Goal: Task Accomplishment & Management: Manage account settings

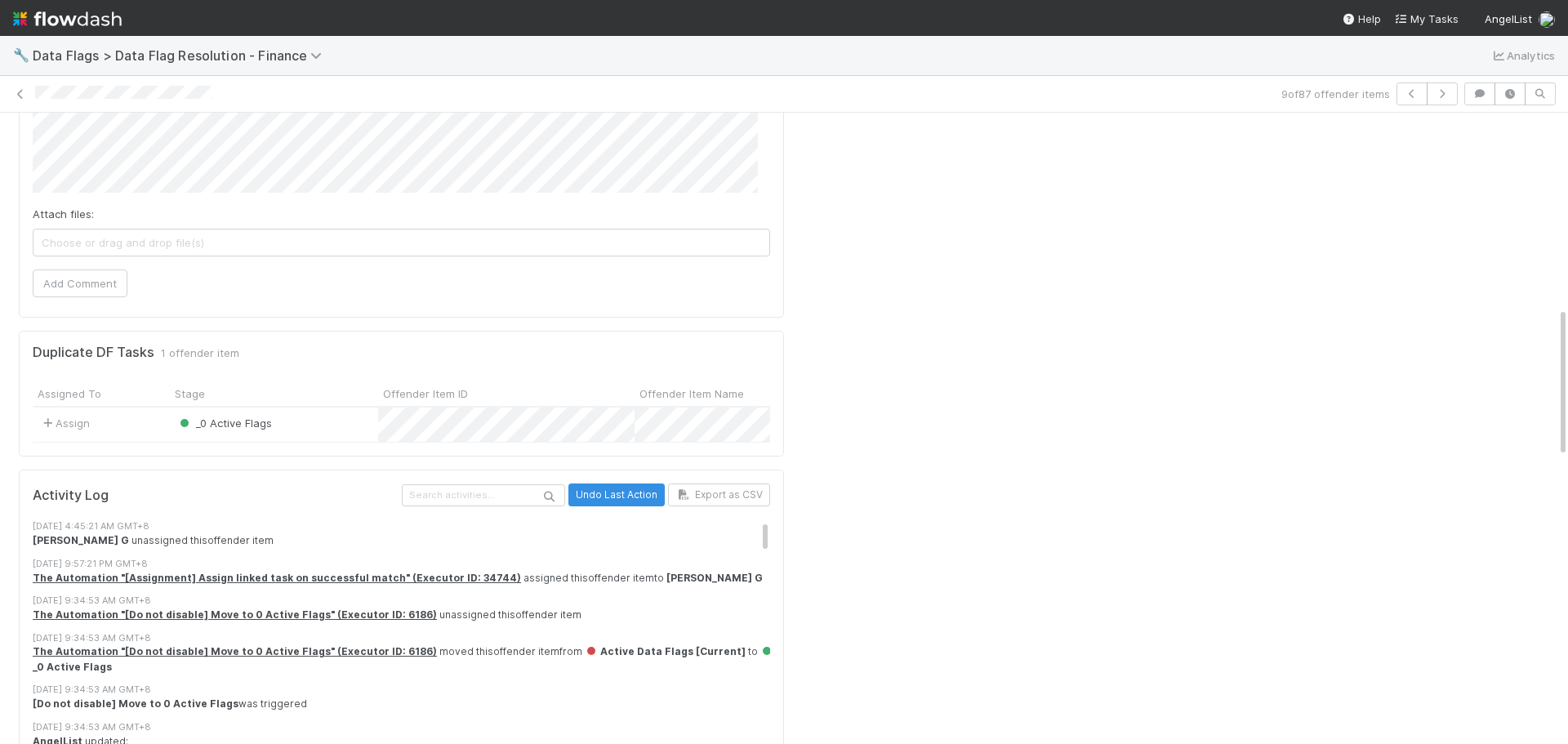
scroll to position [1226, 0]
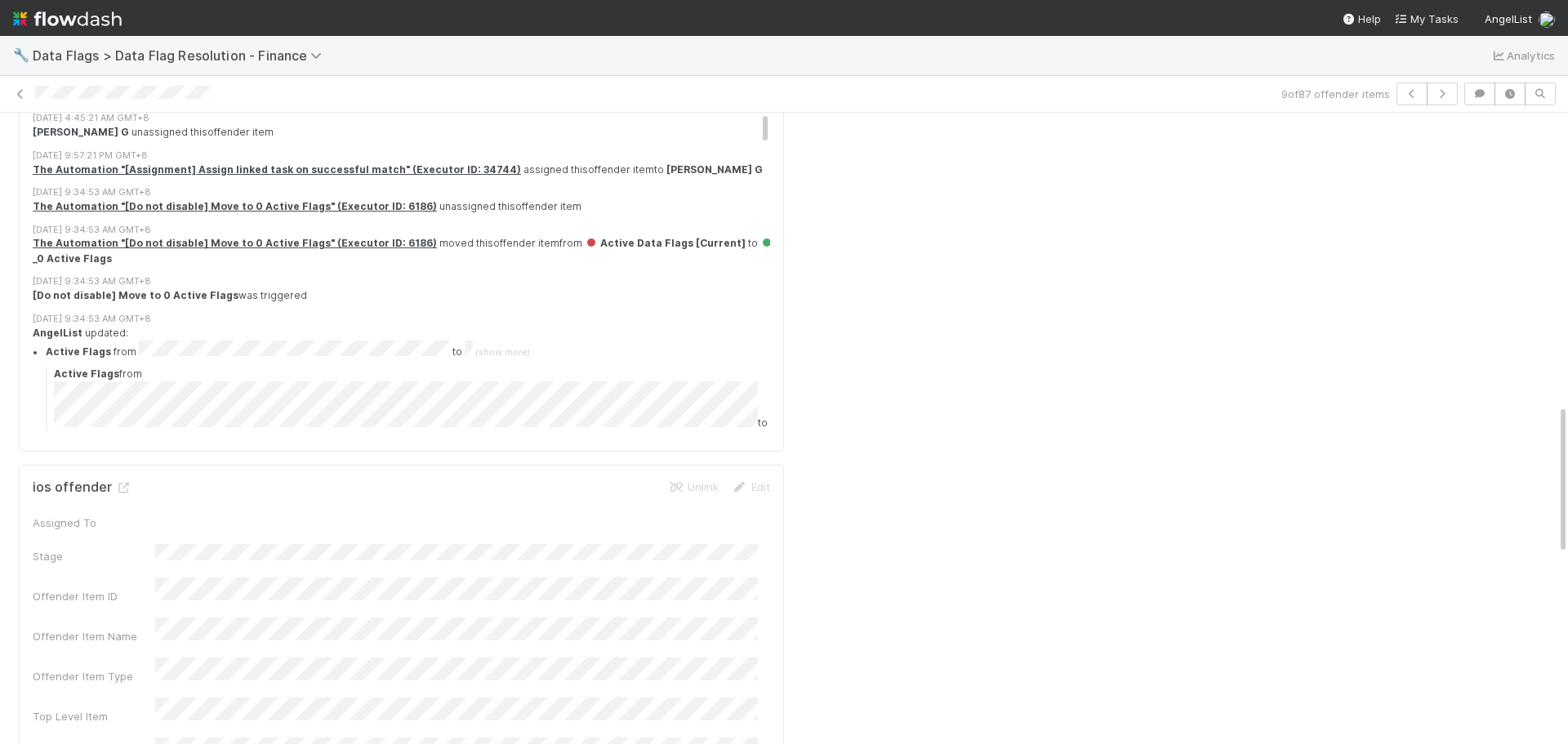
click at [1178, 241] on div at bounding box center [1179, 330] width 778 height 2792
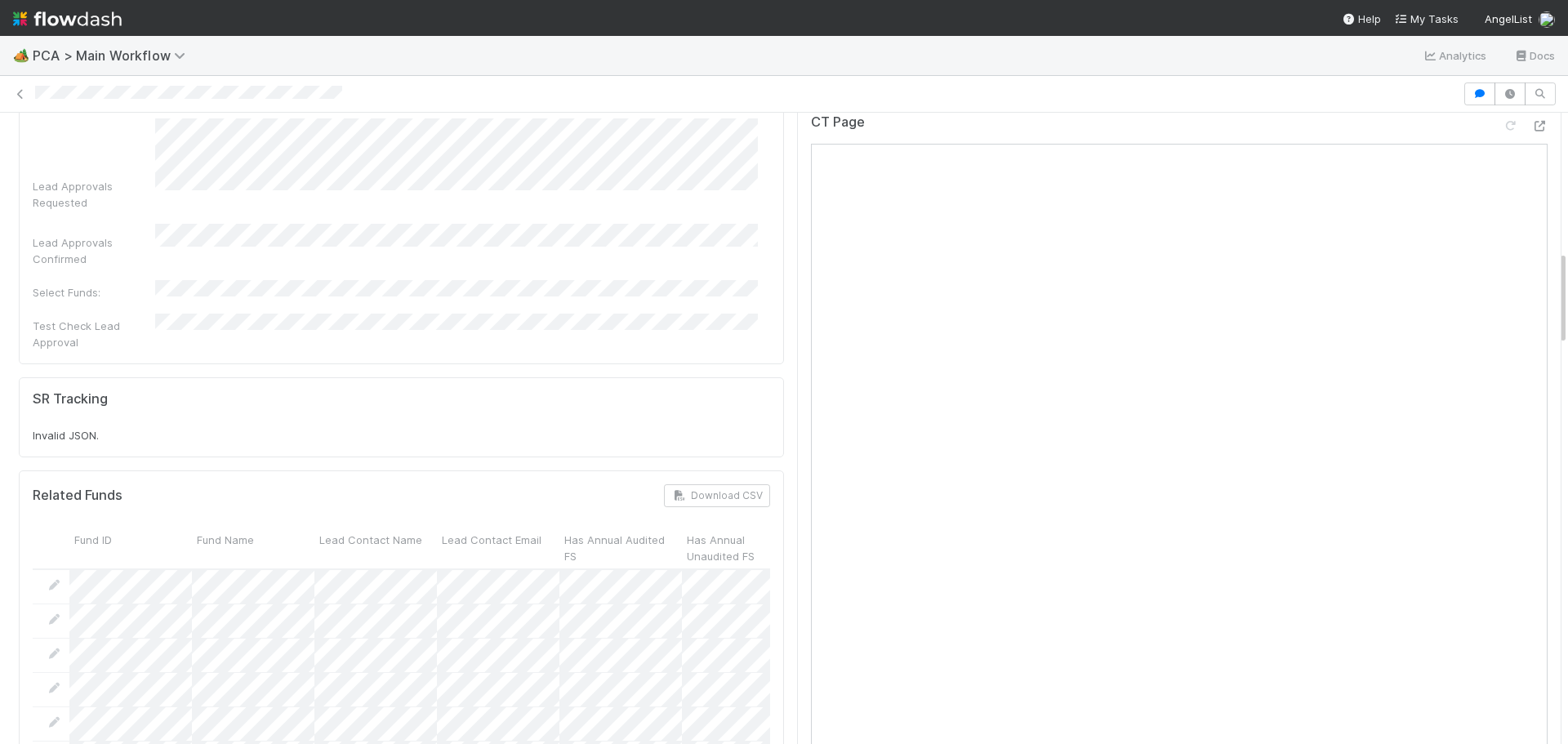
scroll to position [899, 0]
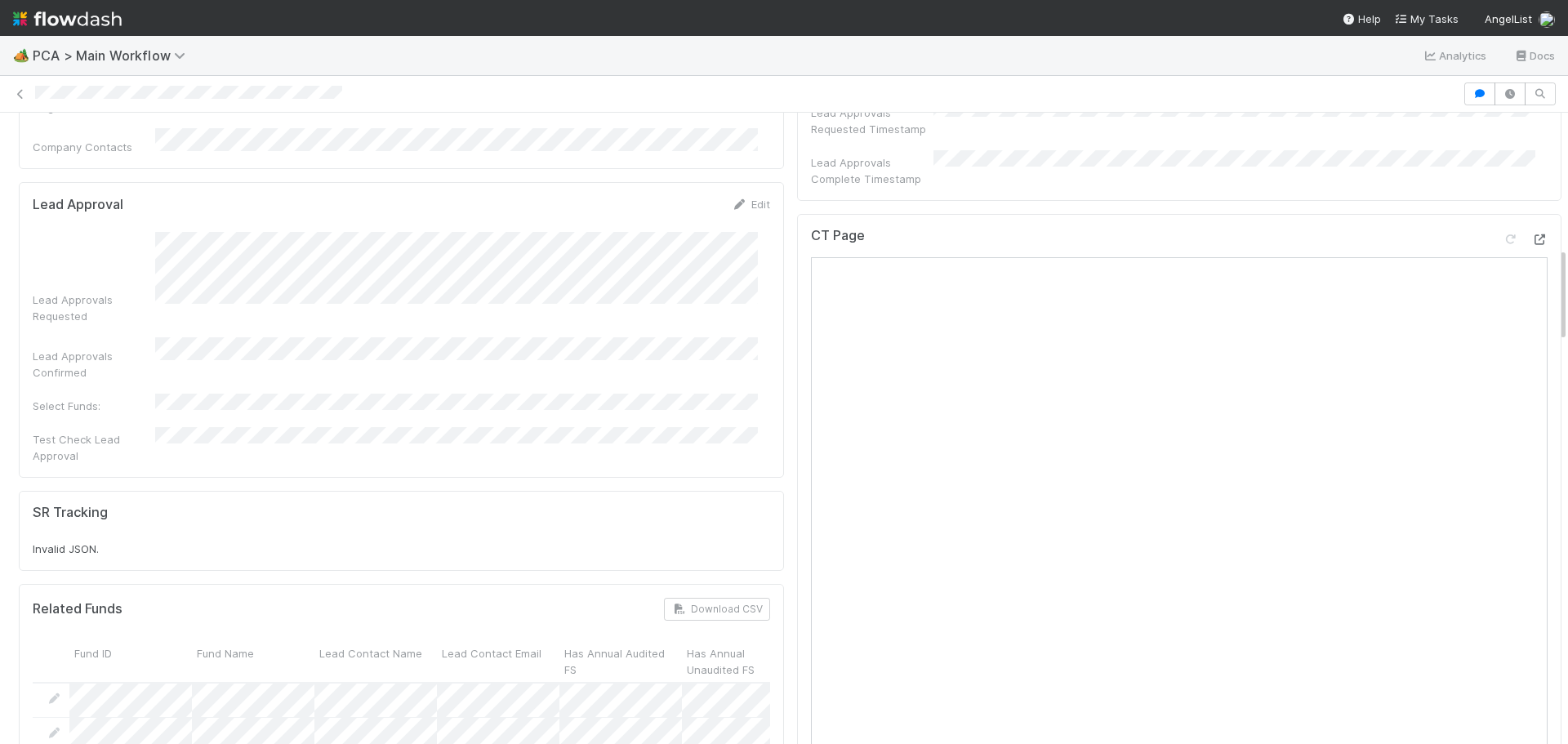
click at [1532, 235] on icon at bounding box center [1540, 240] width 16 height 11
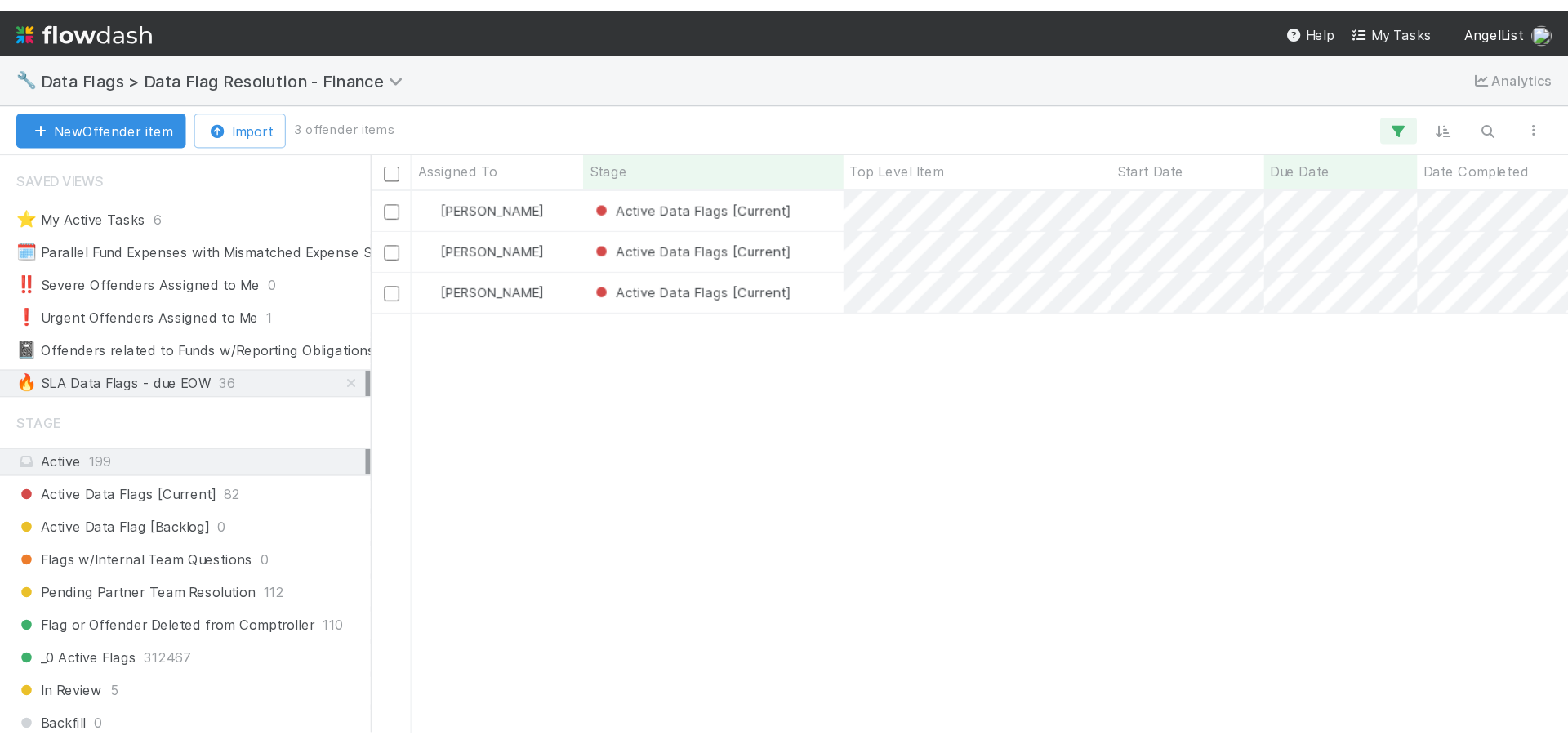
scroll to position [588, 1260]
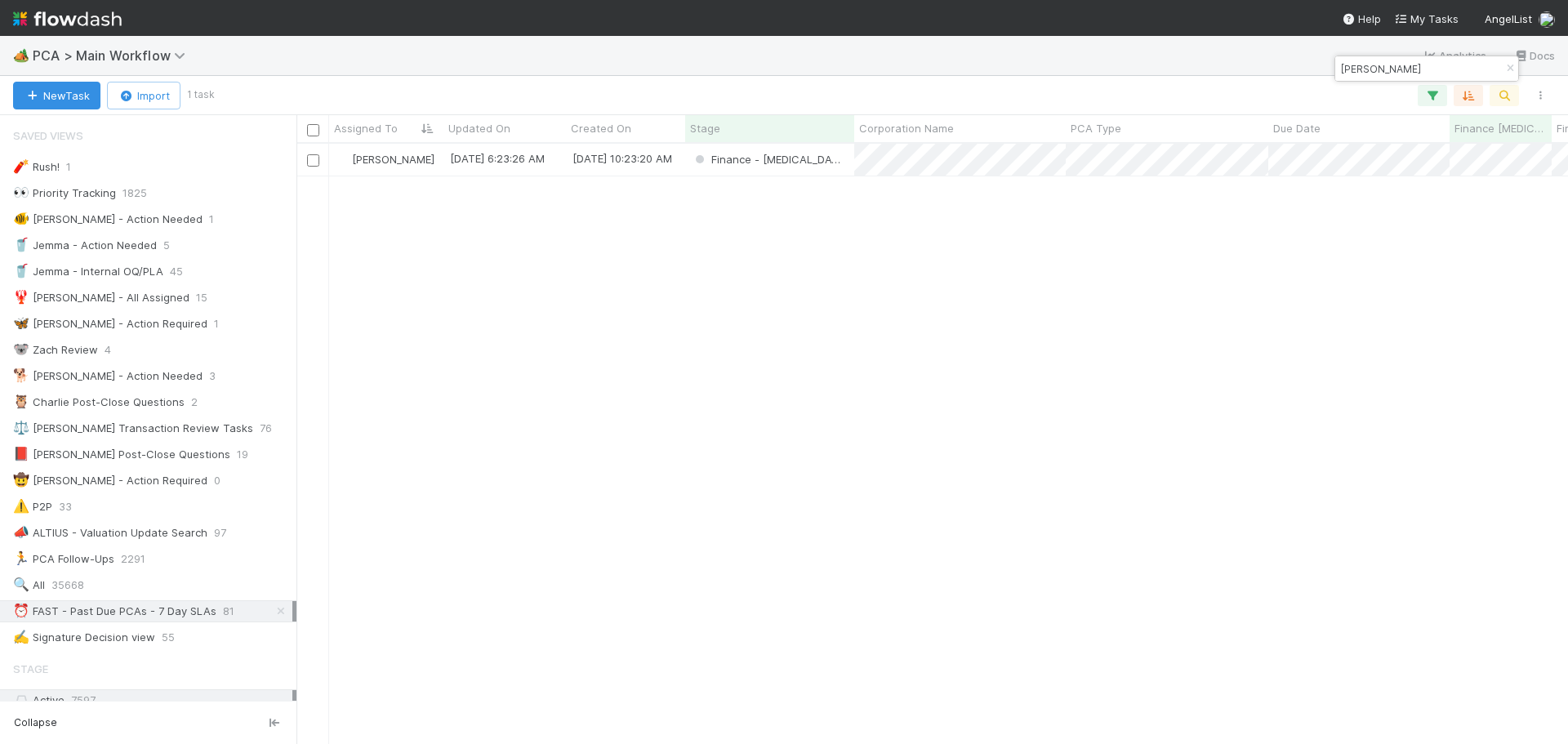
scroll to position [588, 1260]
click at [1509, 71] on icon "button" at bounding box center [1510, 68] width 16 height 10
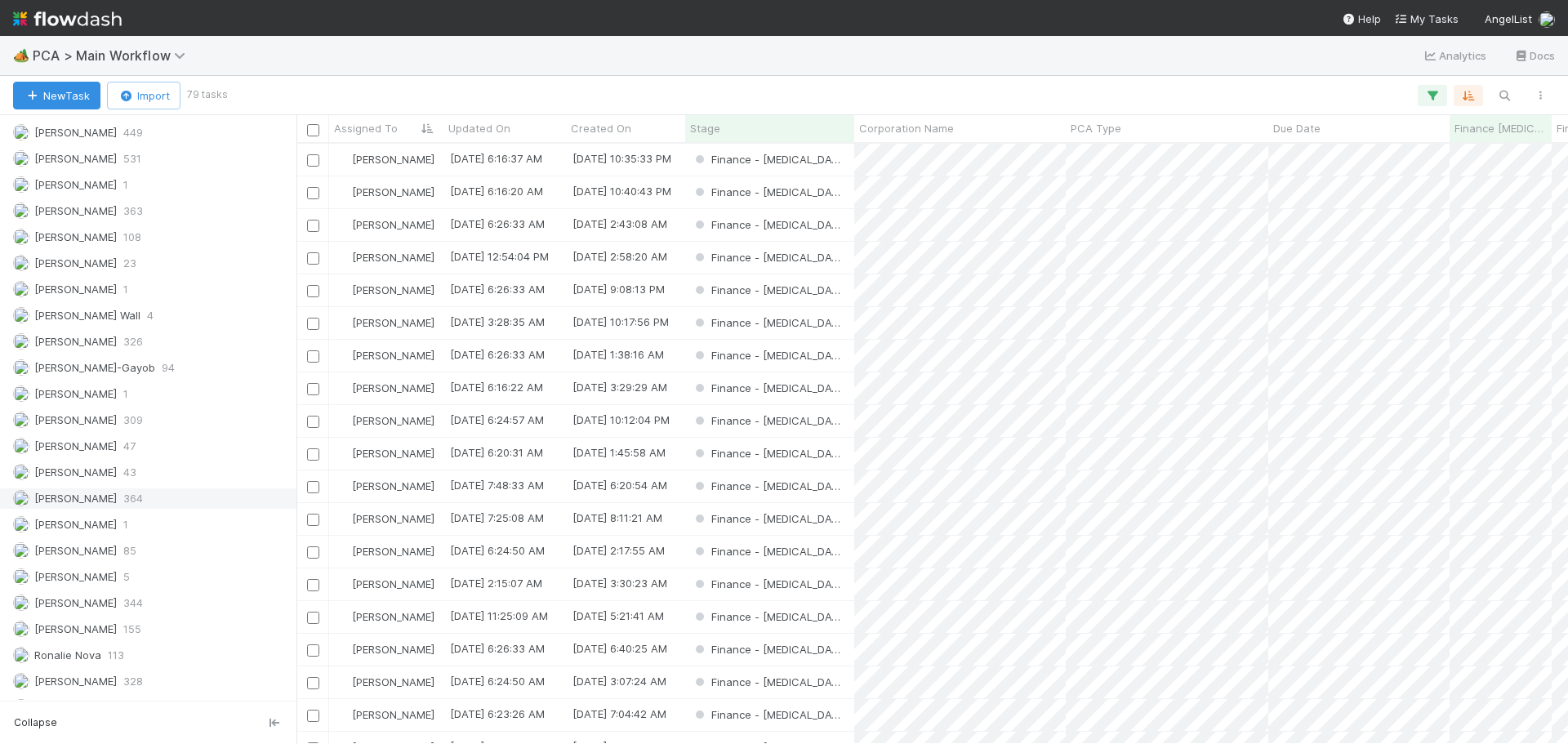
scroll to position [2379, 0]
click at [98, 345] on span "Marenz Trajano" at bounding box center [75, 345] width 82 height 13
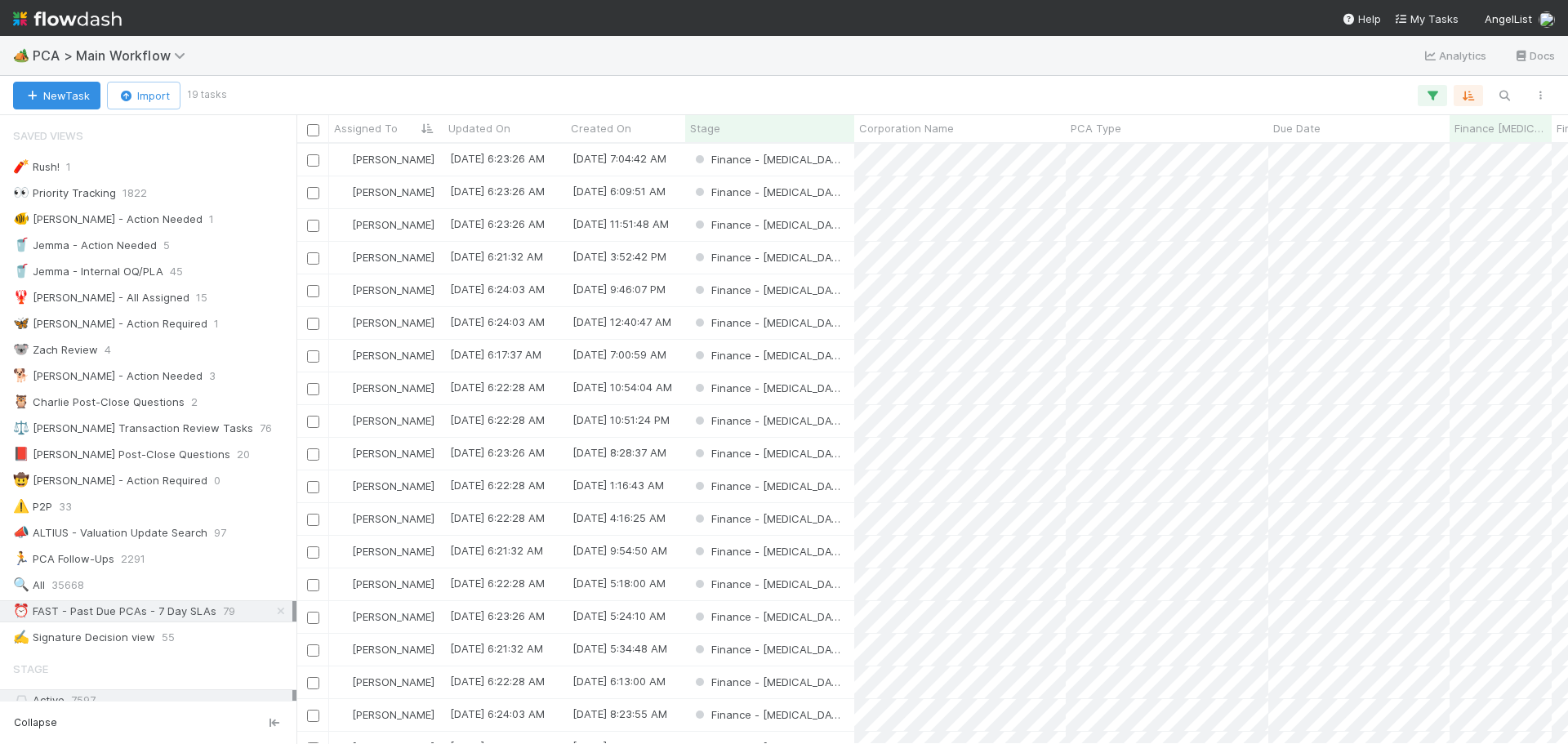
scroll to position [588, 1260]
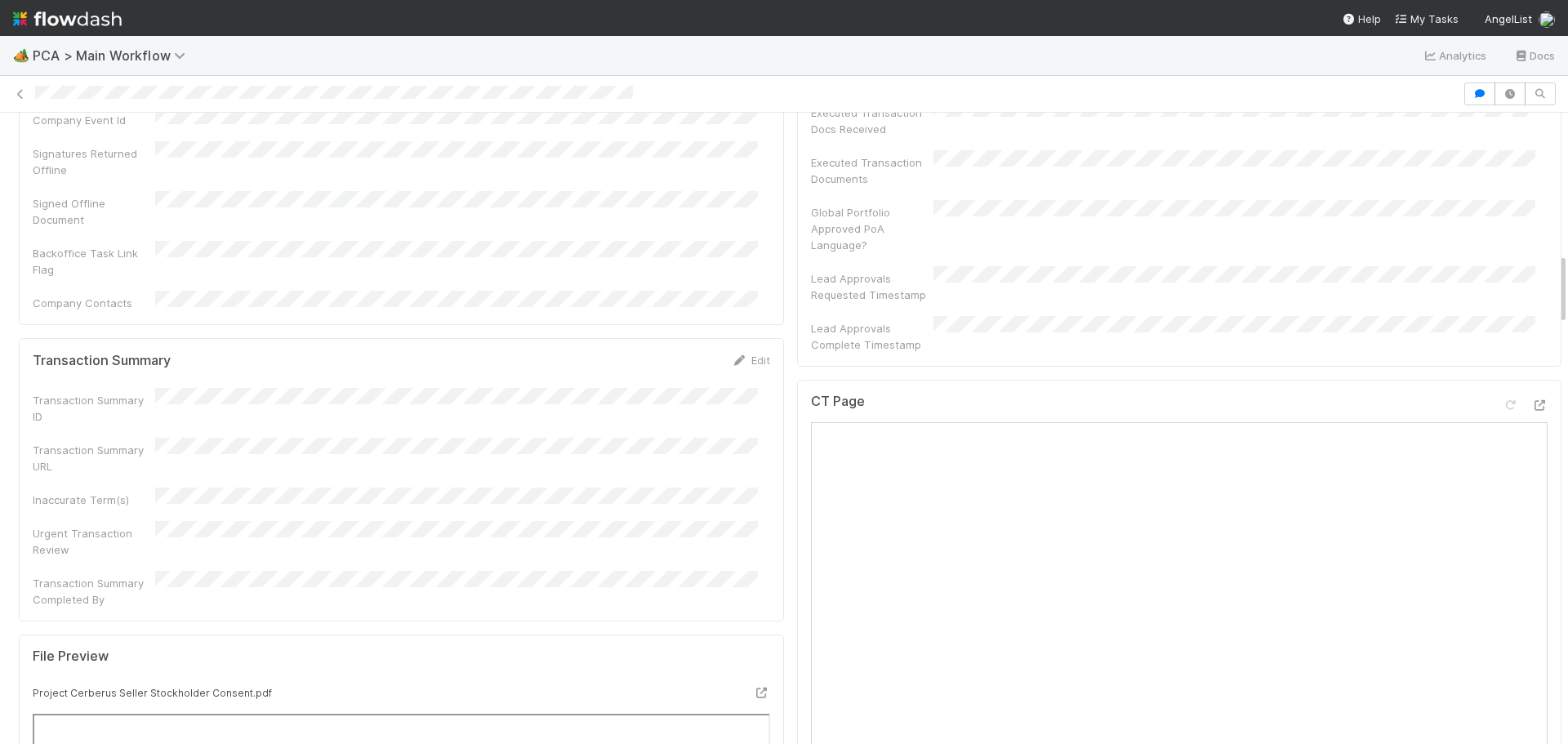
scroll to position [1226, 0]
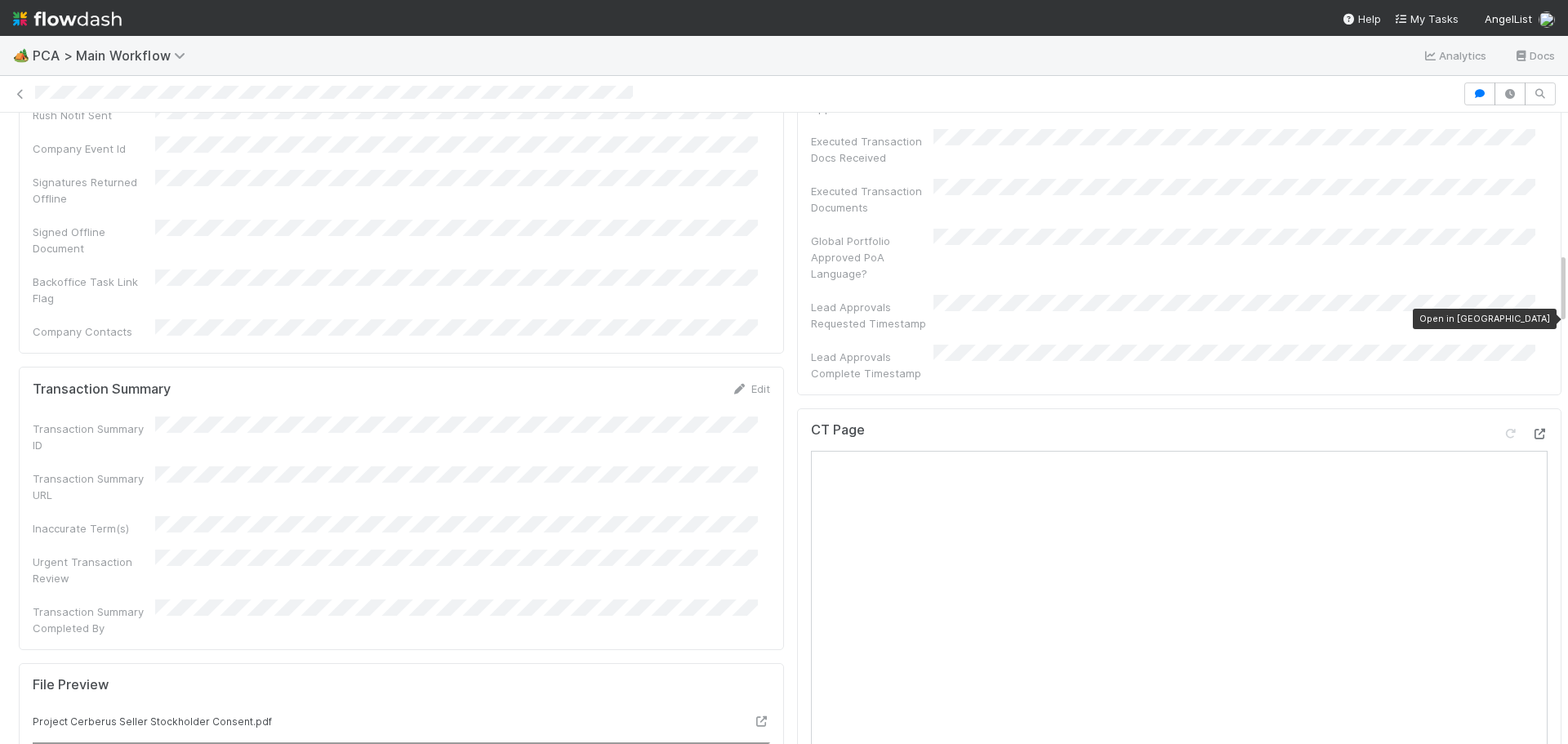
click at [1532, 429] on icon at bounding box center [1540, 434] width 16 height 11
click at [754, 717] on icon at bounding box center [762, 722] width 16 height 11
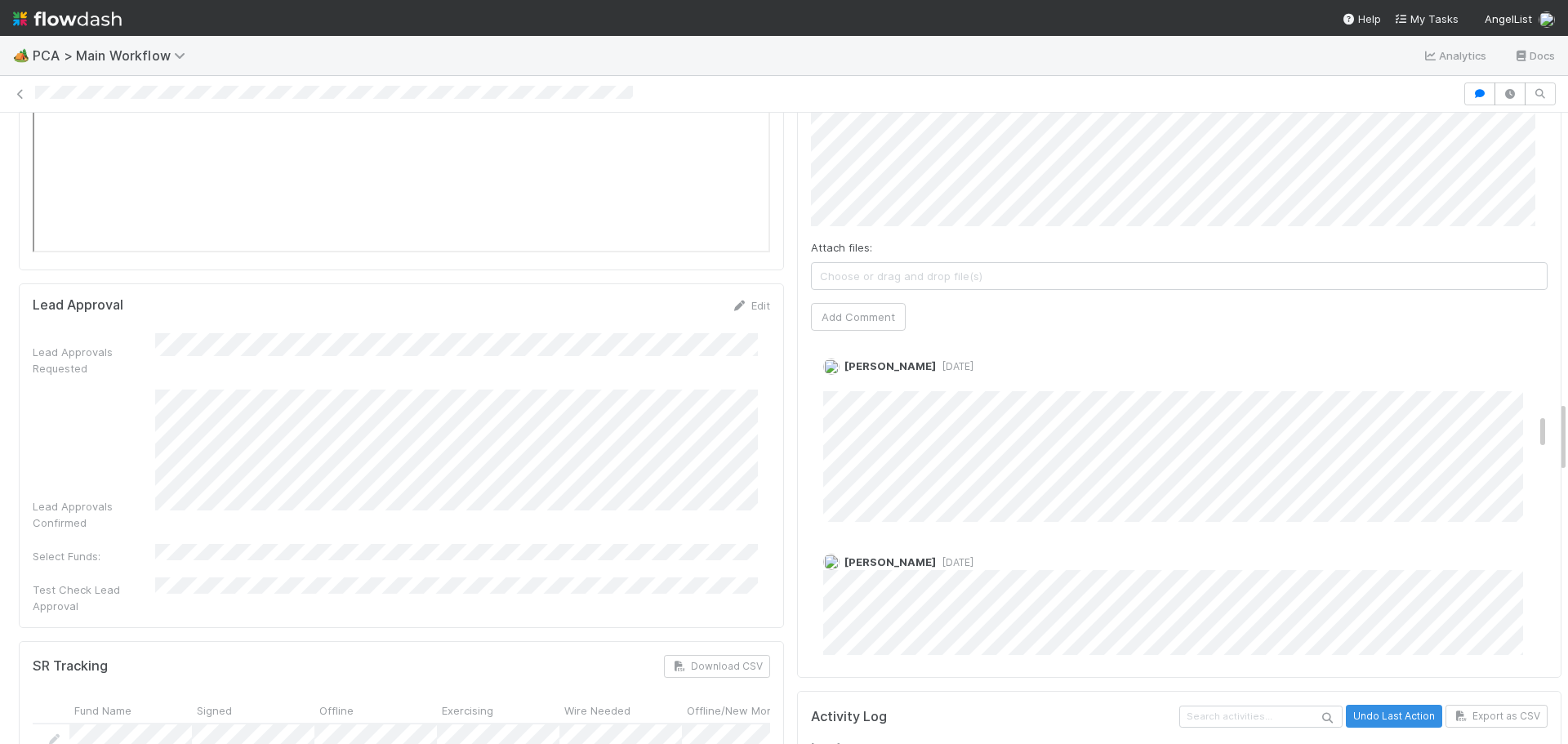
scroll to position [653, 0]
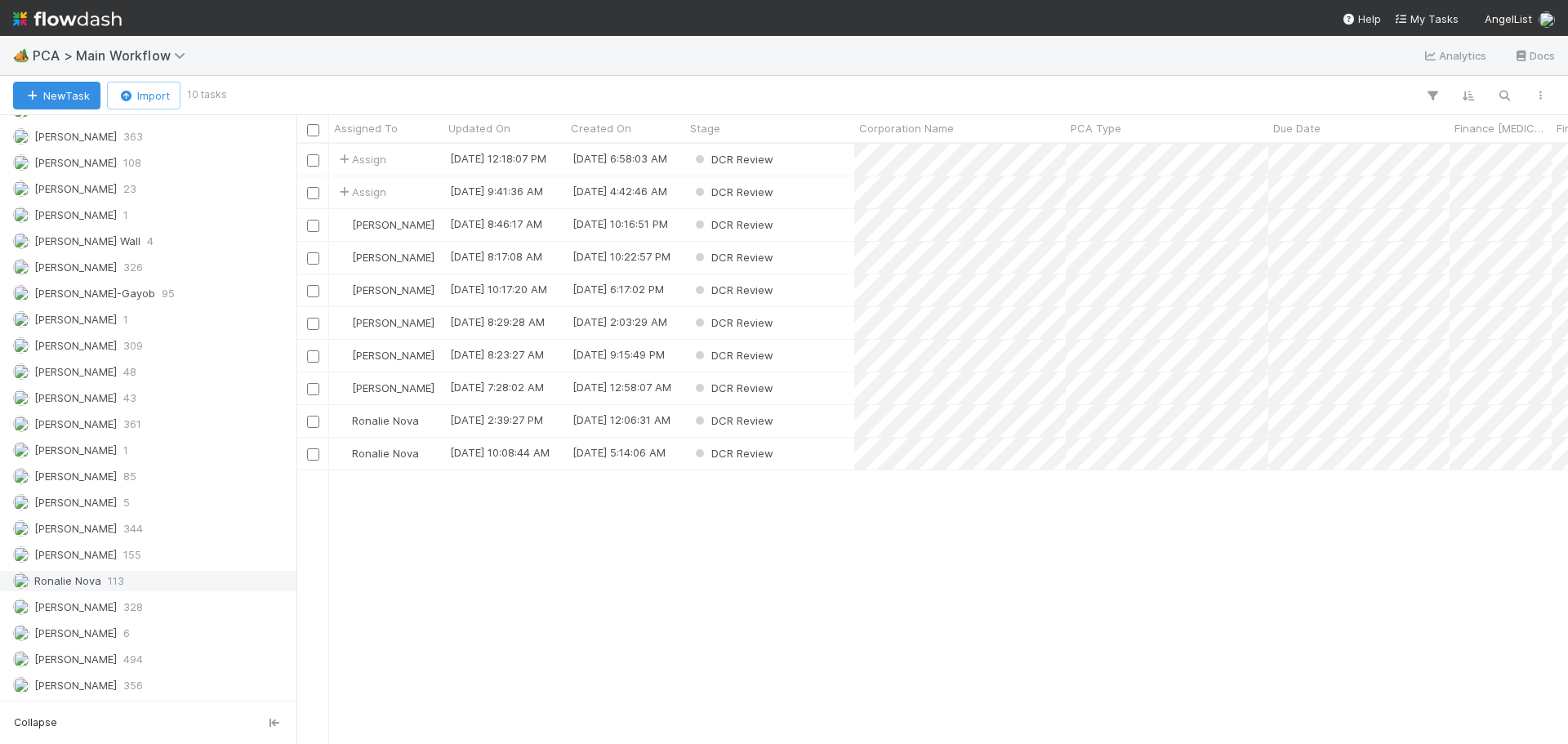
scroll to position [2133, 0]
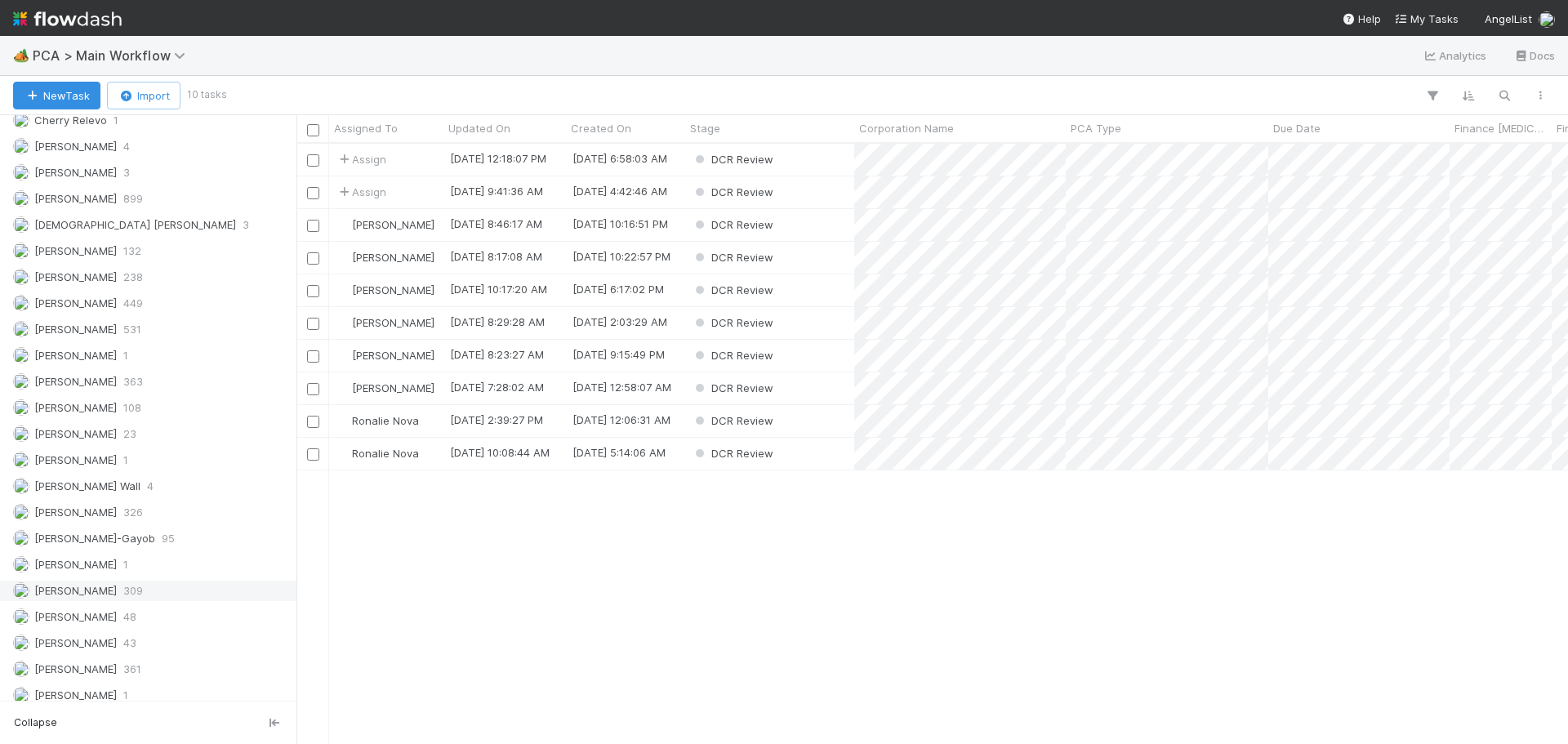
click at [68, 595] on span "[PERSON_NAME]" at bounding box center [75, 591] width 82 height 13
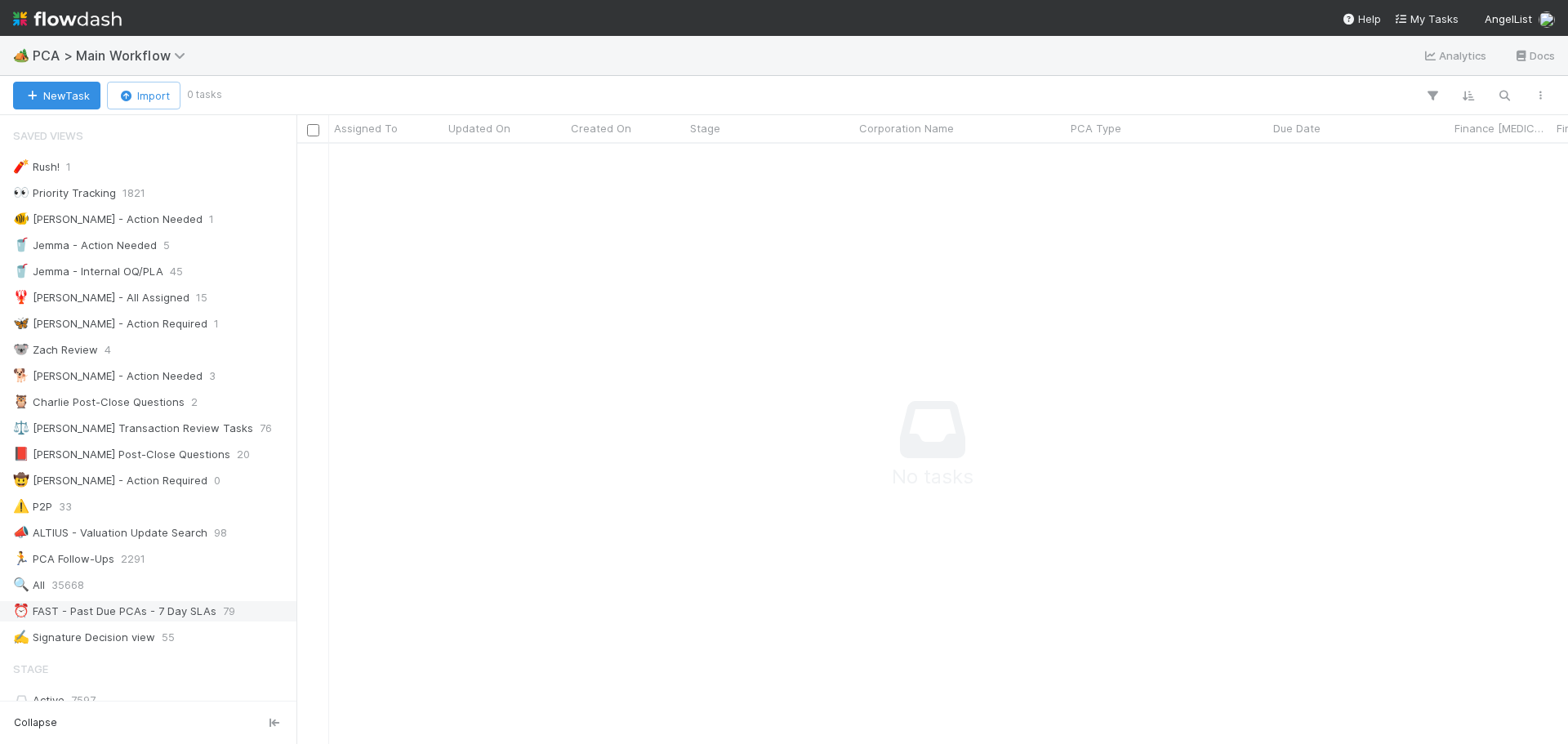
click at [140, 603] on div "⏰ FAST - Past Due PCAs - 7 Day SLAs" at bounding box center [114, 612] width 204 height 21
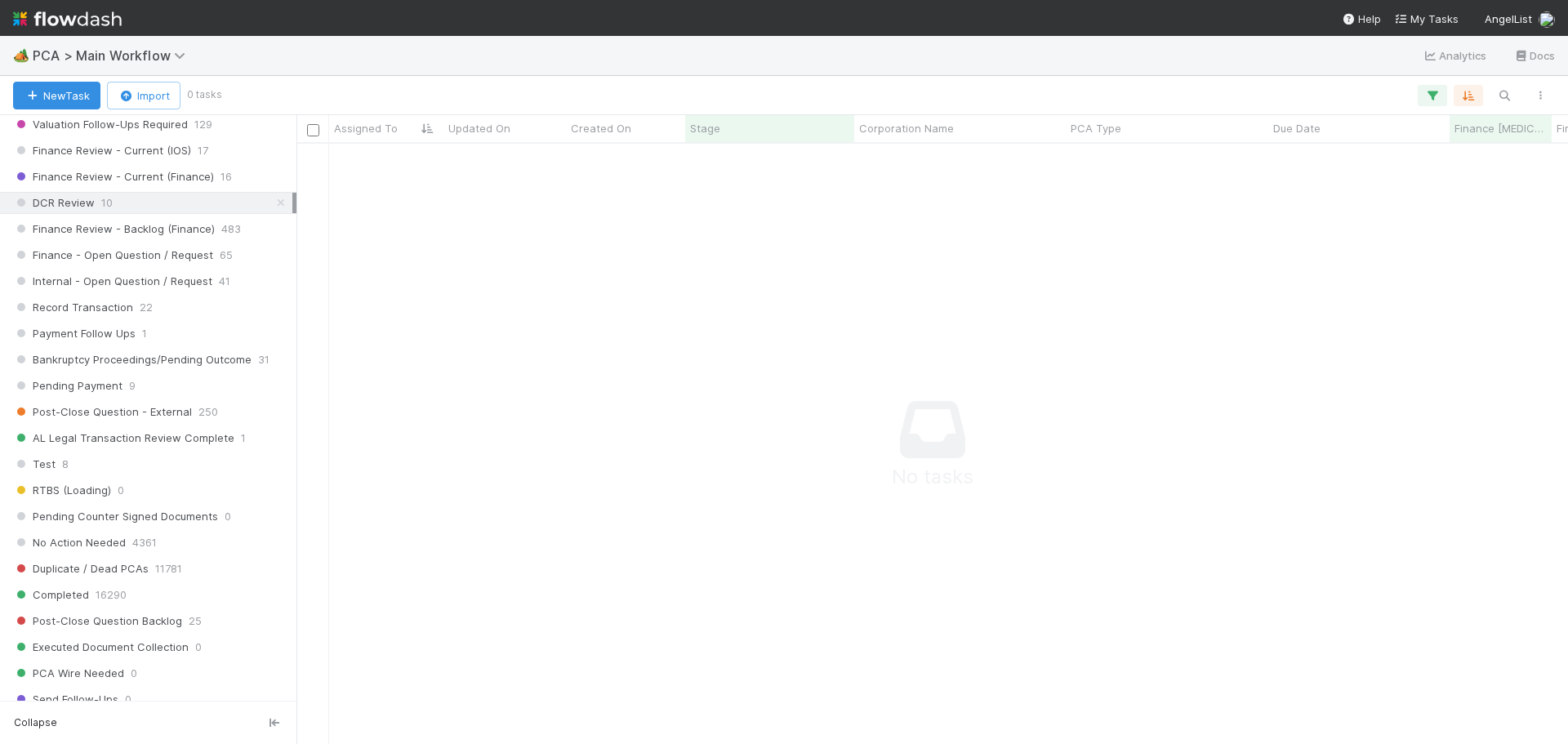
scroll to position [1062, 0]
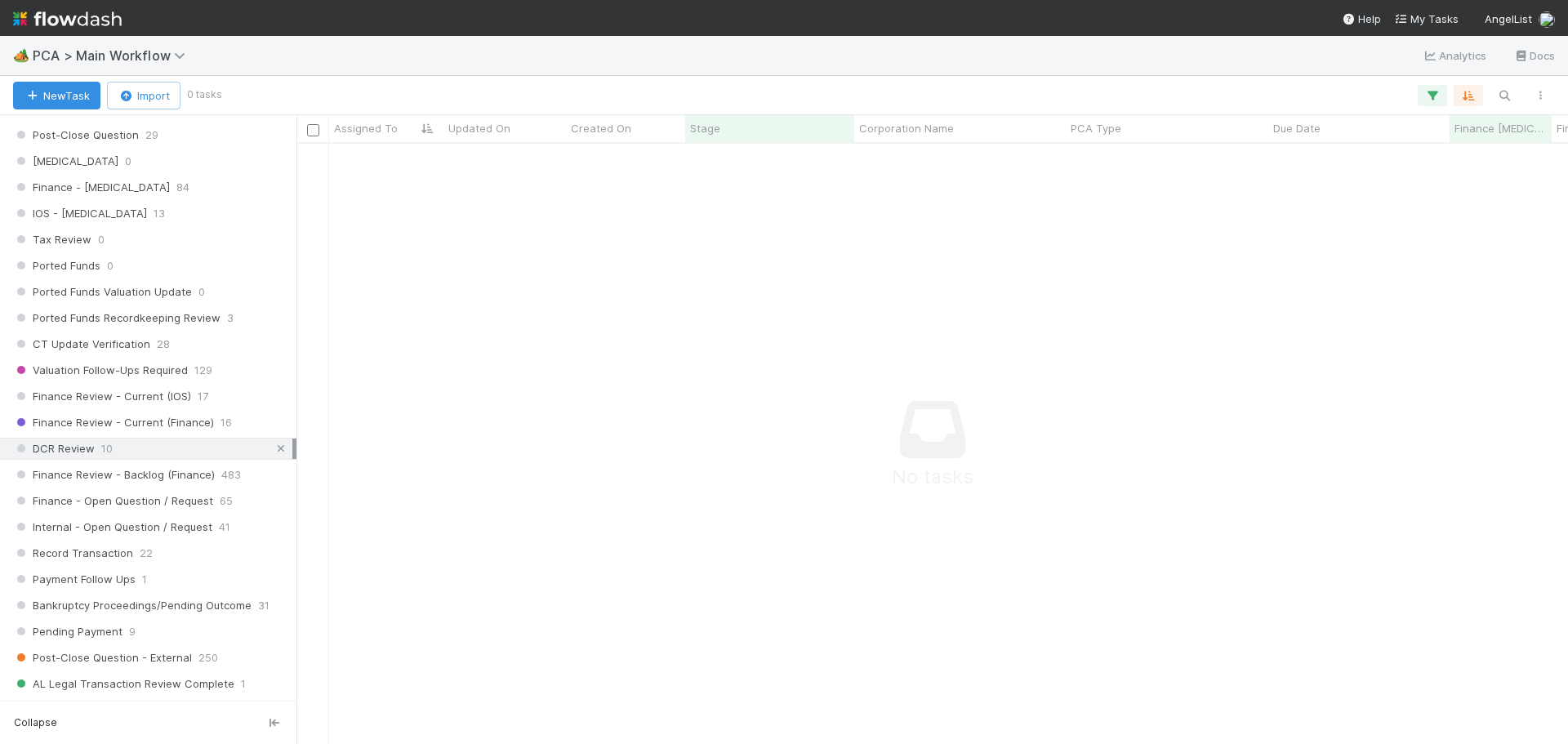
click at [273, 448] on icon at bounding box center [281, 449] width 16 height 11
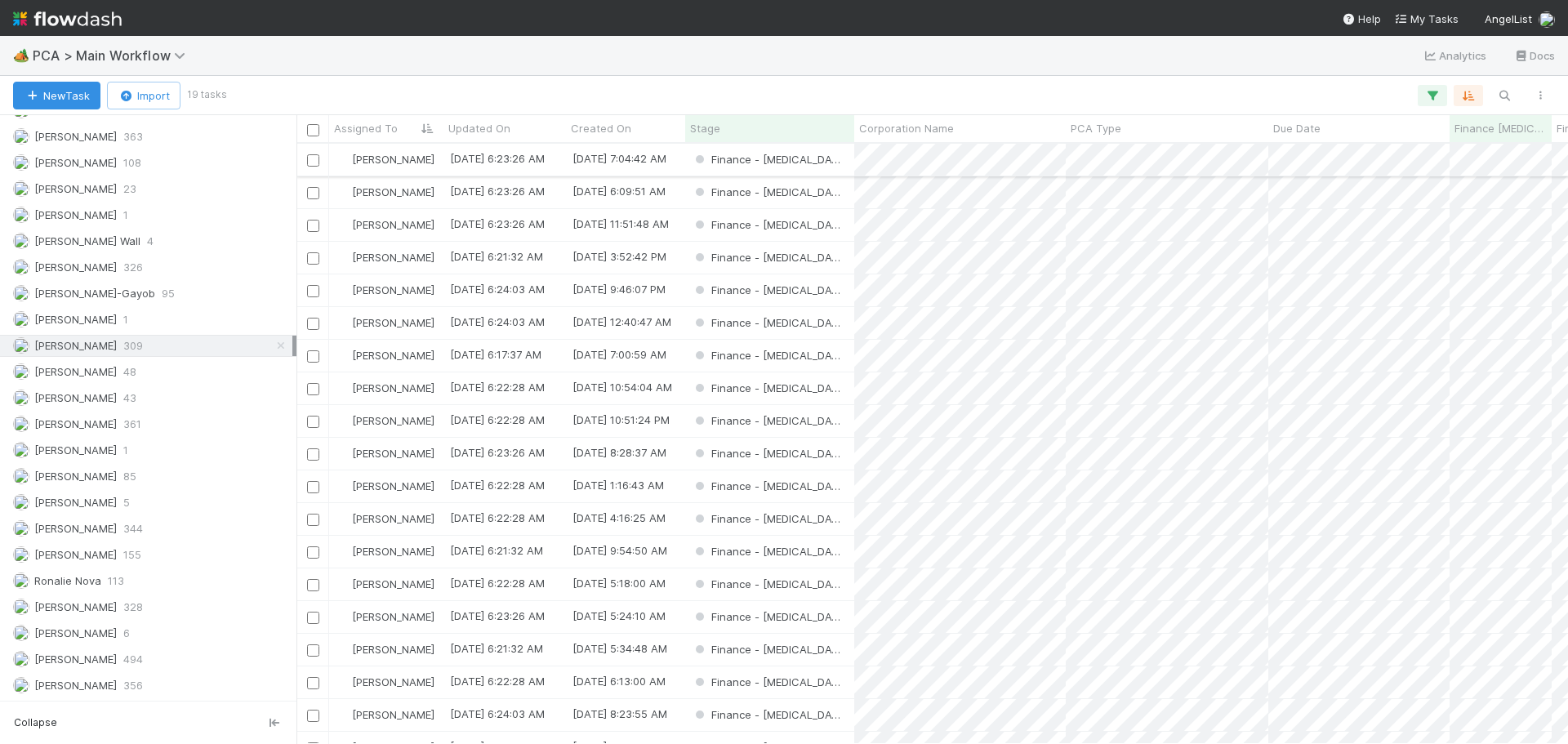
click at [827, 166] on div "Finance - [MEDICAL_DATA]" at bounding box center [770, 159] width 169 height 32
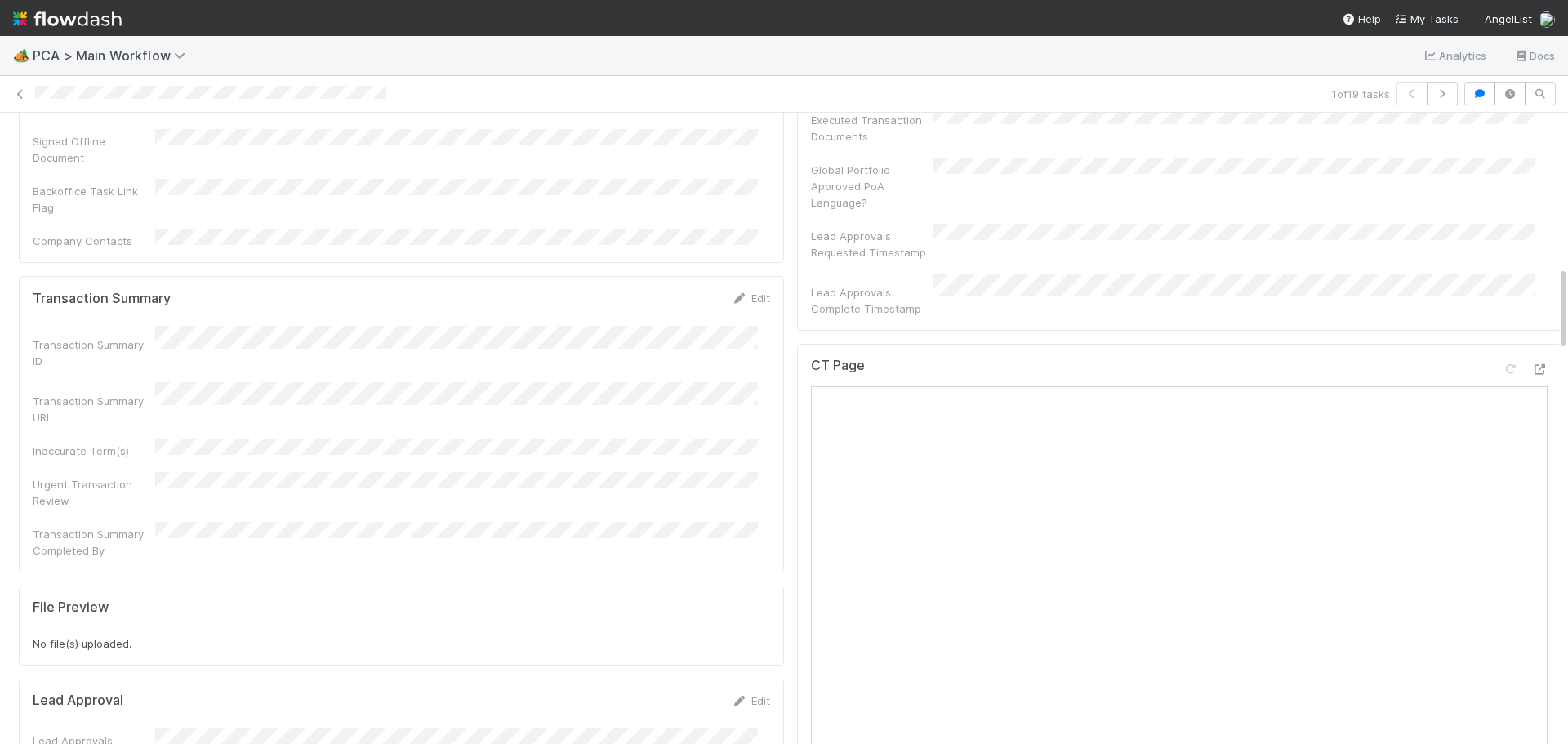
scroll to position [1144, 0]
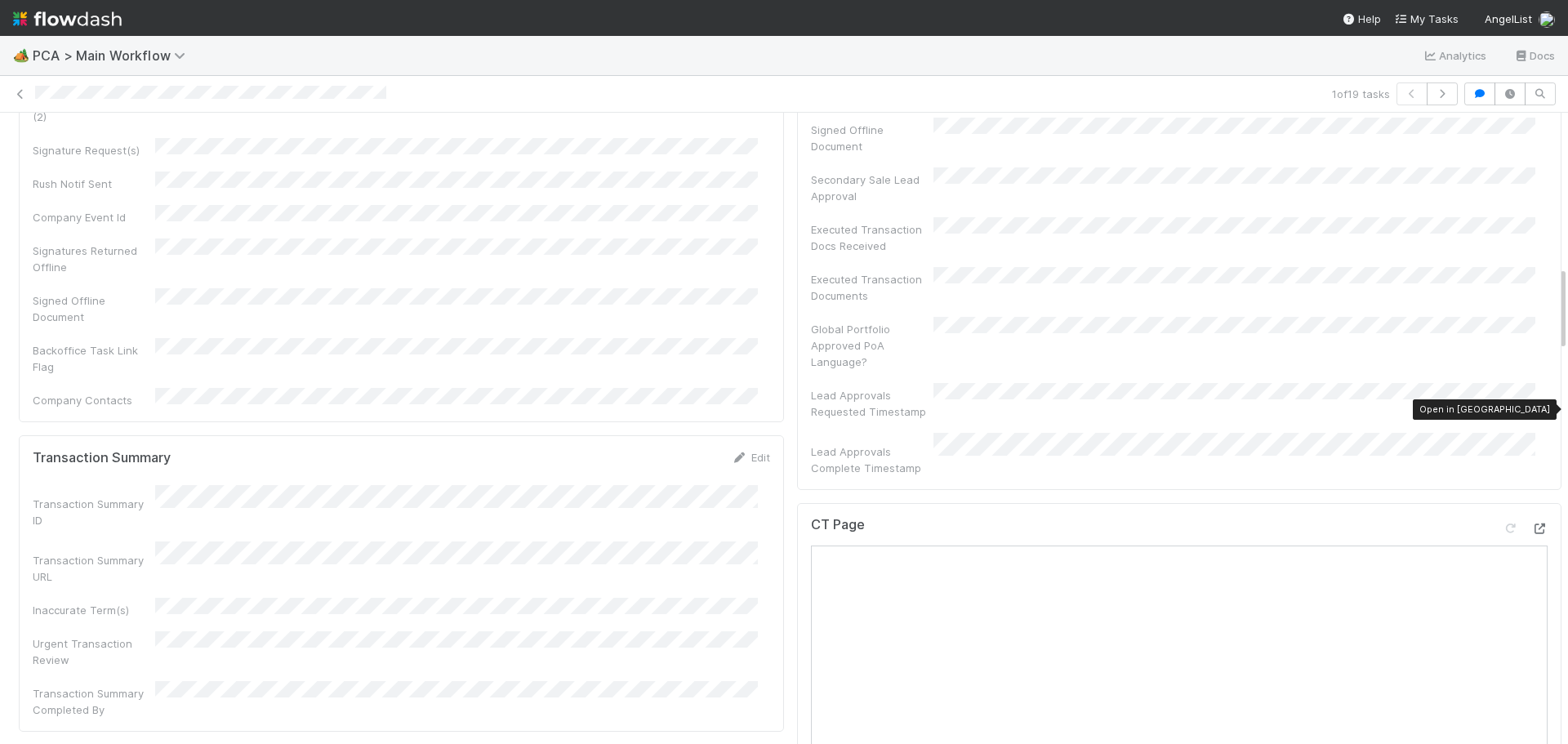
click at [1532, 524] on icon at bounding box center [1540, 529] width 16 height 11
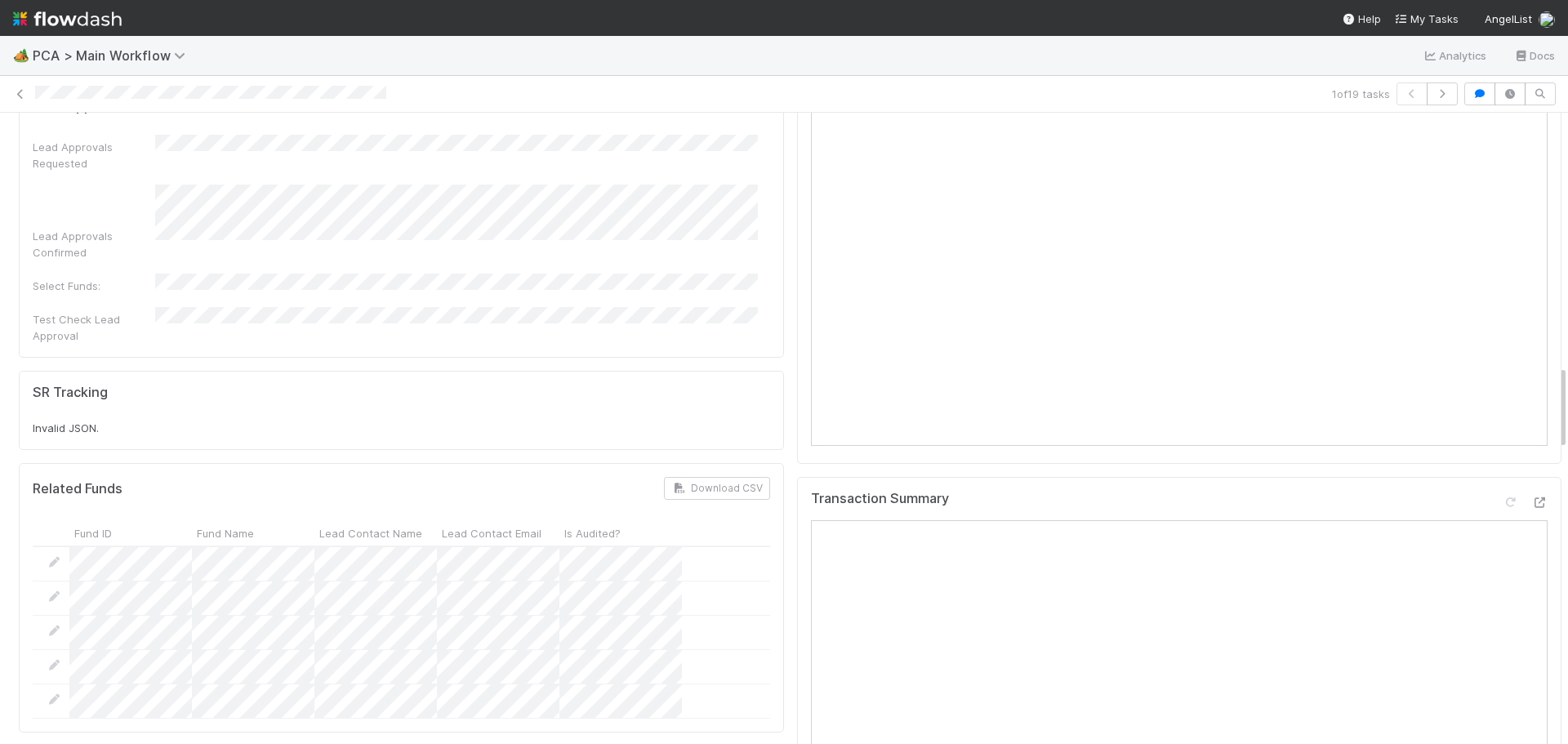
scroll to position [1879, 0]
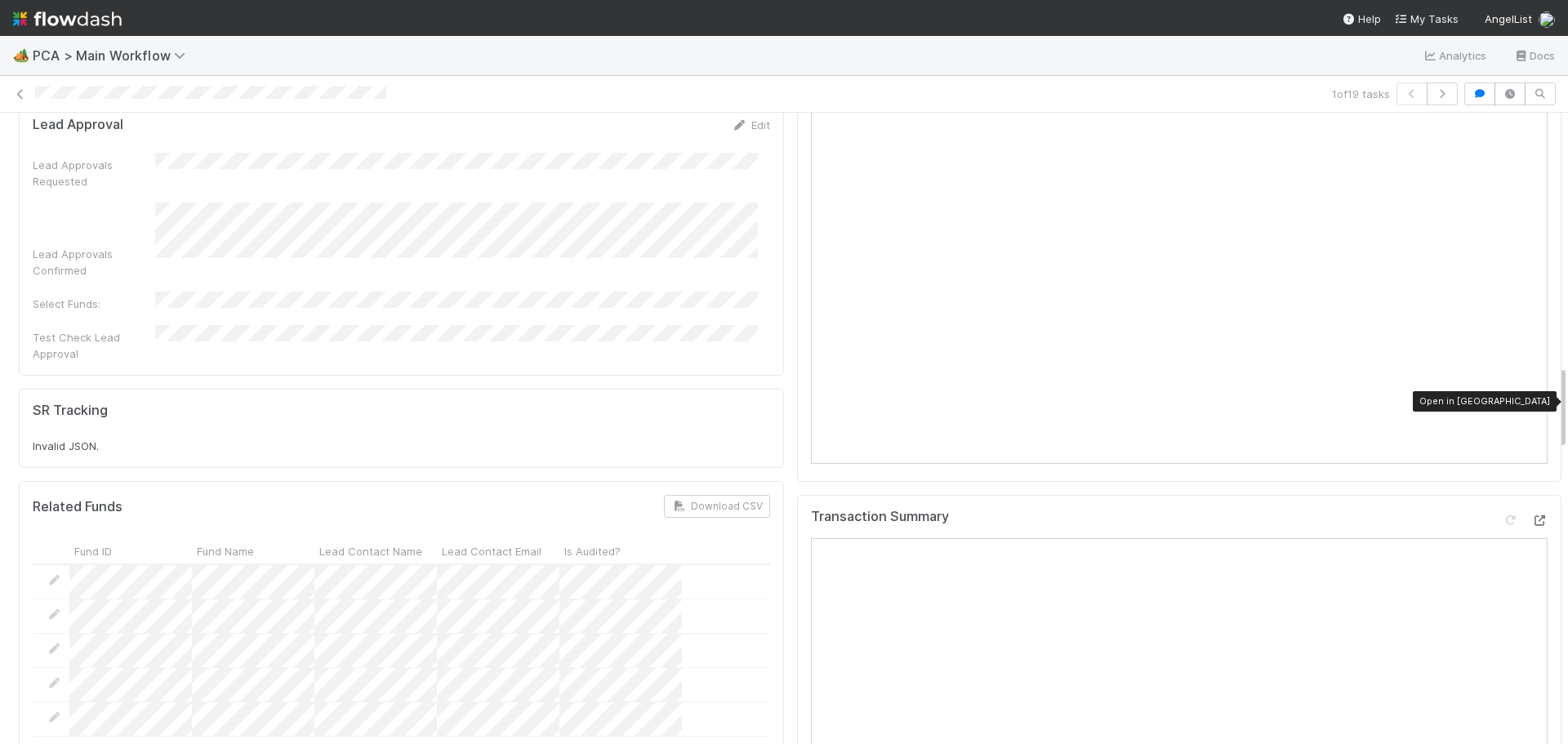
click at [1532, 516] on icon at bounding box center [1540, 521] width 16 height 11
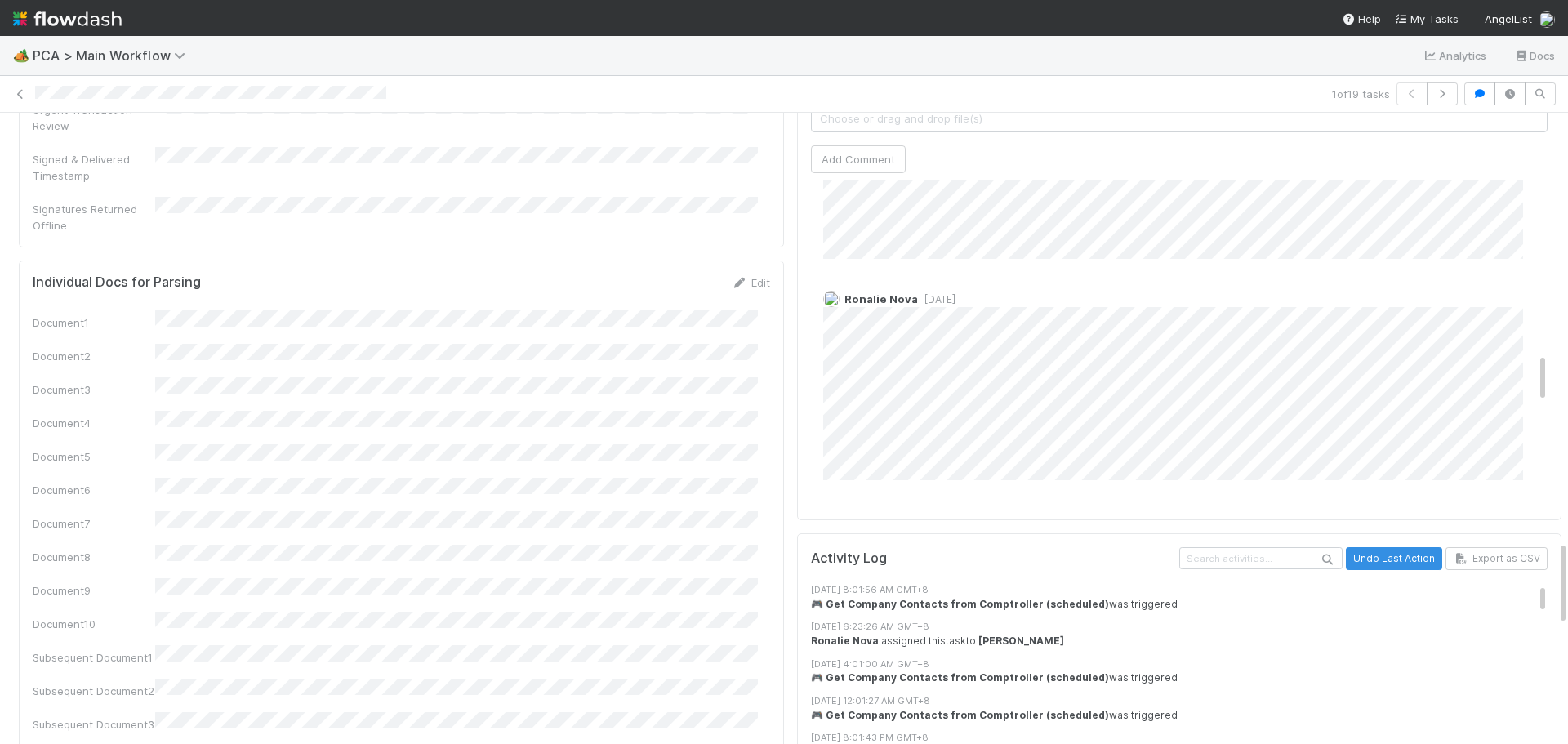
scroll to position [1144, 0]
click at [919, 314] on span "2 months ago" at bounding box center [937, 321] width 37 height 13
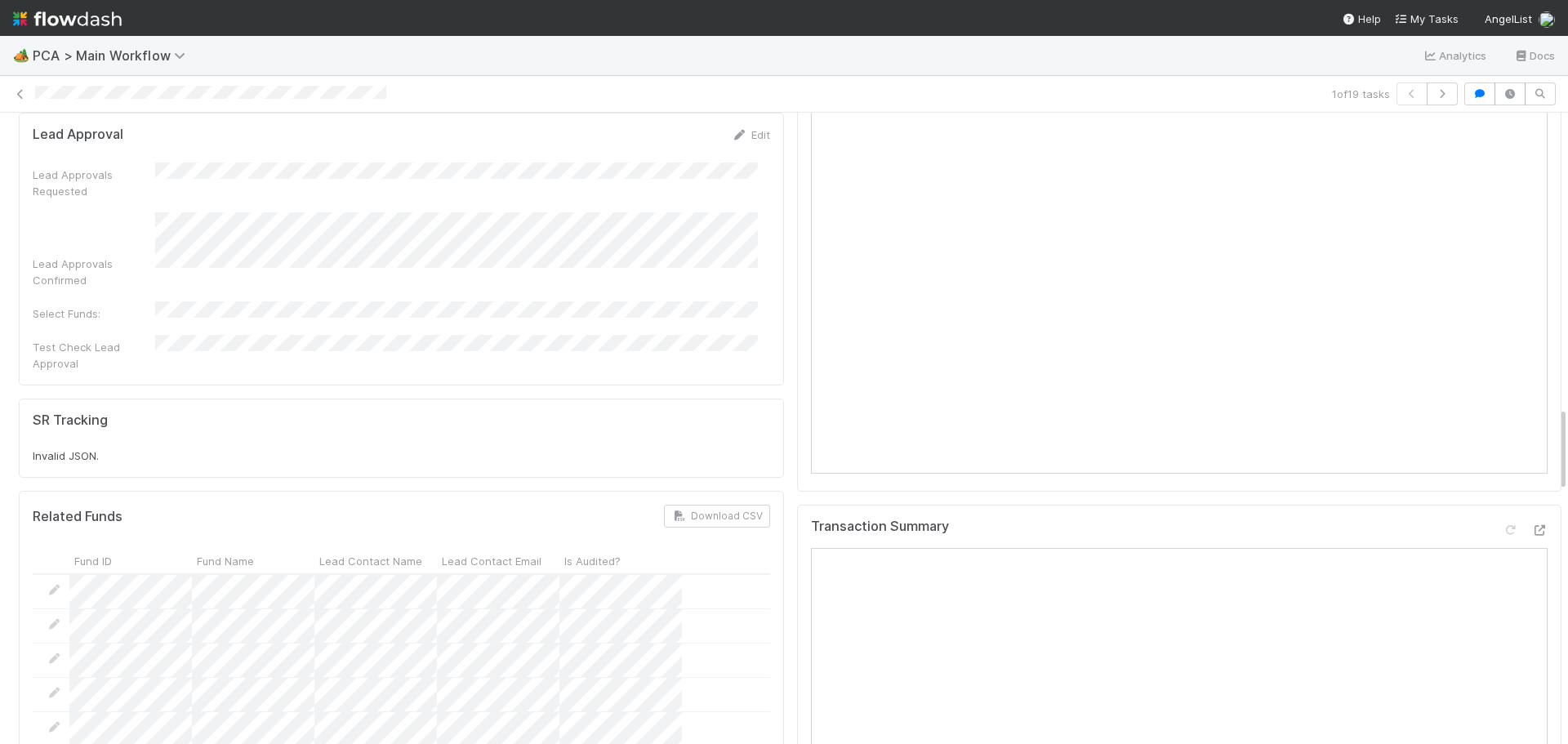
scroll to position [1781, 0]
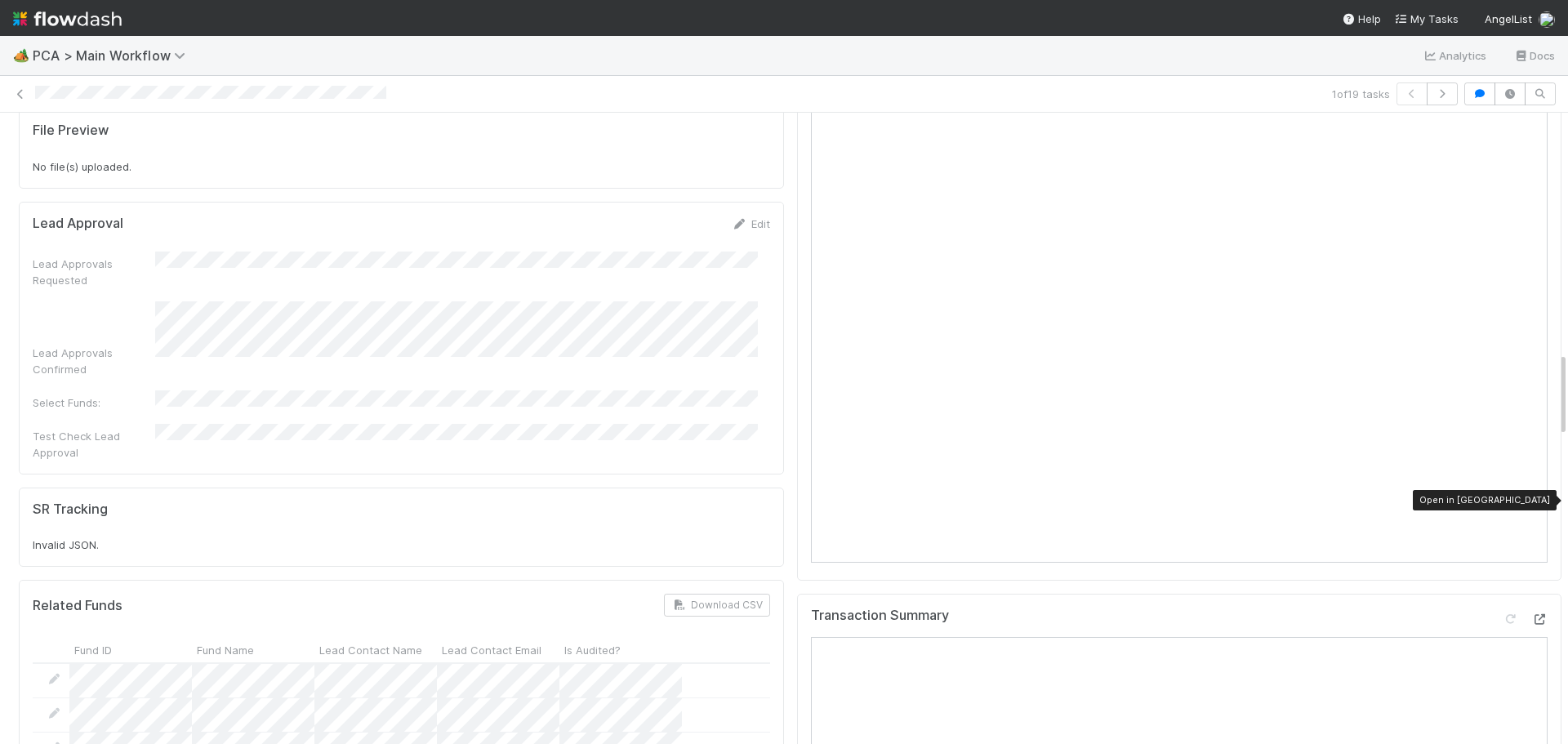
click at [1532, 614] on icon at bounding box center [1540, 620] width 16 height 11
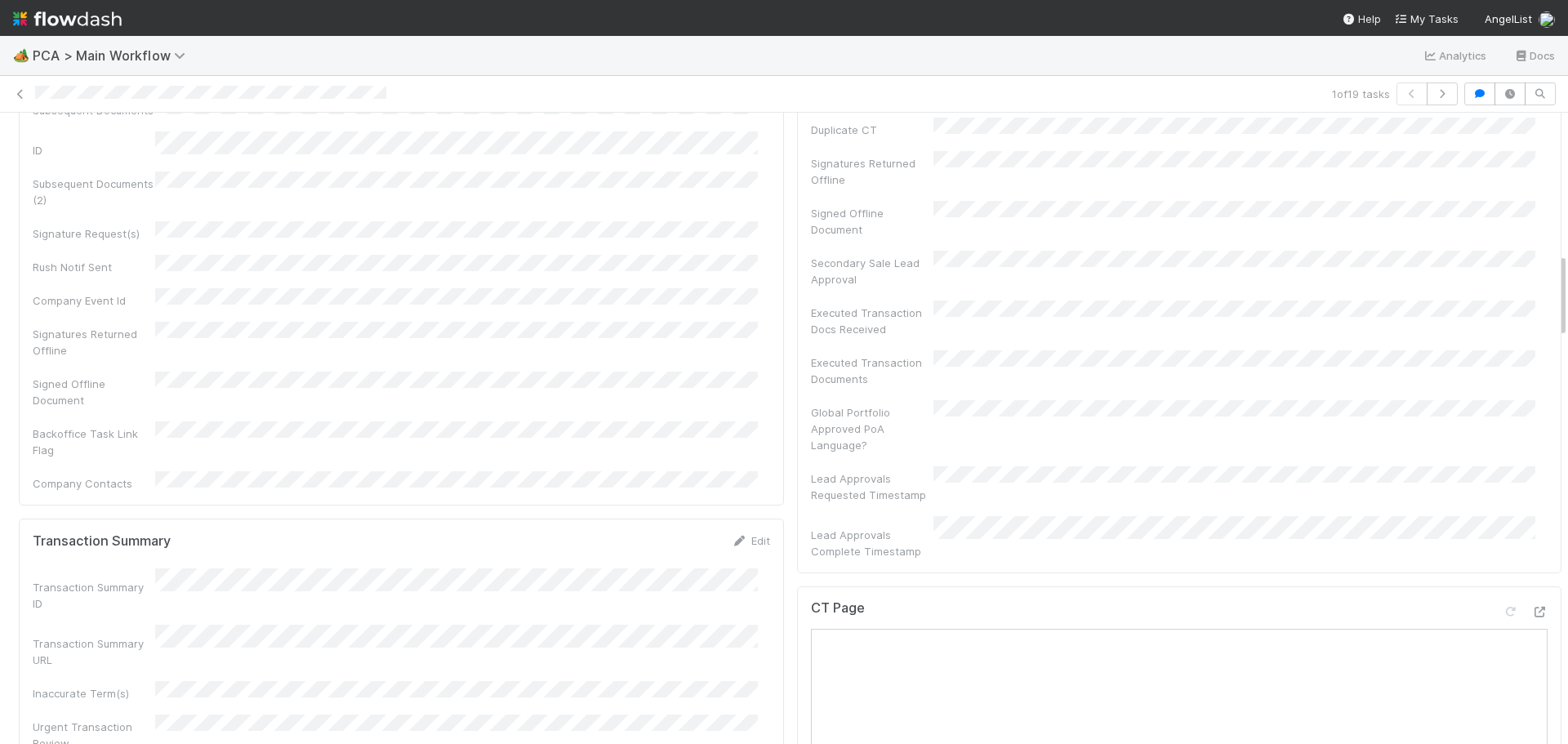
scroll to position [1045, 0]
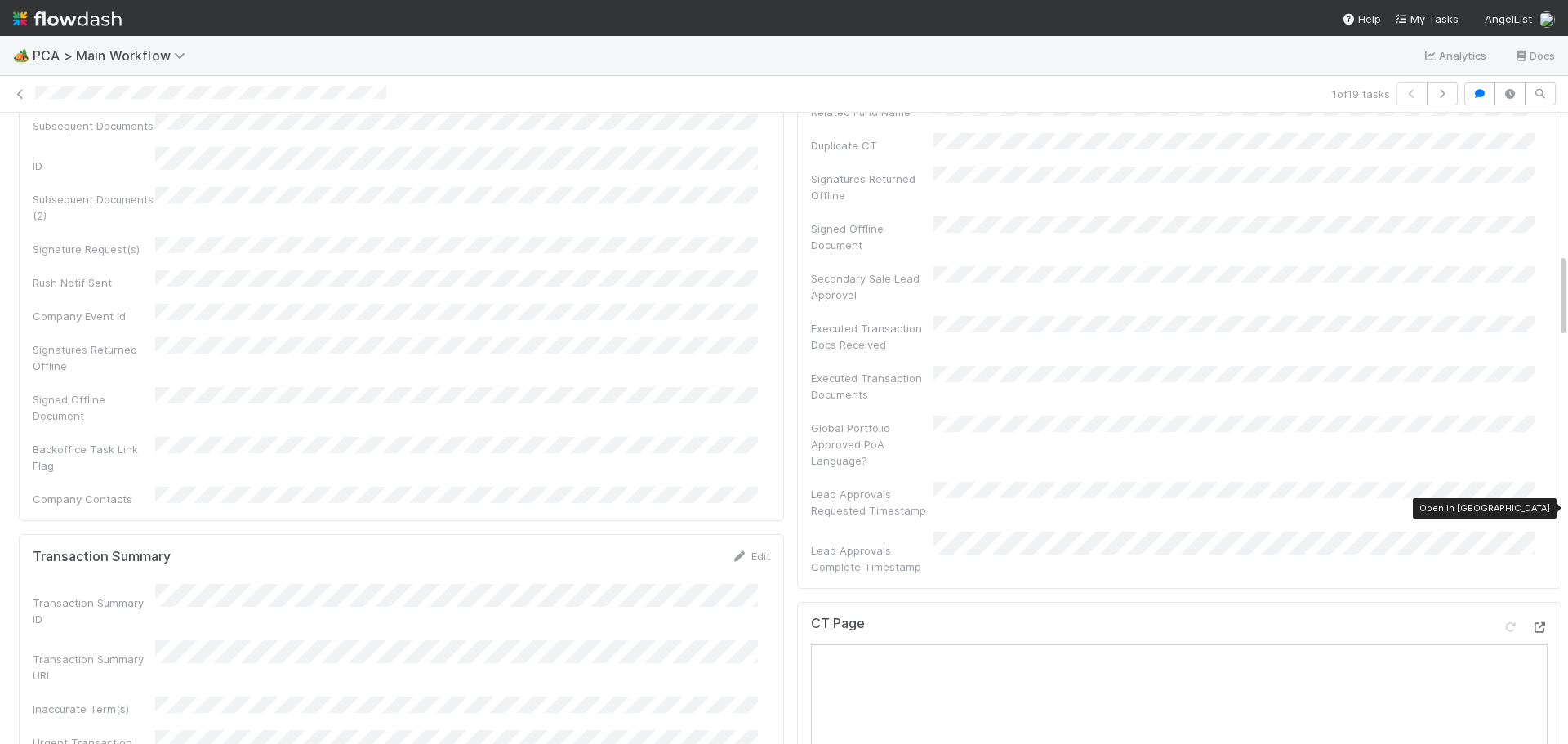
click at [1532, 623] on icon at bounding box center [1540, 628] width 16 height 11
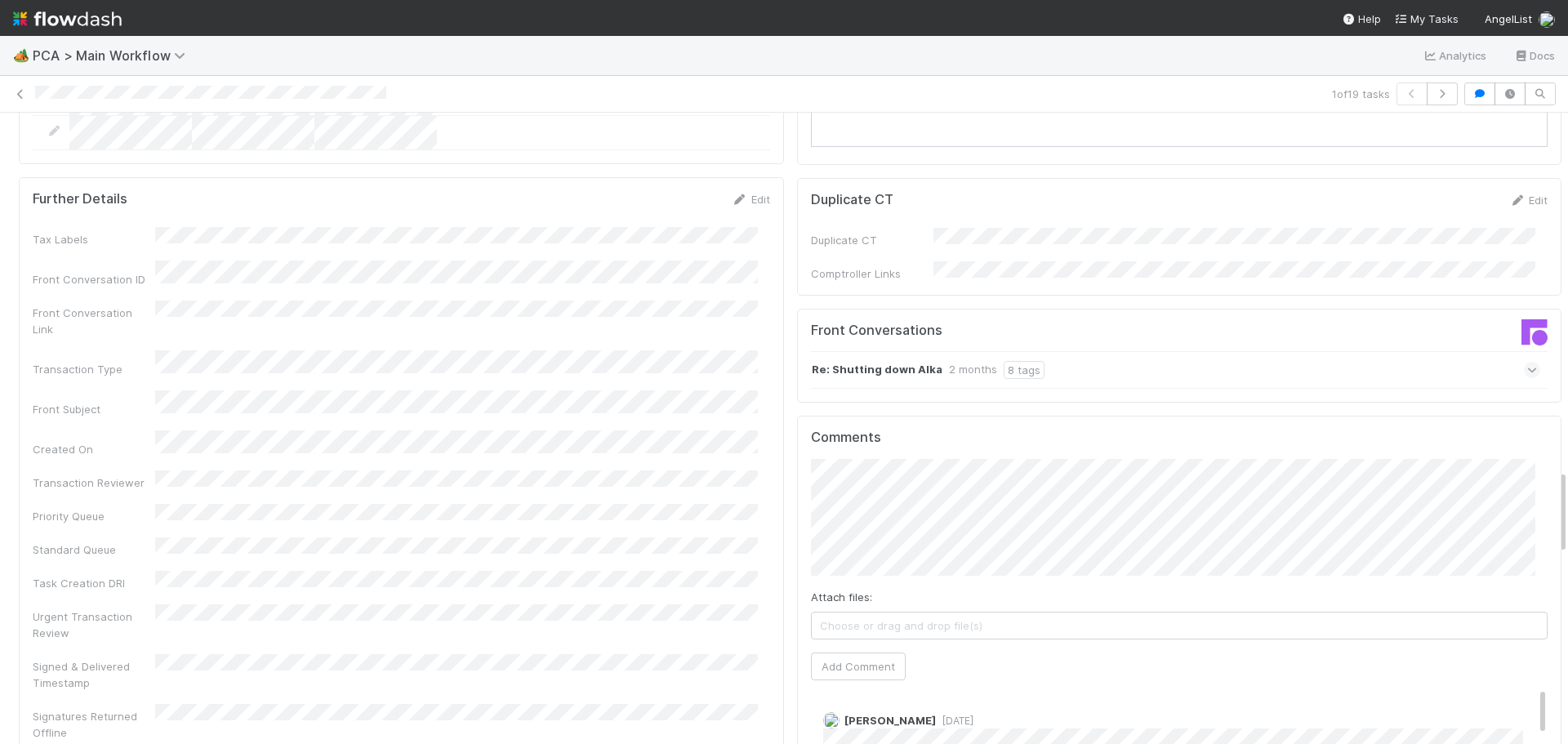
scroll to position [2517, 0]
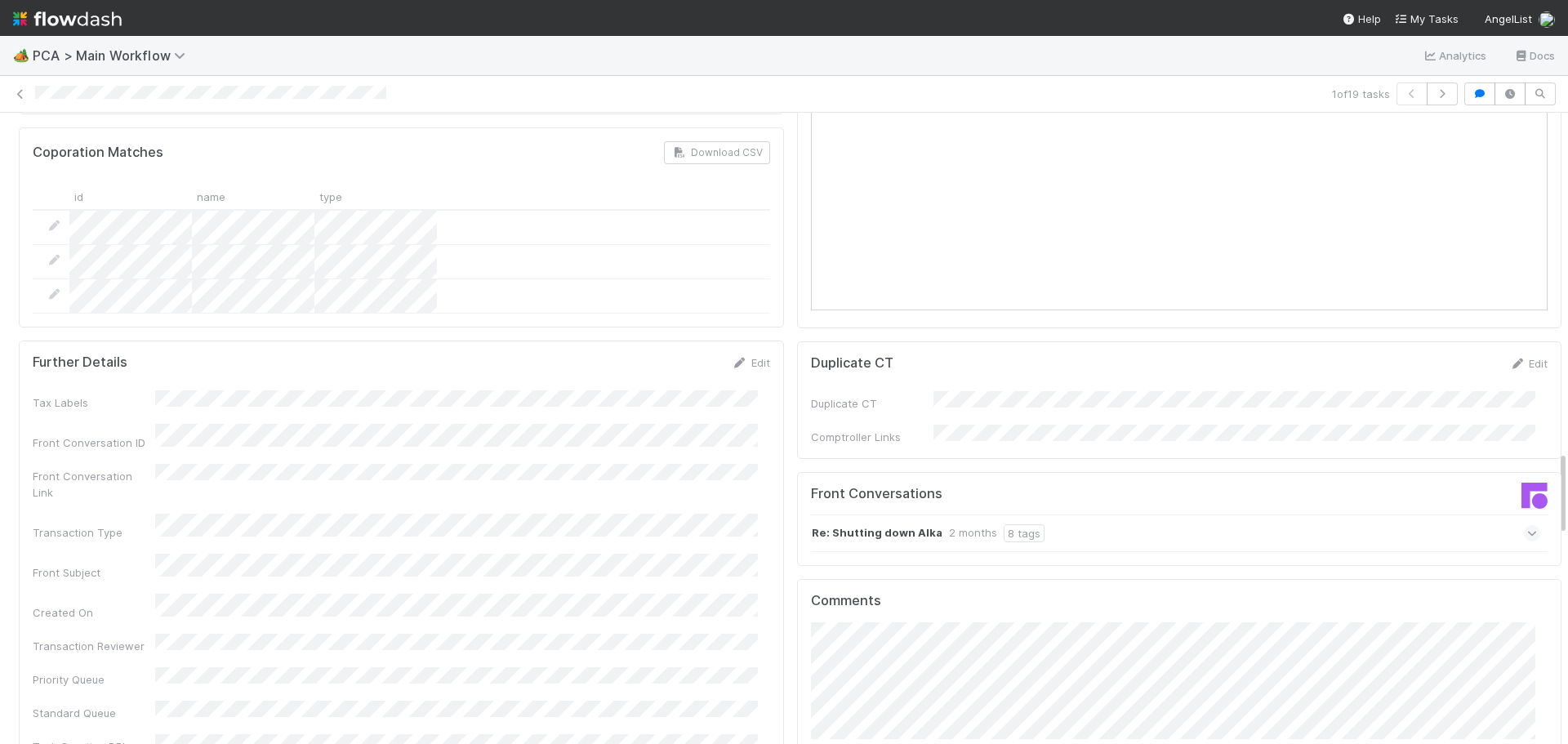
click at [1150, 391] on div "Duplicate CT Comptroller Links" at bounding box center [1179, 419] width 737 height 54
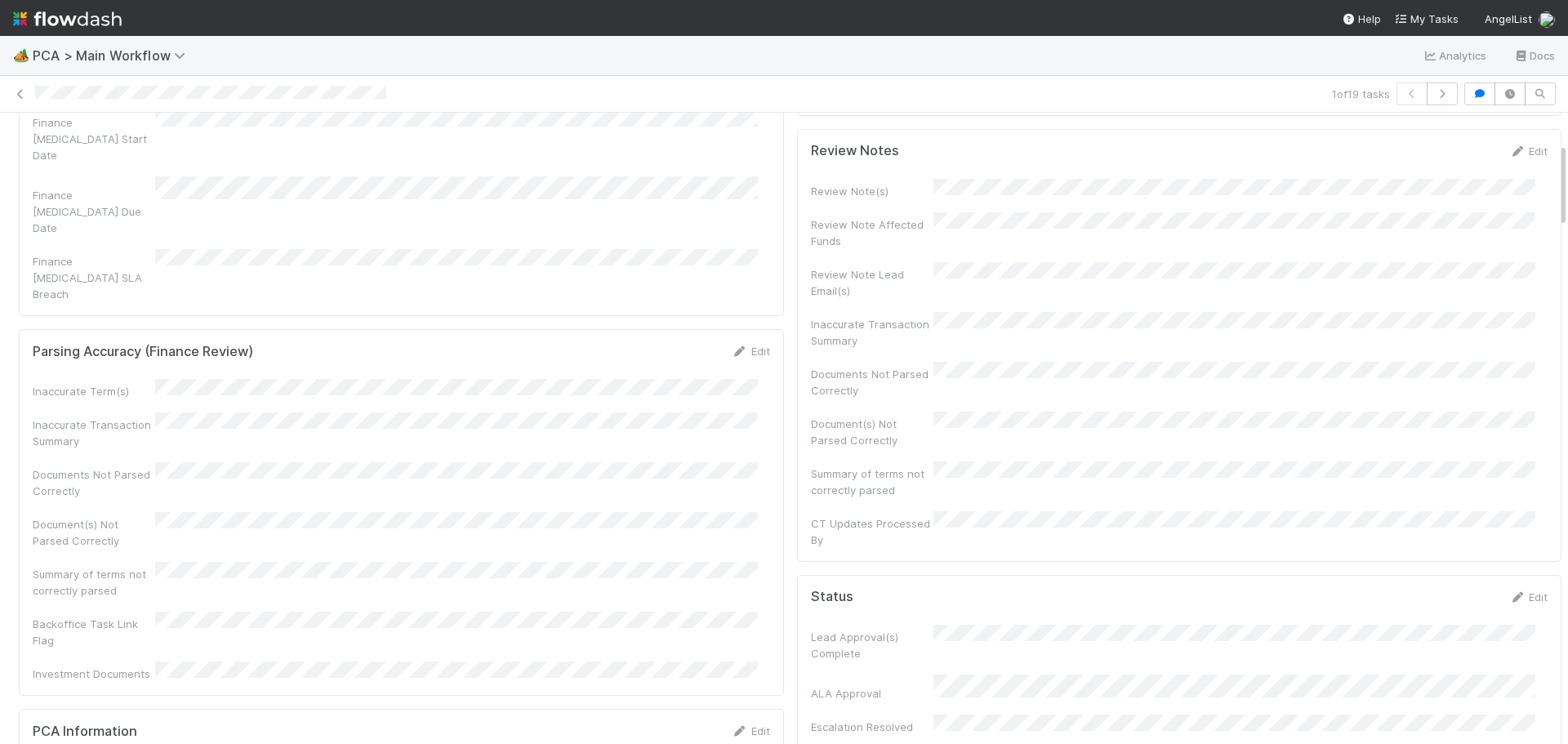
scroll to position [0, 0]
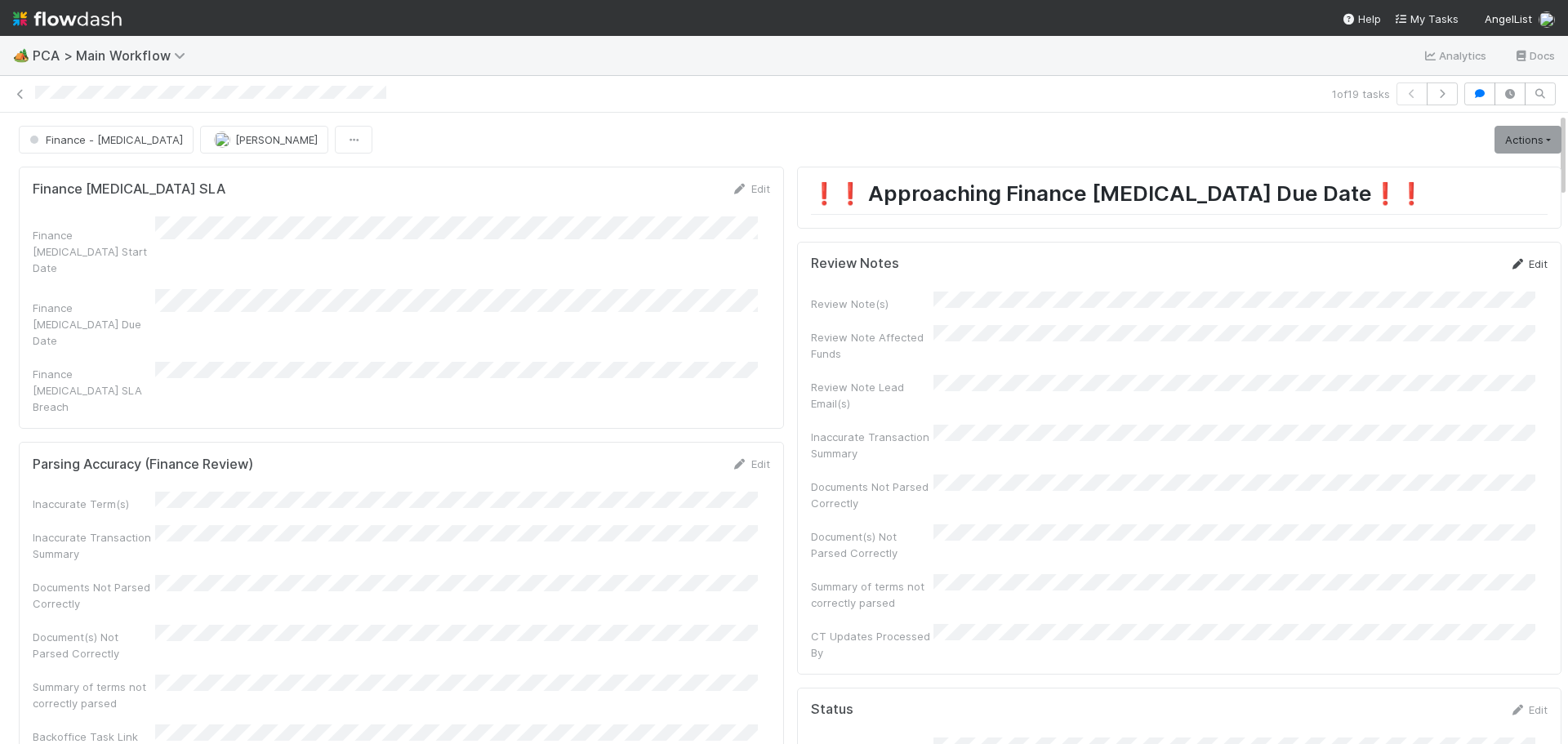
click at [1513, 260] on link "Edit" at bounding box center [1528, 264] width 38 height 13
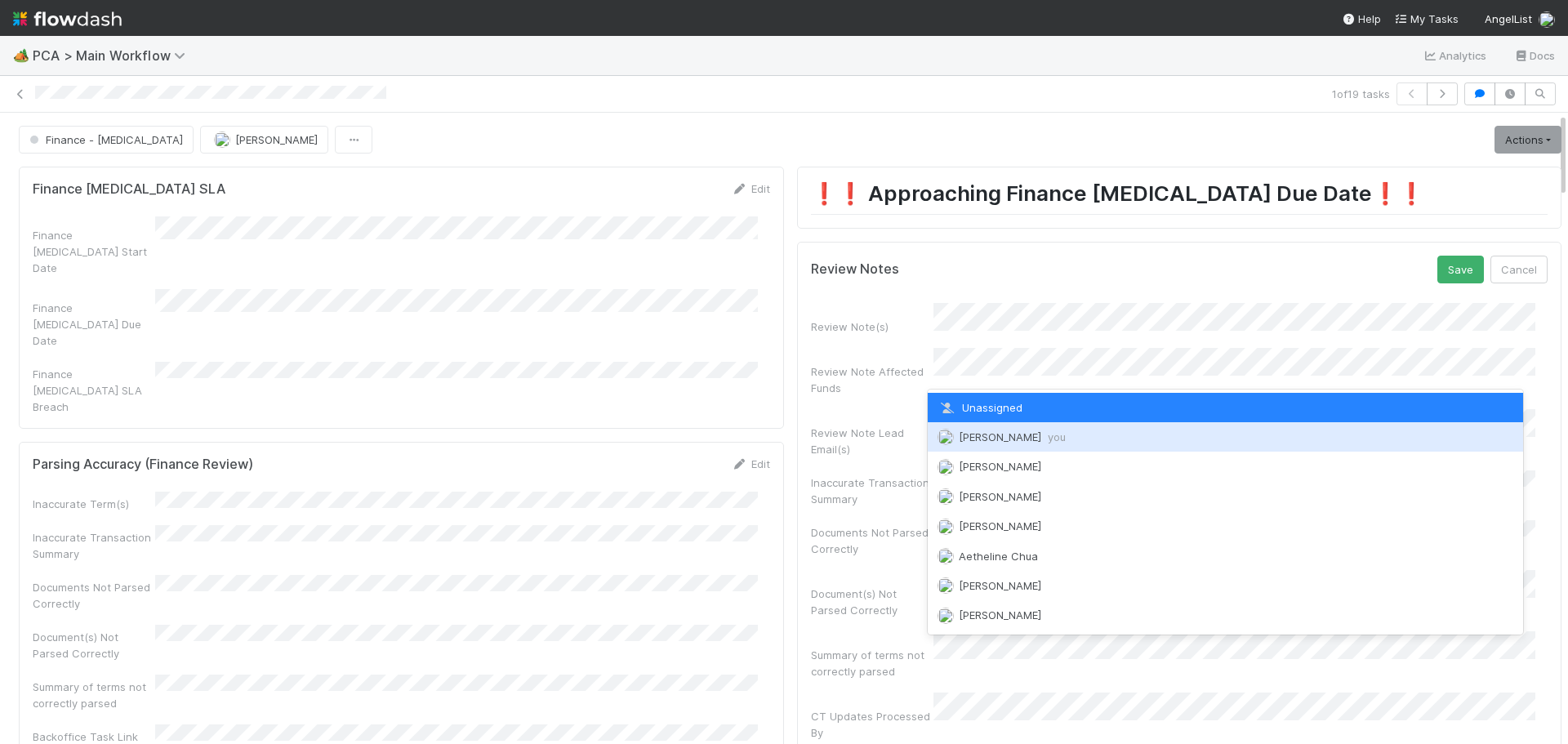
drag, startPoint x: 1017, startPoint y: 439, endPoint x: 1087, endPoint y: 426, distance: 71.2
click at [1016, 439] on span "Marenz Trajano you" at bounding box center [1013, 437] width 107 height 13
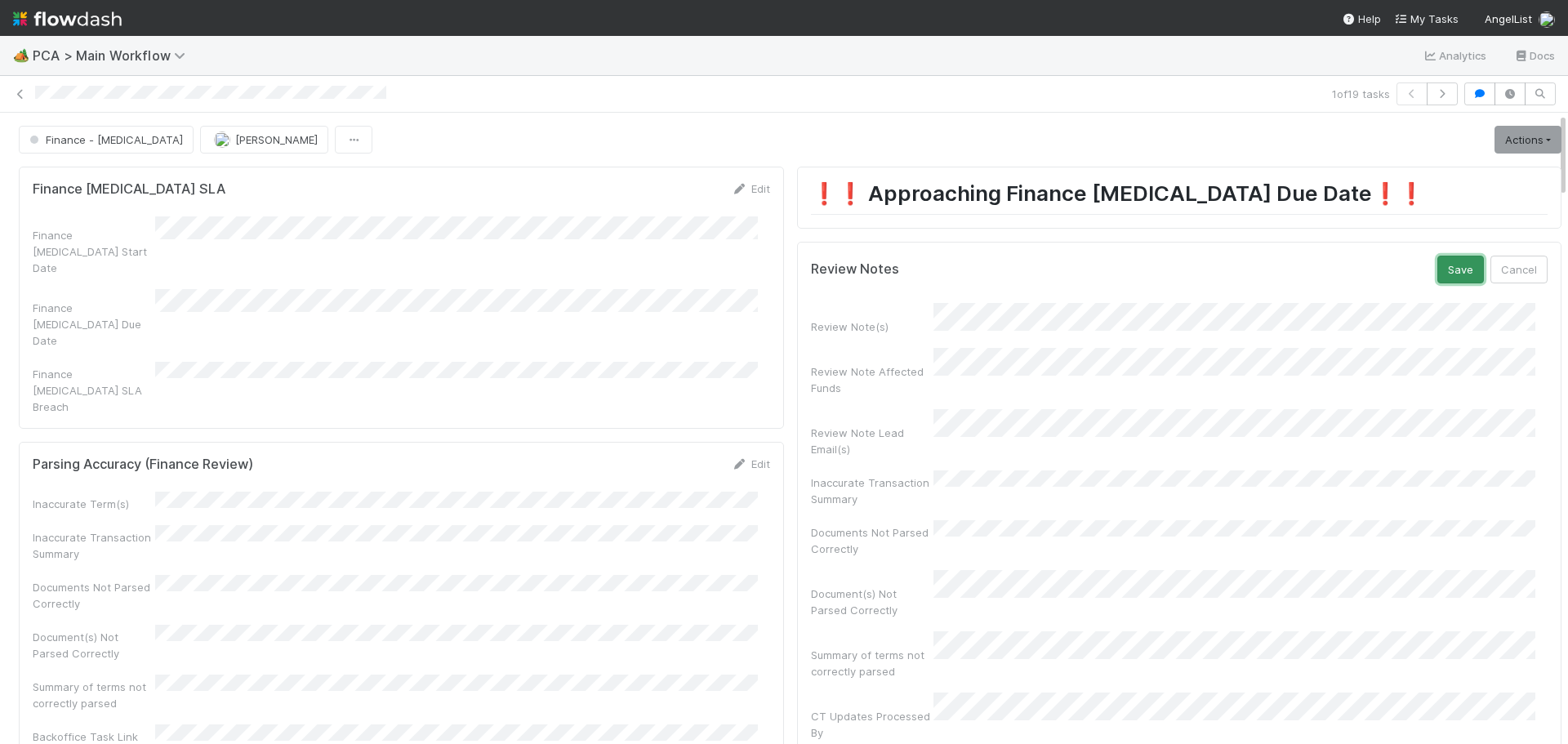
click at [1444, 273] on button "Save" at bounding box center [1460, 269] width 46 height 28
click at [1495, 130] on link "Actions" at bounding box center [1528, 140] width 67 height 28
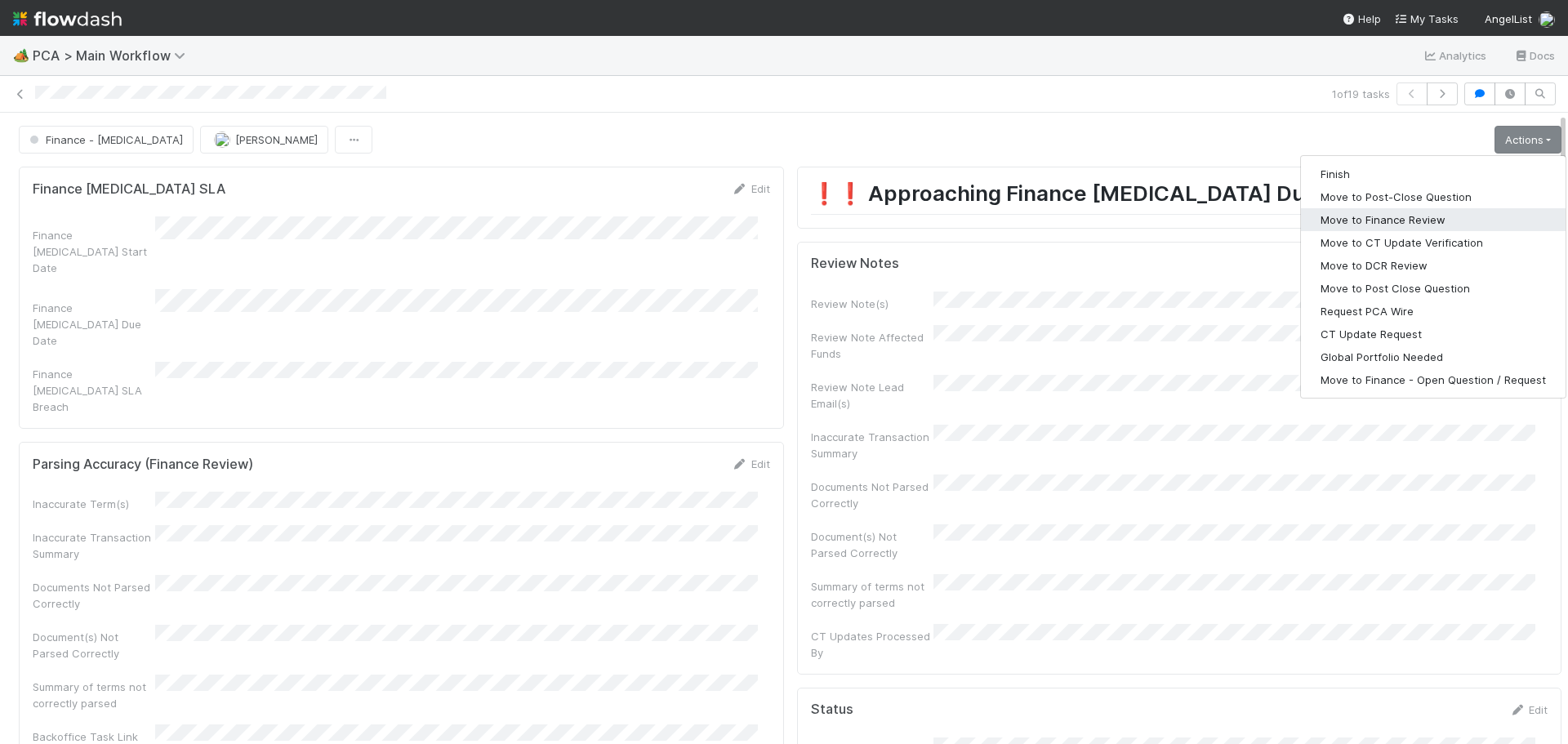
click at [1356, 227] on button "Move to Finance Review" at bounding box center [1433, 219] width 265 height 23
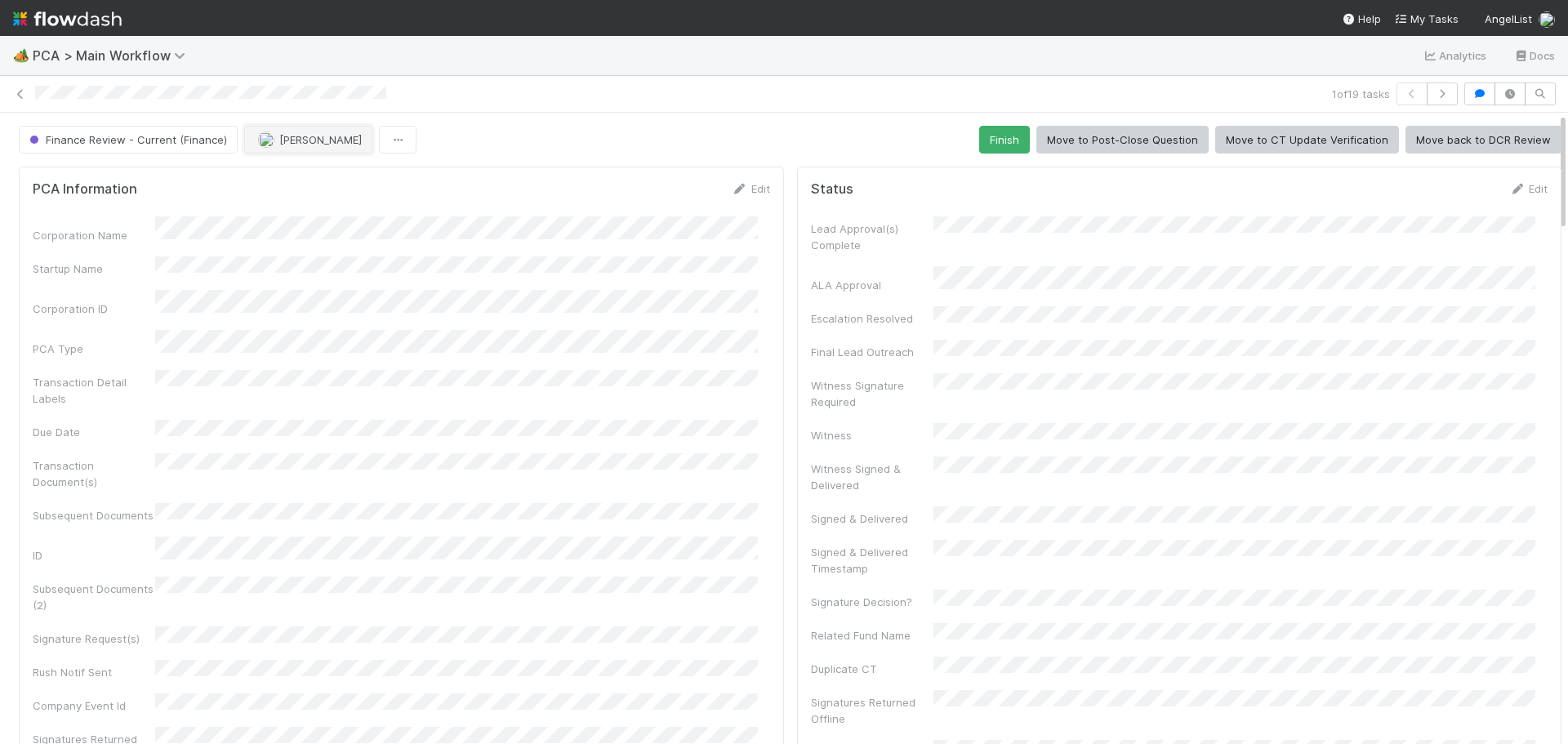
click at [332, 130] on button "[PERSON_NAME]" at bounding box center [309, 140] width 129 height 28
click at [297, 186] on span "Ronalie Nova" at bounding box center [298, 180] width 67 height 13
click at [20, 92] on icon at bounding box center [21, 94] width 16 height 11
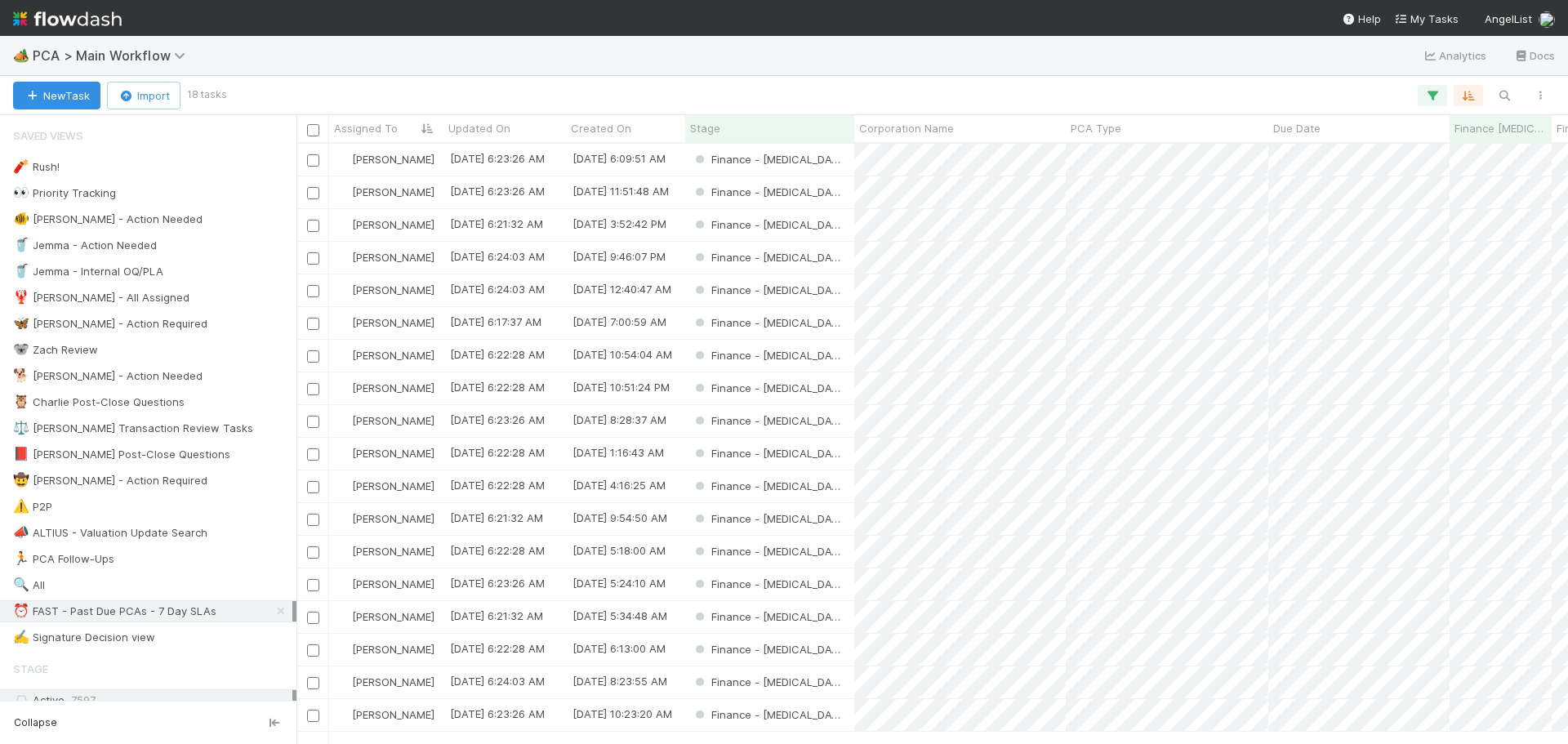
scroll to position [588, 1260]
click at [841, 156] on div "Finance - ICU" at bounding box center [770, 159] width 169 height 32
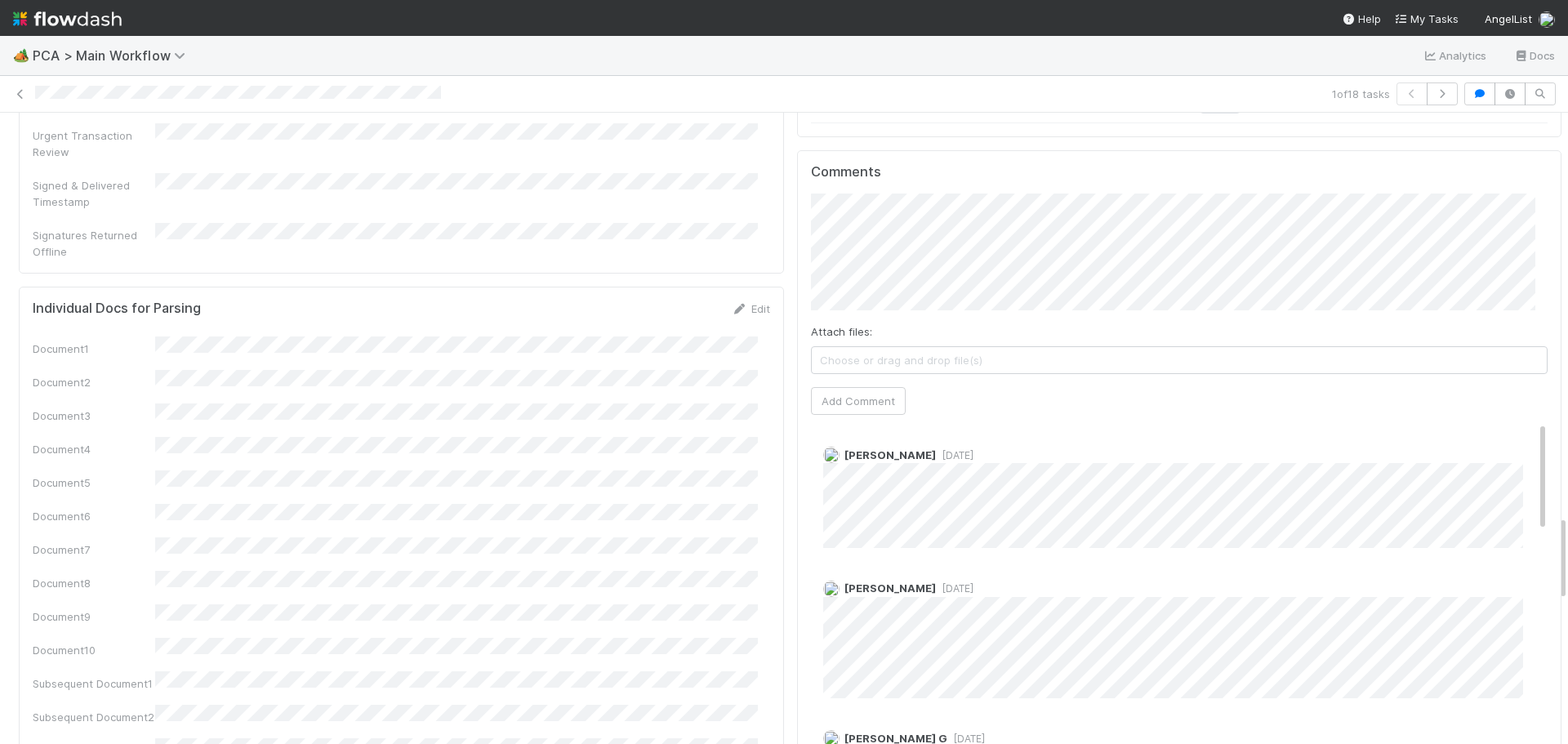
scroll to position [2942, 0]
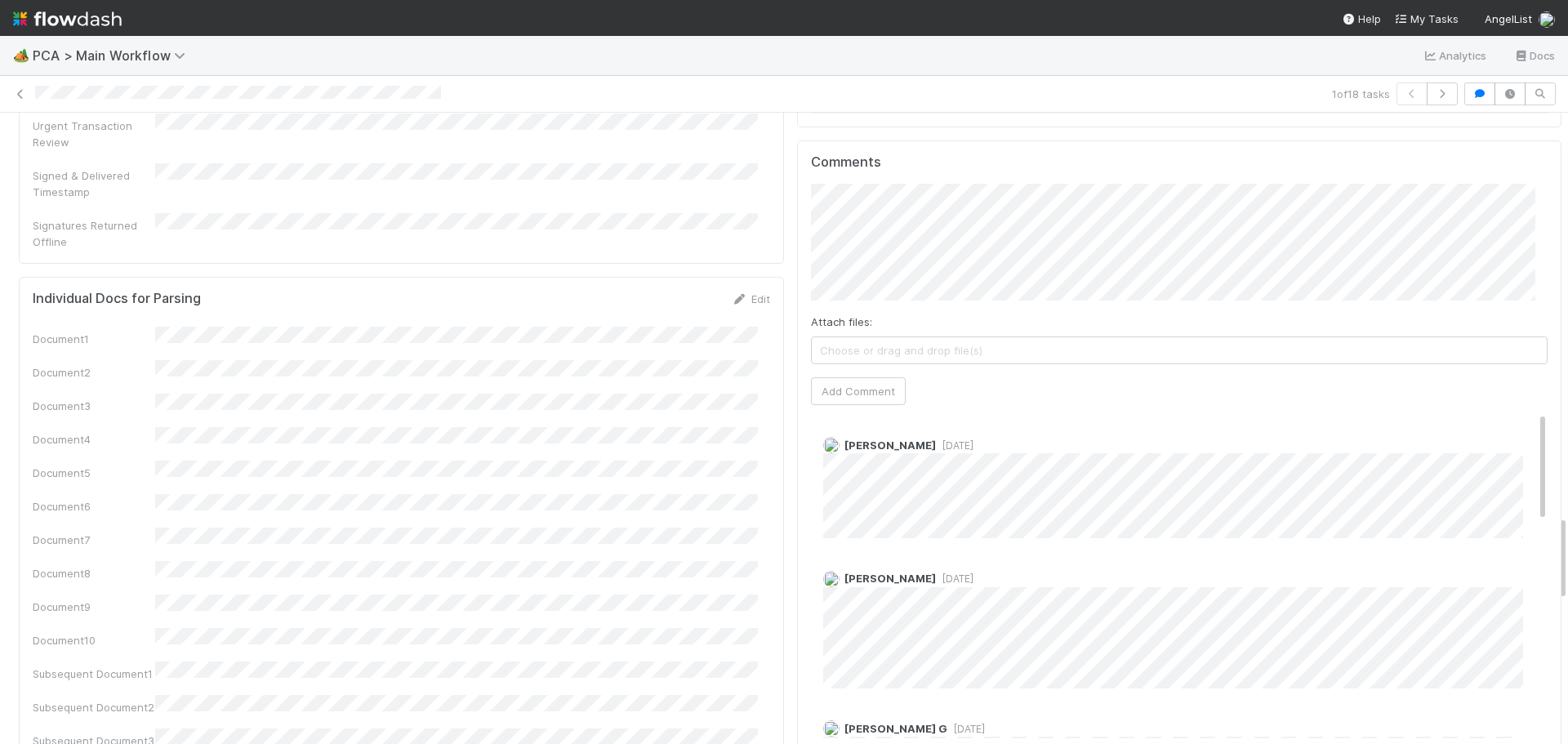
click at [939, 440] on span "1 week ago" at bounding box center [954, 446] width 37 height 13
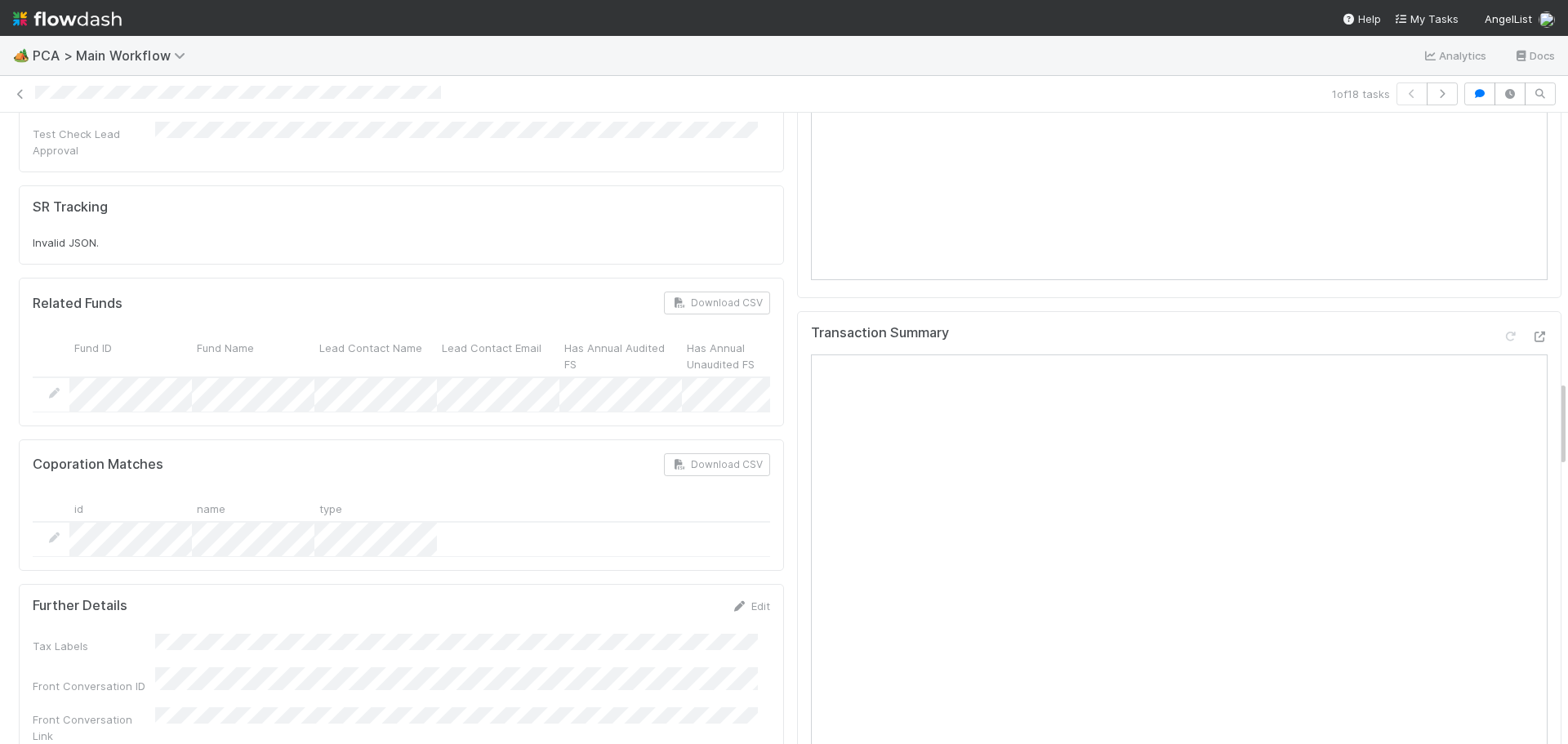
scroll to position [1961, 0]
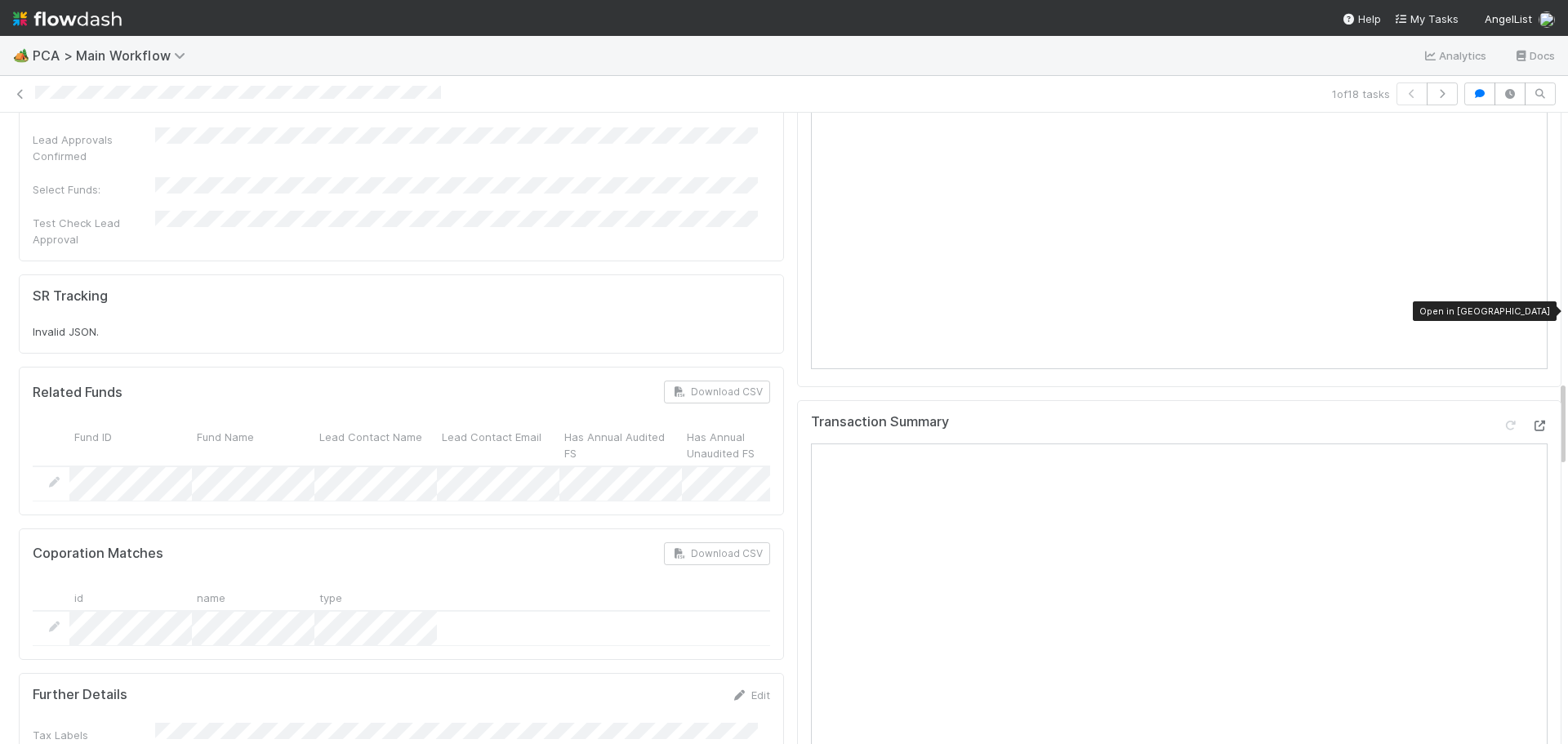
click at [1532, 420] on icon at bounding box center [1540, 426] width 16 height 11
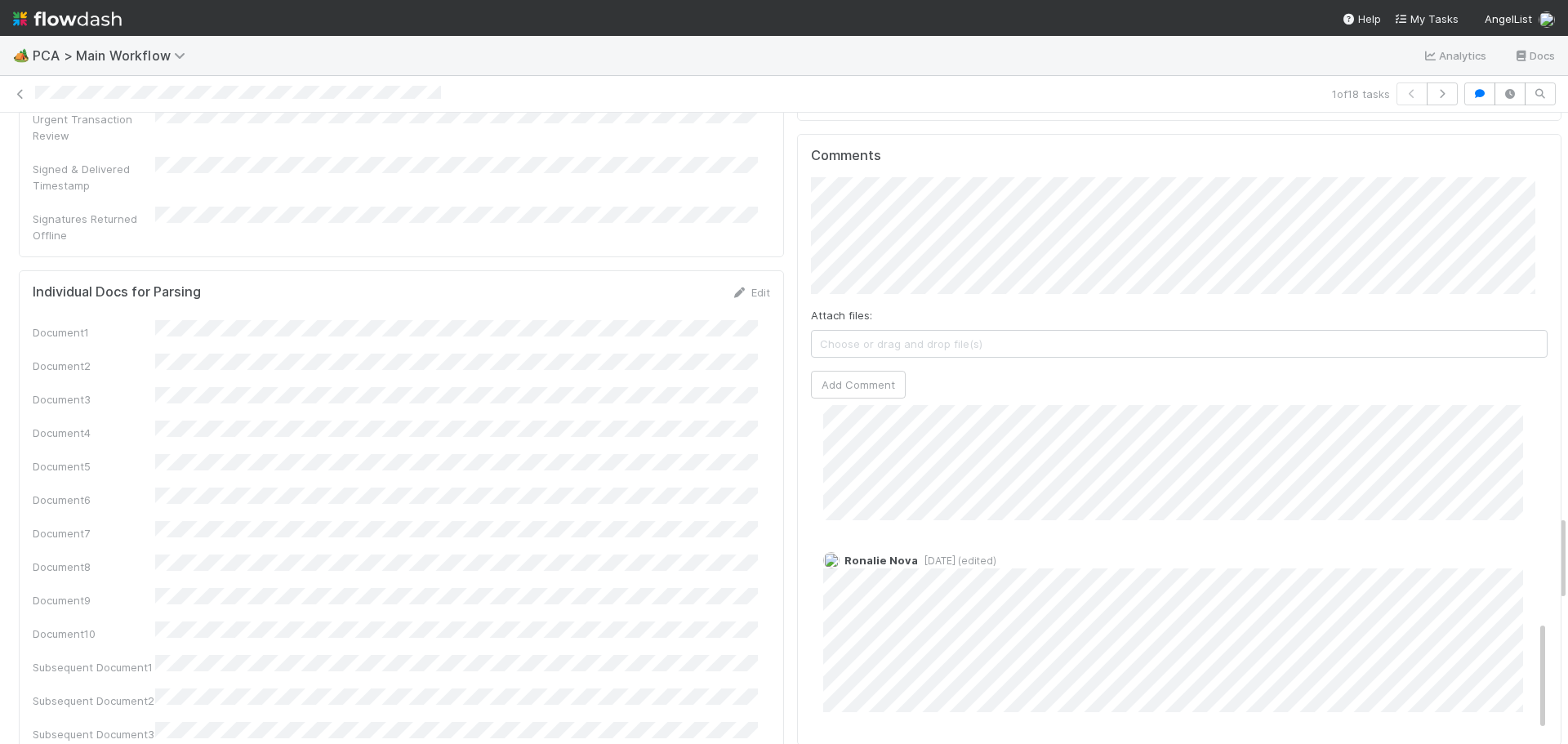
scroll to position [2942, 0]
drag, startPoint x: 1277, startPoint y: 405, endPoint x: 1482, endPoint y: 410, distance: 205.1
click at [1482, 410] on div "Nathalie Gualito 1 week ago Meg Castanare 4 weeks ago Karren G 8 months ago Ave…" at bounding box center [1186, 256] width 750 height 965
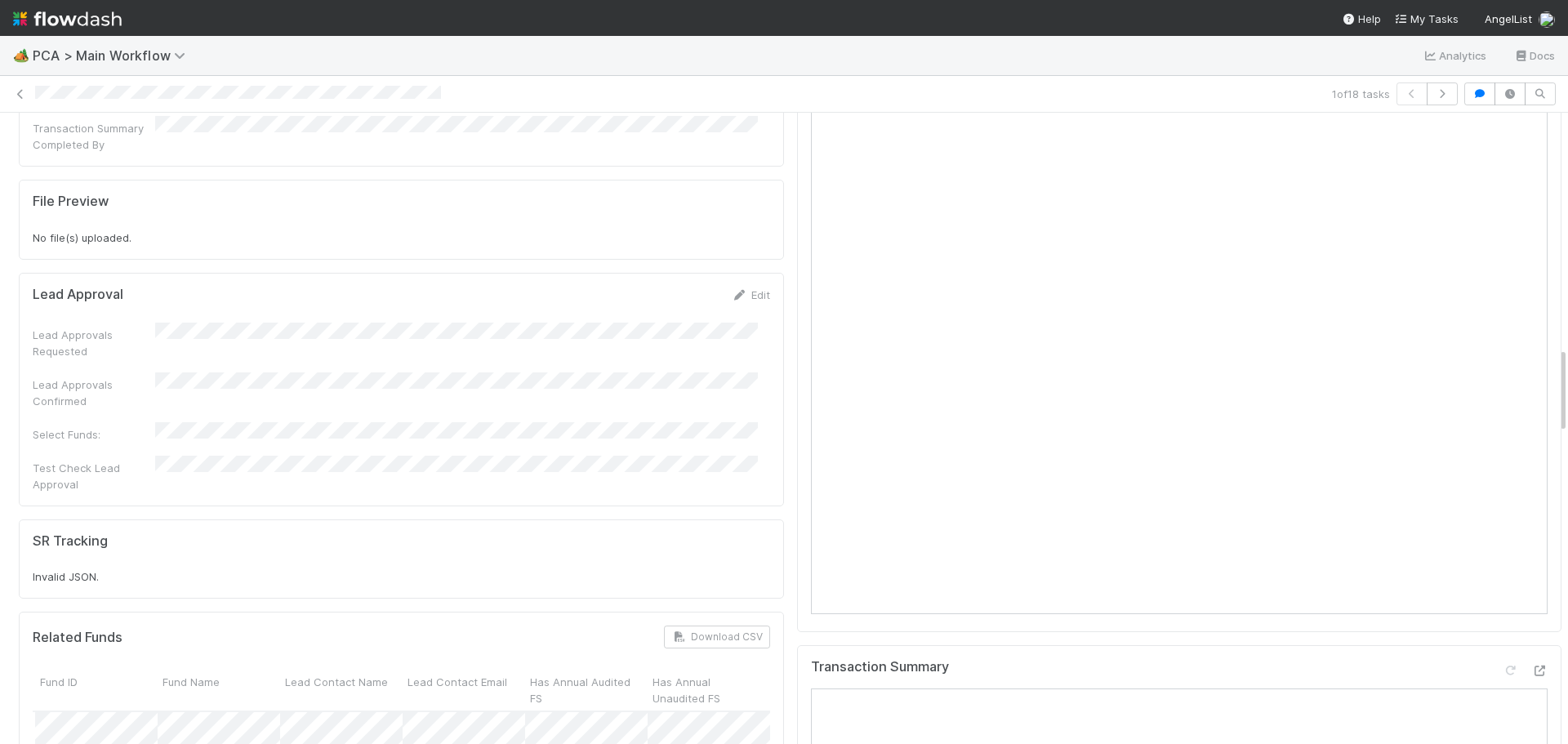
scroll to position [0, 46]
click at [515, 712] on div at bounding box center [384, 730] width 772 height 34
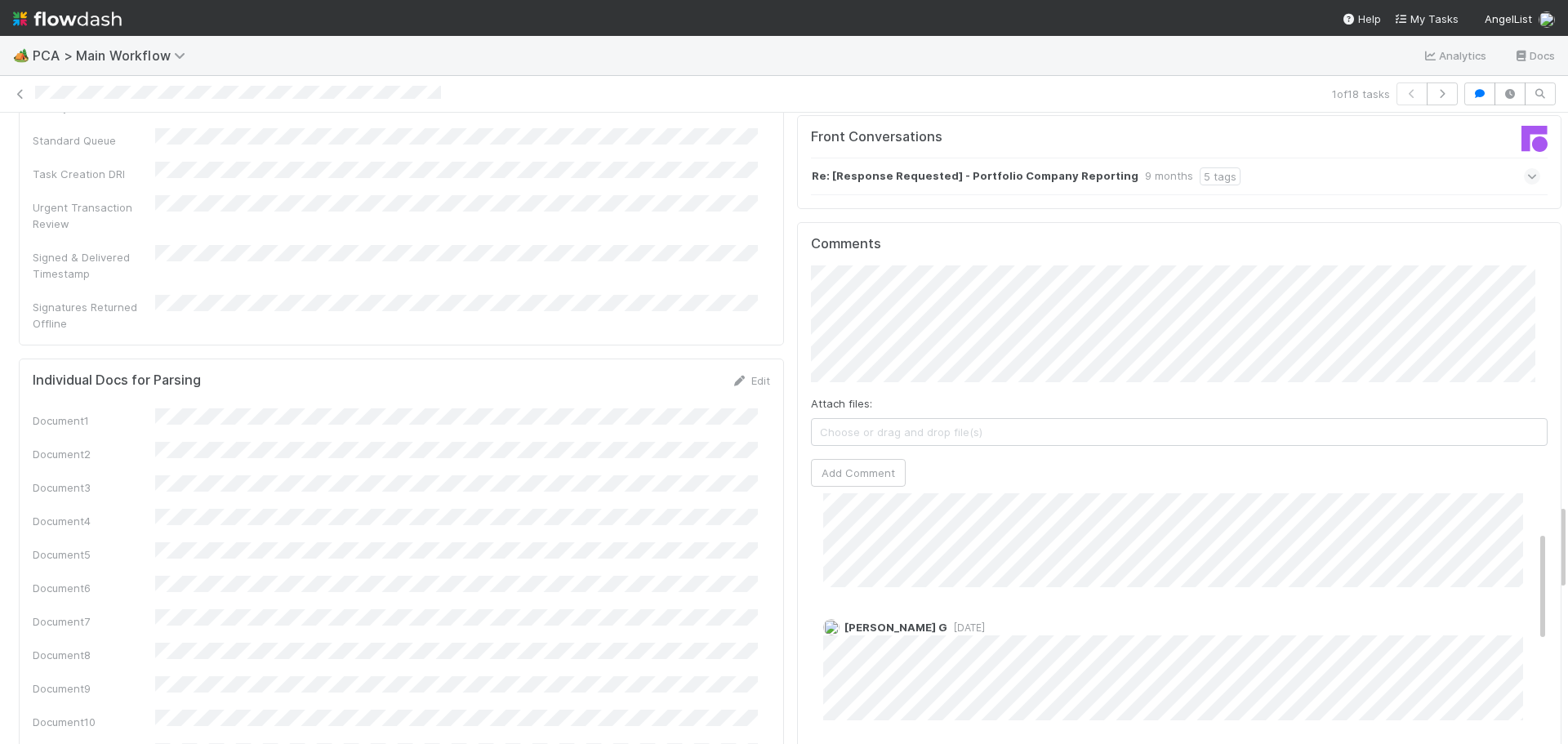
scroll to position [65, 0]
click at [936, 589] on span "4 weeks ago" at bounding box center [954, 595] width 37 height 13
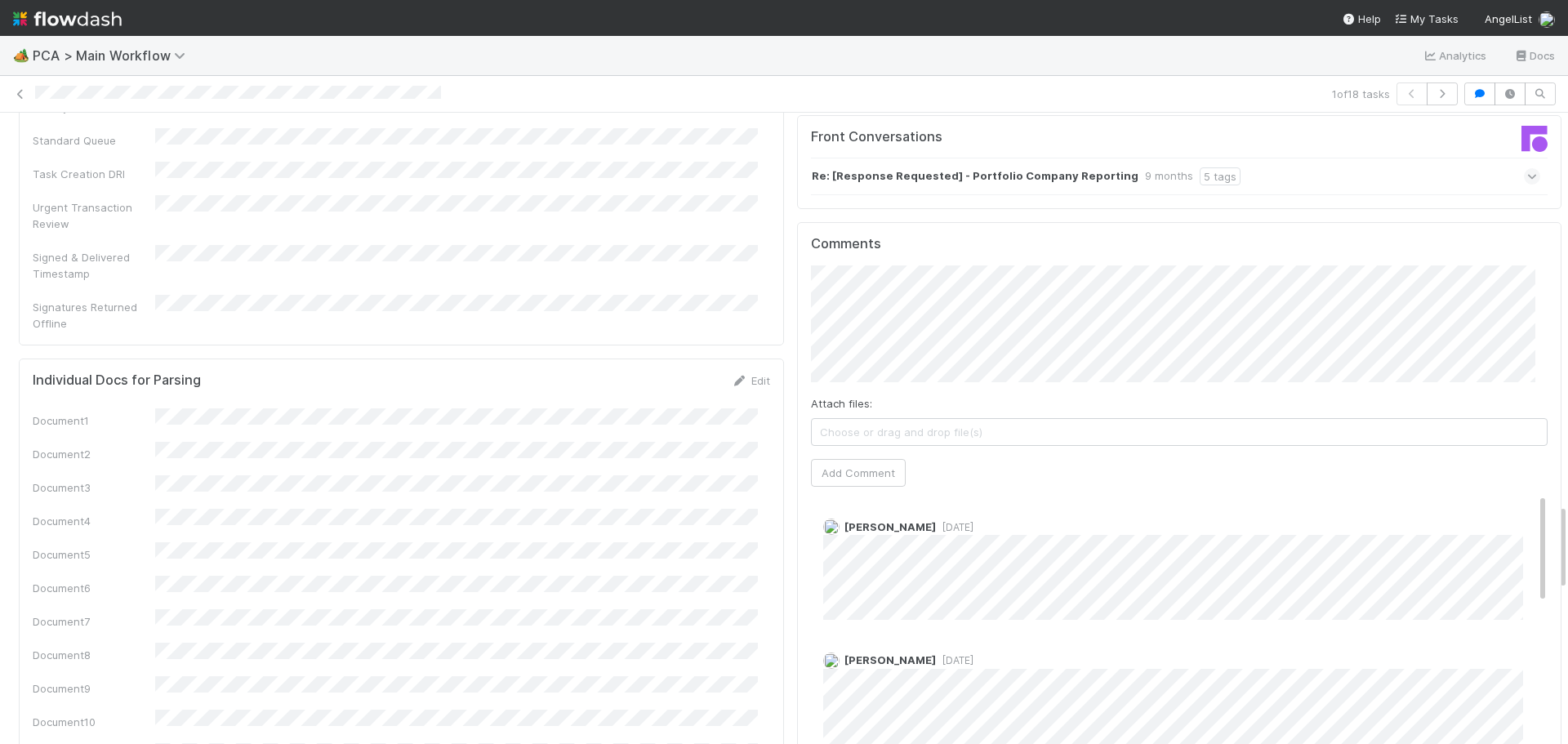
click at [936, 654] on span "4 weeks ago" at bounding box center [954, 661] width 37 height 13
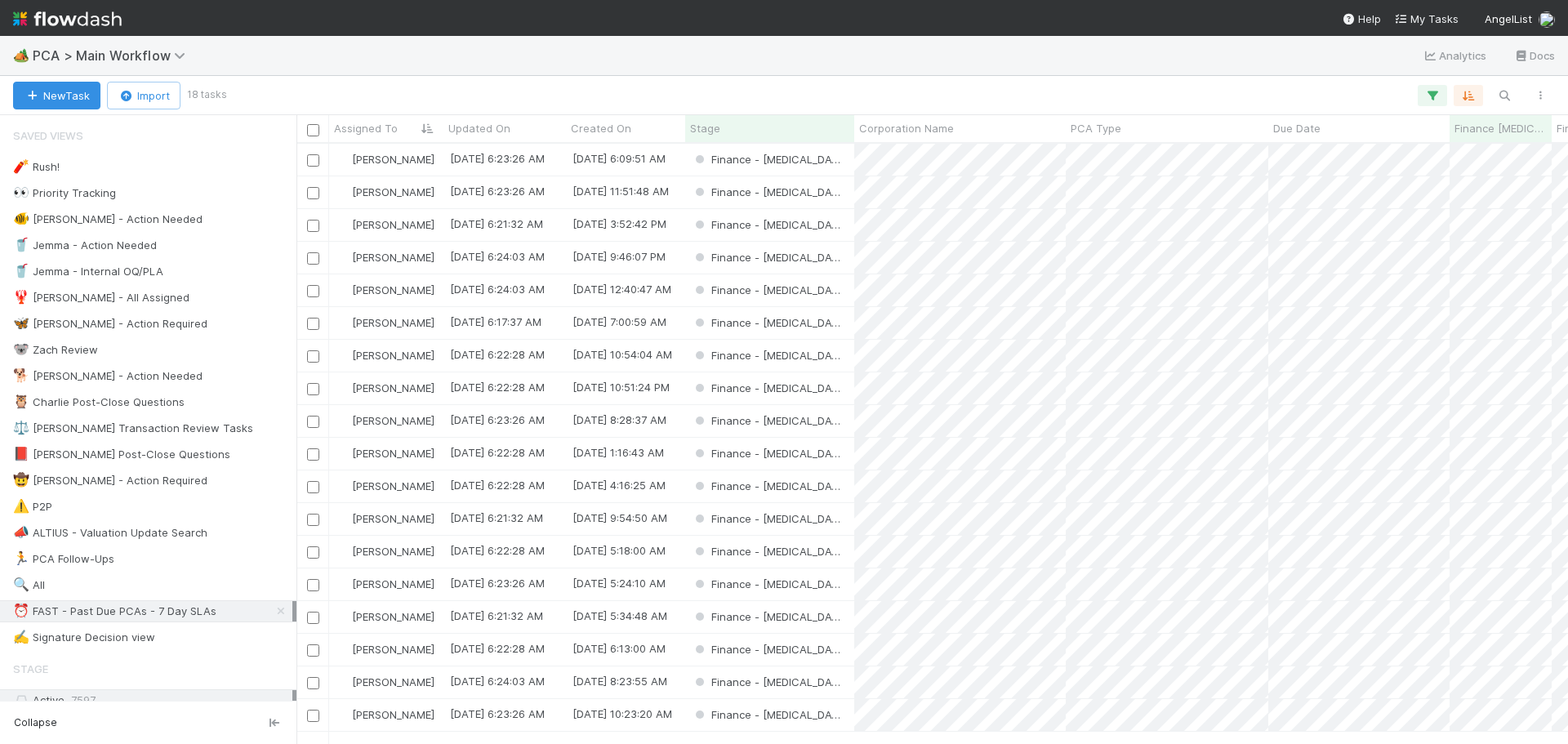
scroll to position [588, 1260]
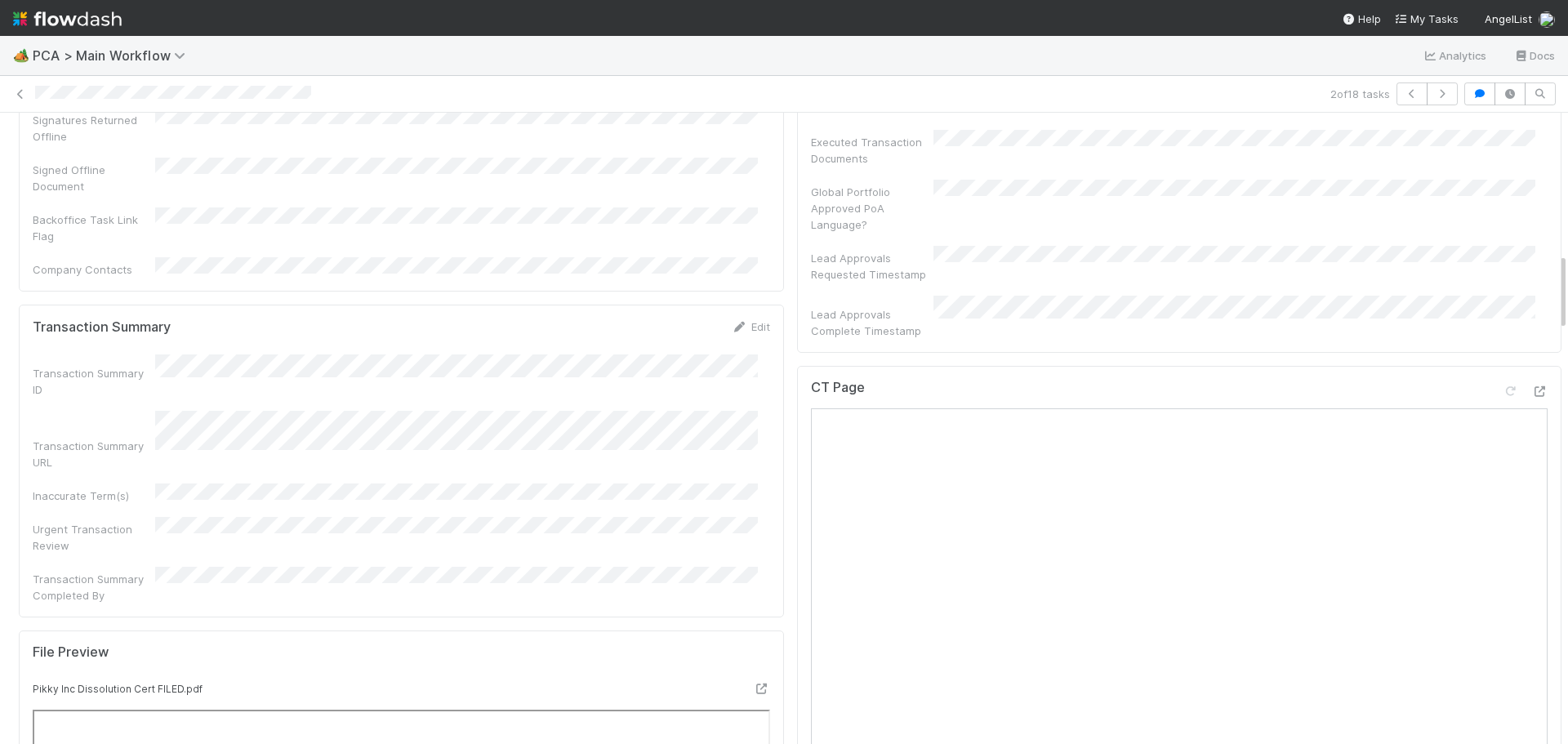
scroll to position [1144, 0]
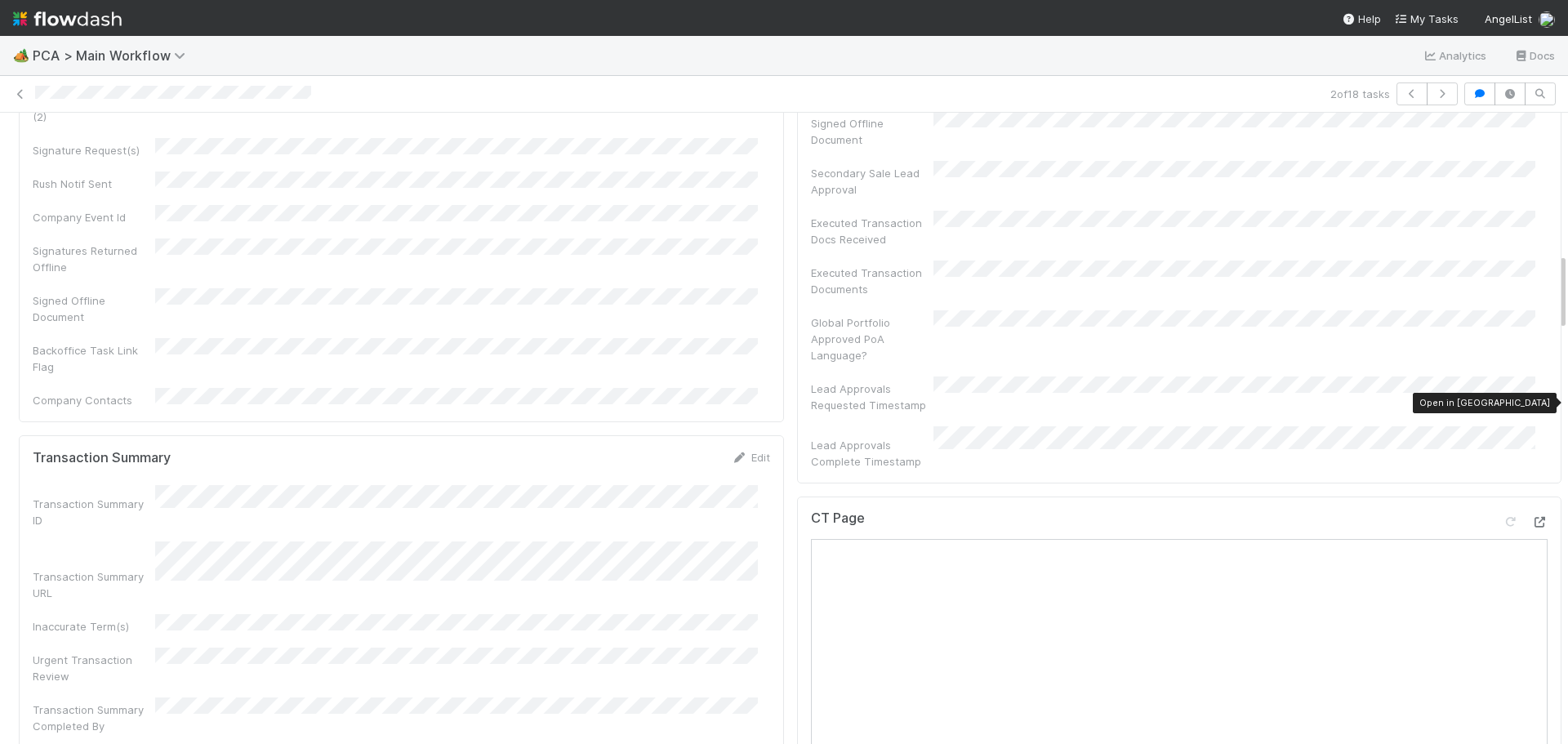
click at [1532, 517] on icon at bounding box center [1540, 523] width 16 height 11
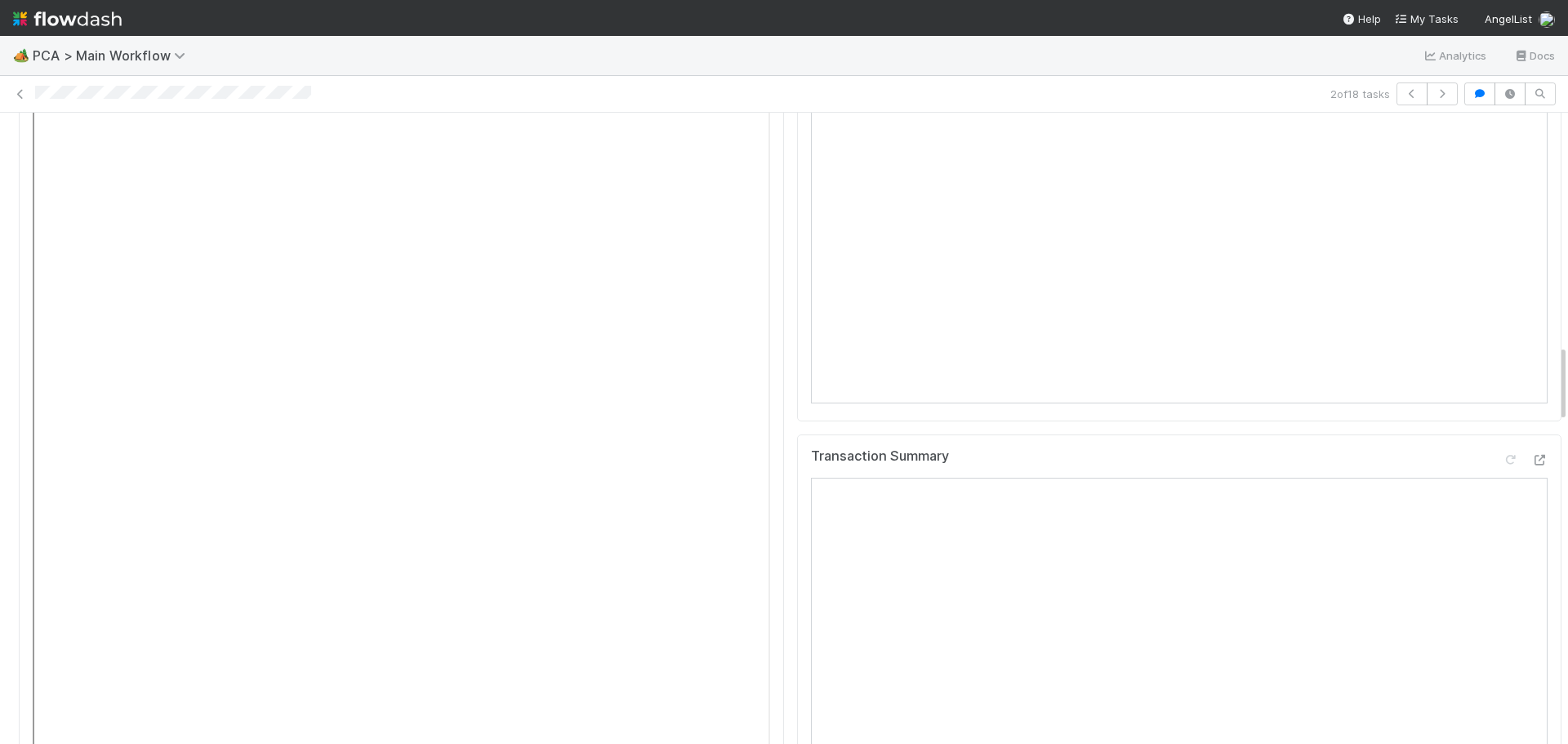
scroll to position [2043, 0]
click at [1532, 345] on icon at bounding box center [1540, 351] width 16 height 11
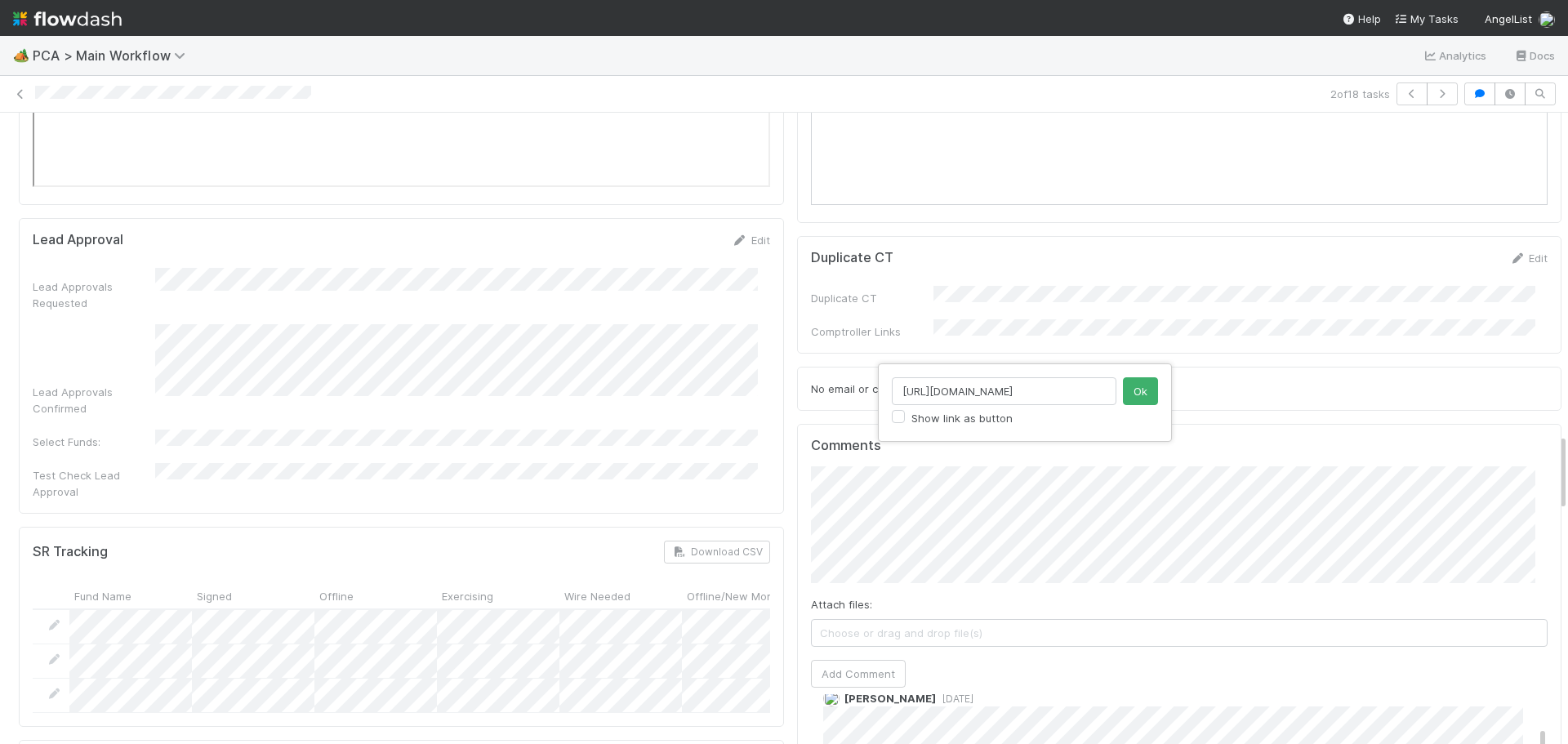
scroll to position [0, 208]
type input "https://app.frontapp.com/inboxes/teams/folders/4733767/archived/58025420807"
click at [1126, 395] on button "Ok" at bounding box center [1140, 391] width 35 height 28
click at [797, 424] on div "Comments Attach files: Choose or drag and drop file(s) Add Comment Nathalie Gua…" at bounding box center [1179, 730] width 765 height 612
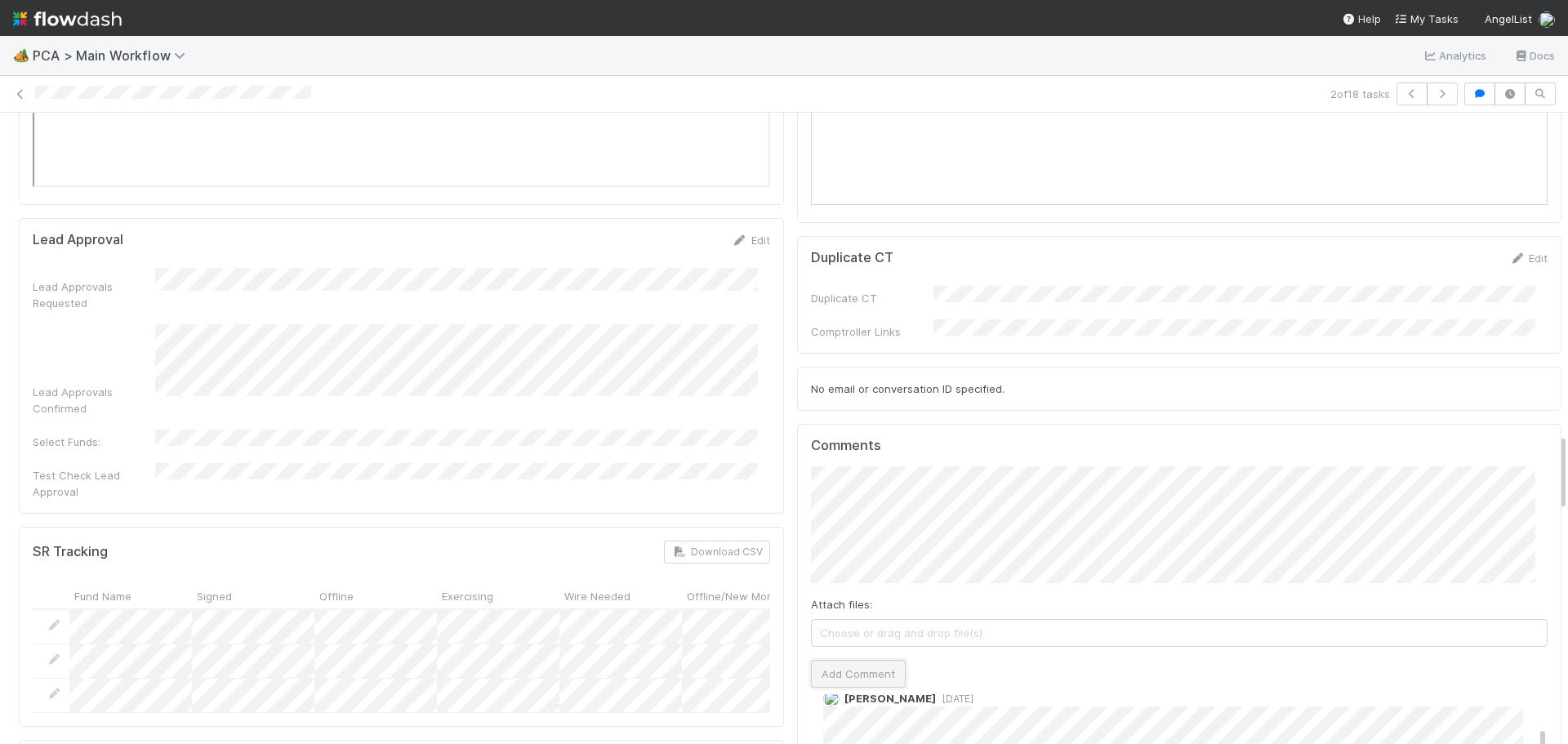
click at [846, 661] on button "Add Comment" at bounding box center [858, 674] width 95 height 28
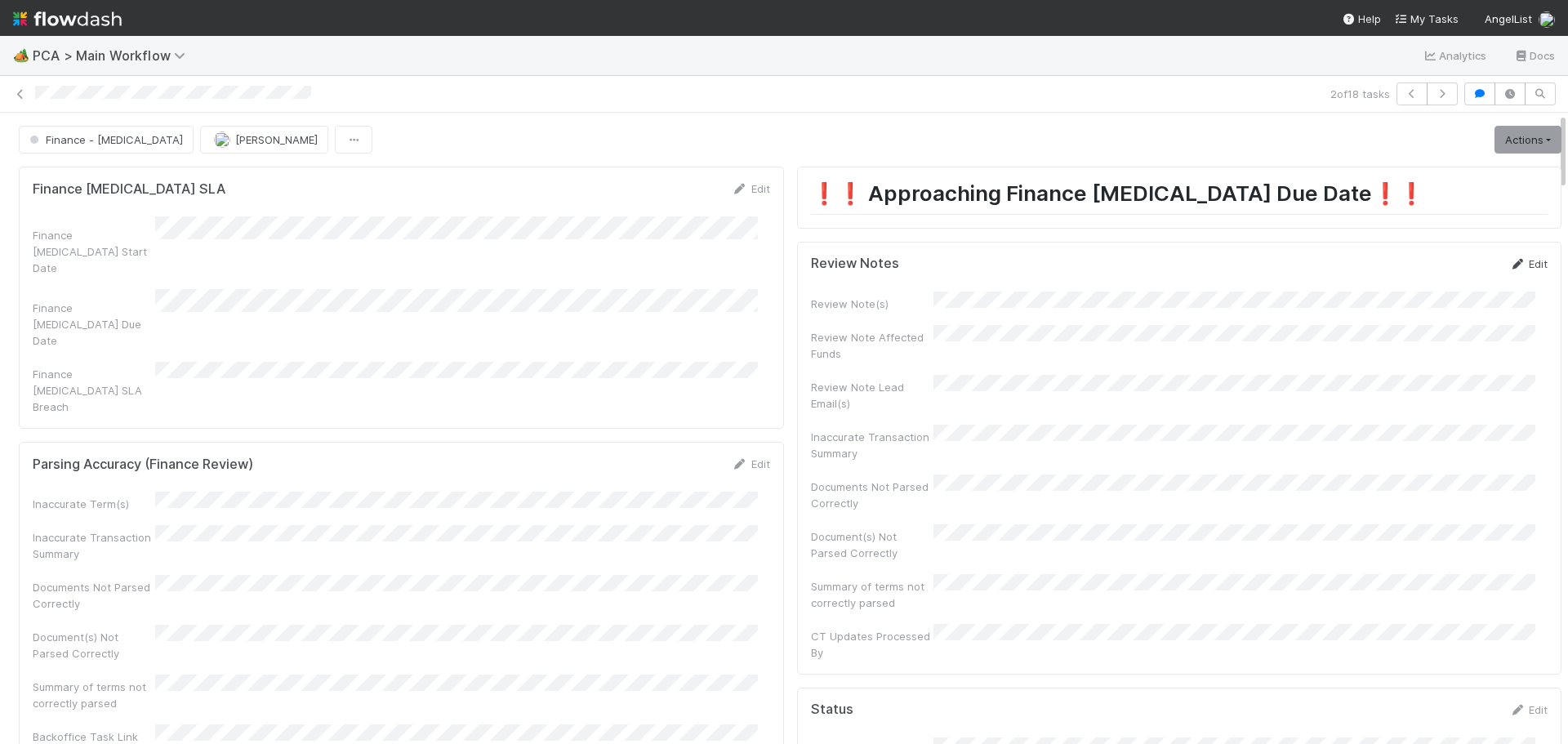
click at [1509, 259] on link "Edit" at bounding box center [1528, 264] width 38 height 13
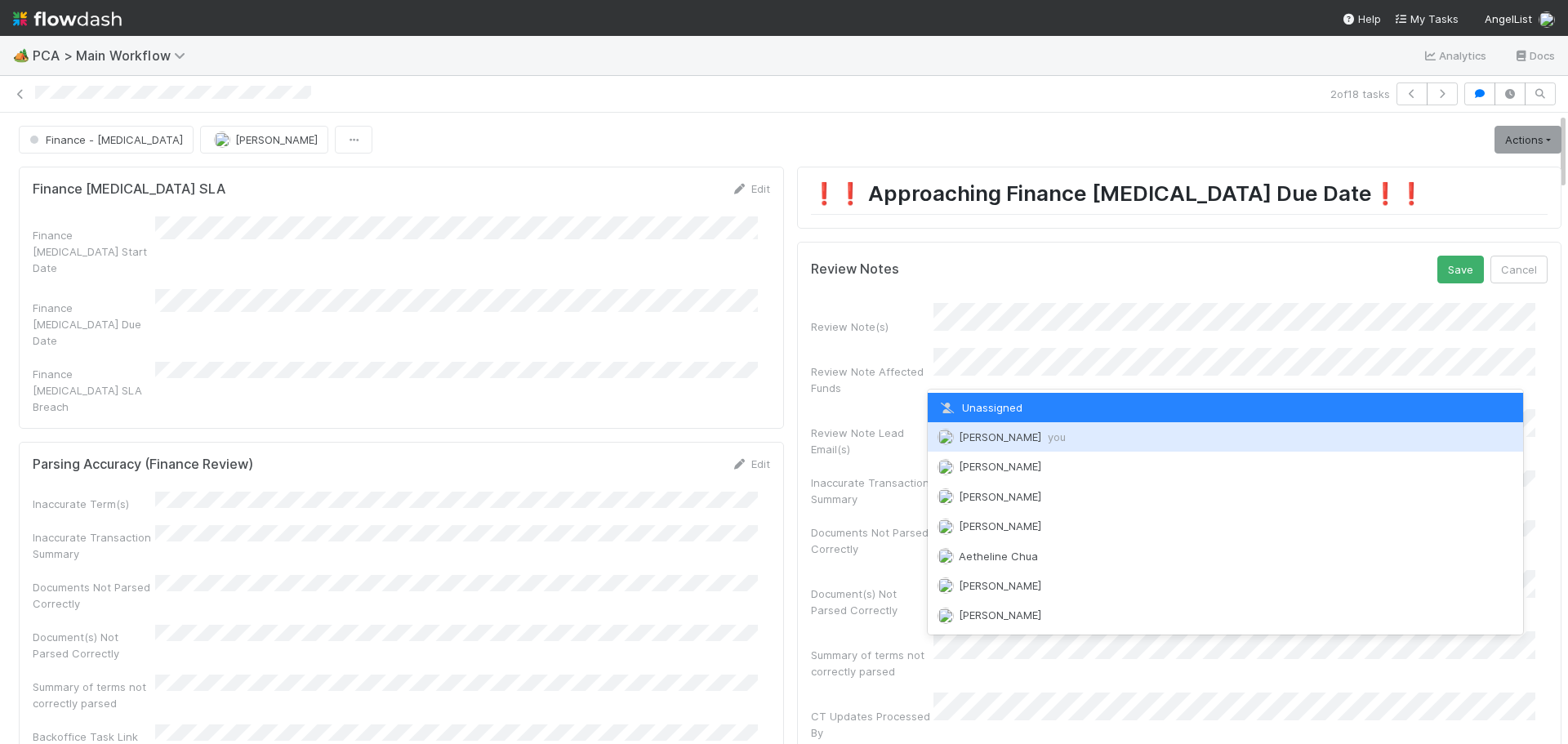
drag, startPoint x: 988, startPoint y: 440, endPoint x: 1248, endPoint y: 425, distance: 260.4
click at [990, 440] on span "Marenz Trajano you" at bounding box center [1013, 437] width 107 height 13
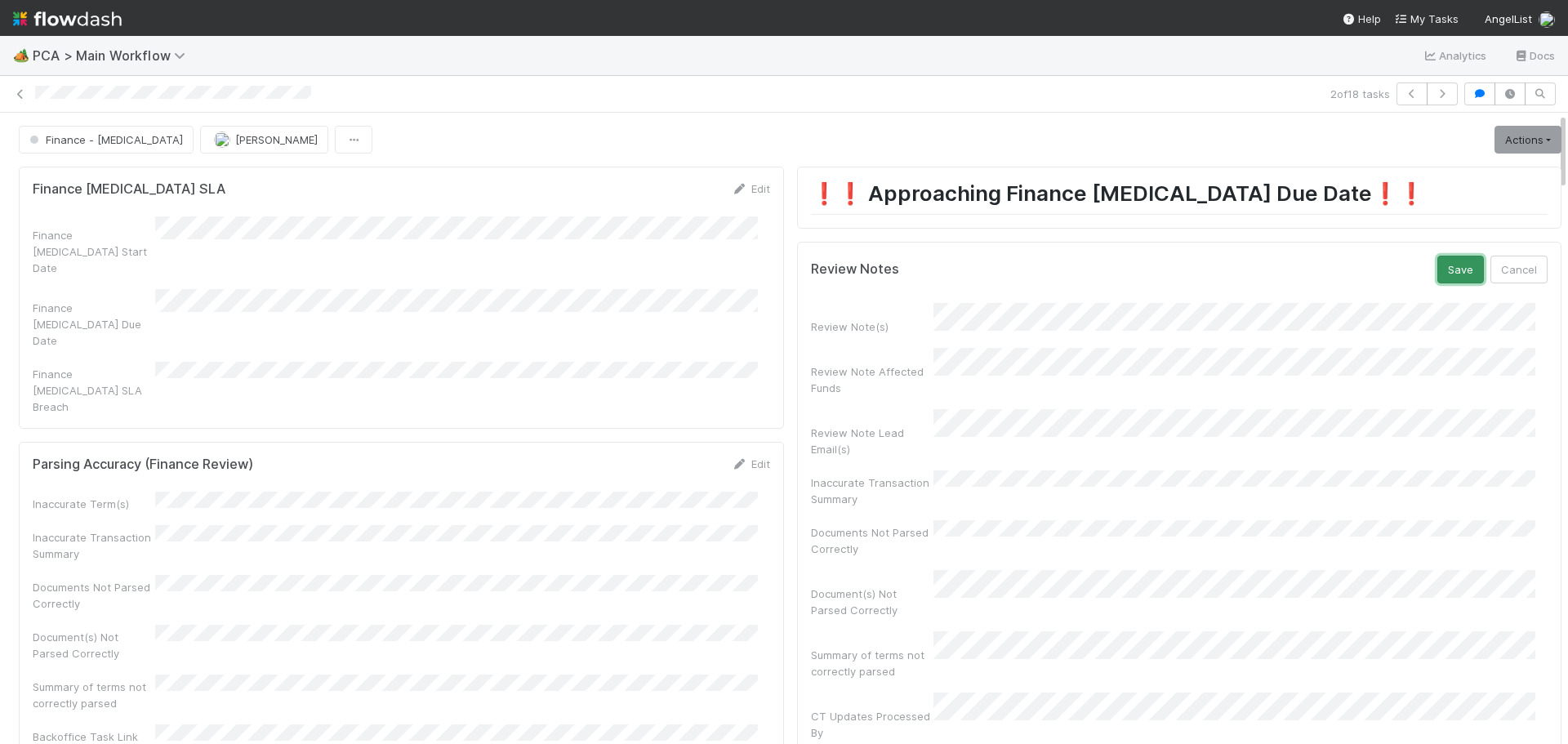
click at [1439, 277] on button "Save" at bounding box center [1460, 269] width 46 height 28
click at [1495, 144] on link "Actions" at bounding box center [1528, 140] width 67 height 28
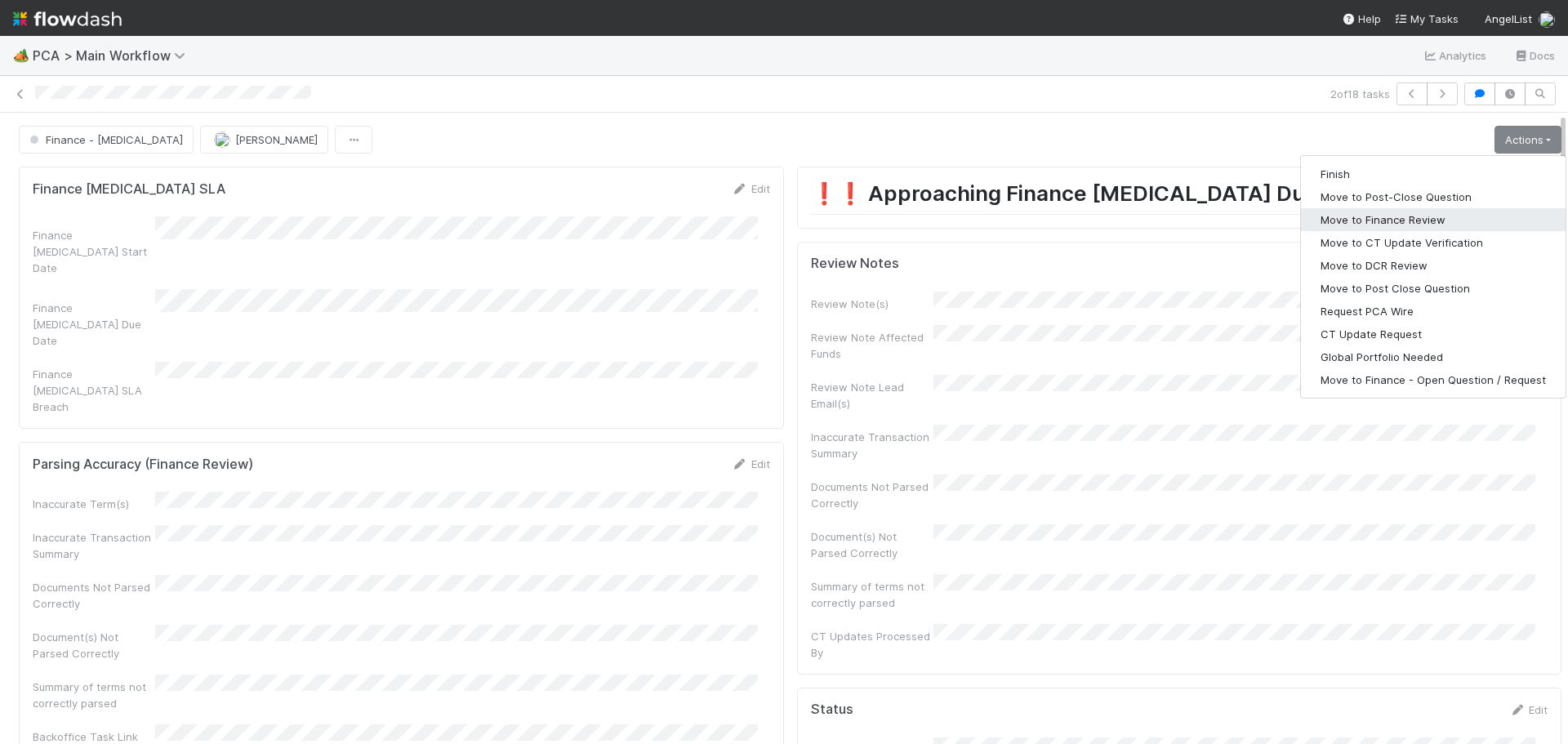
click at [1383, 222] on button "Move to Finance Review" at bounding box center [1433, 219] width 265 height 23
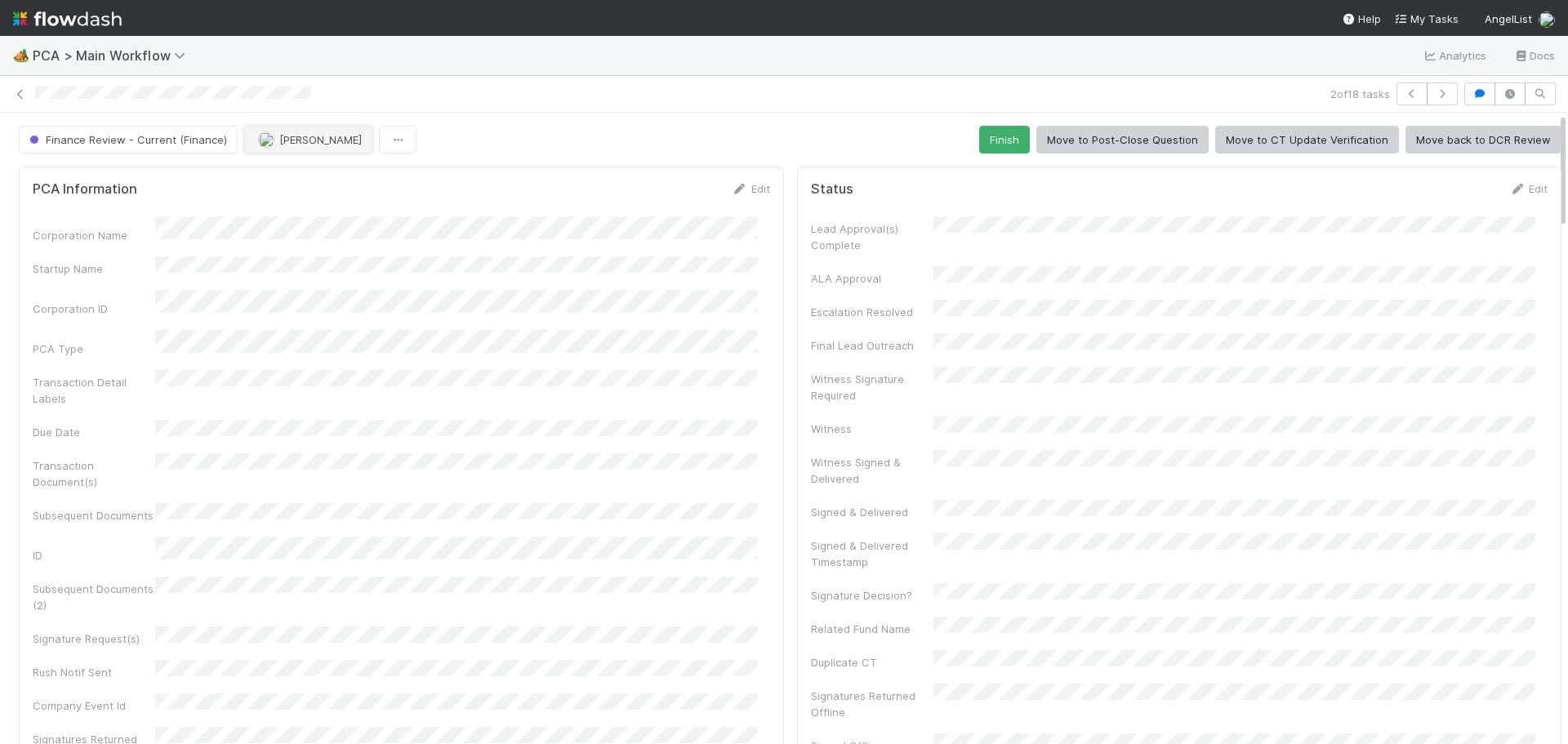
click at [294, 142] on span "[PERSON_NAME]" at bounding box center [320, 140] width 82 height 13
click at [337, 184] on div "Ronalie Nova" at bounding box center [349, 180] width 230 height 29
click at [21, 96] on icon at bounding box center [21, 94] width 16 height 11
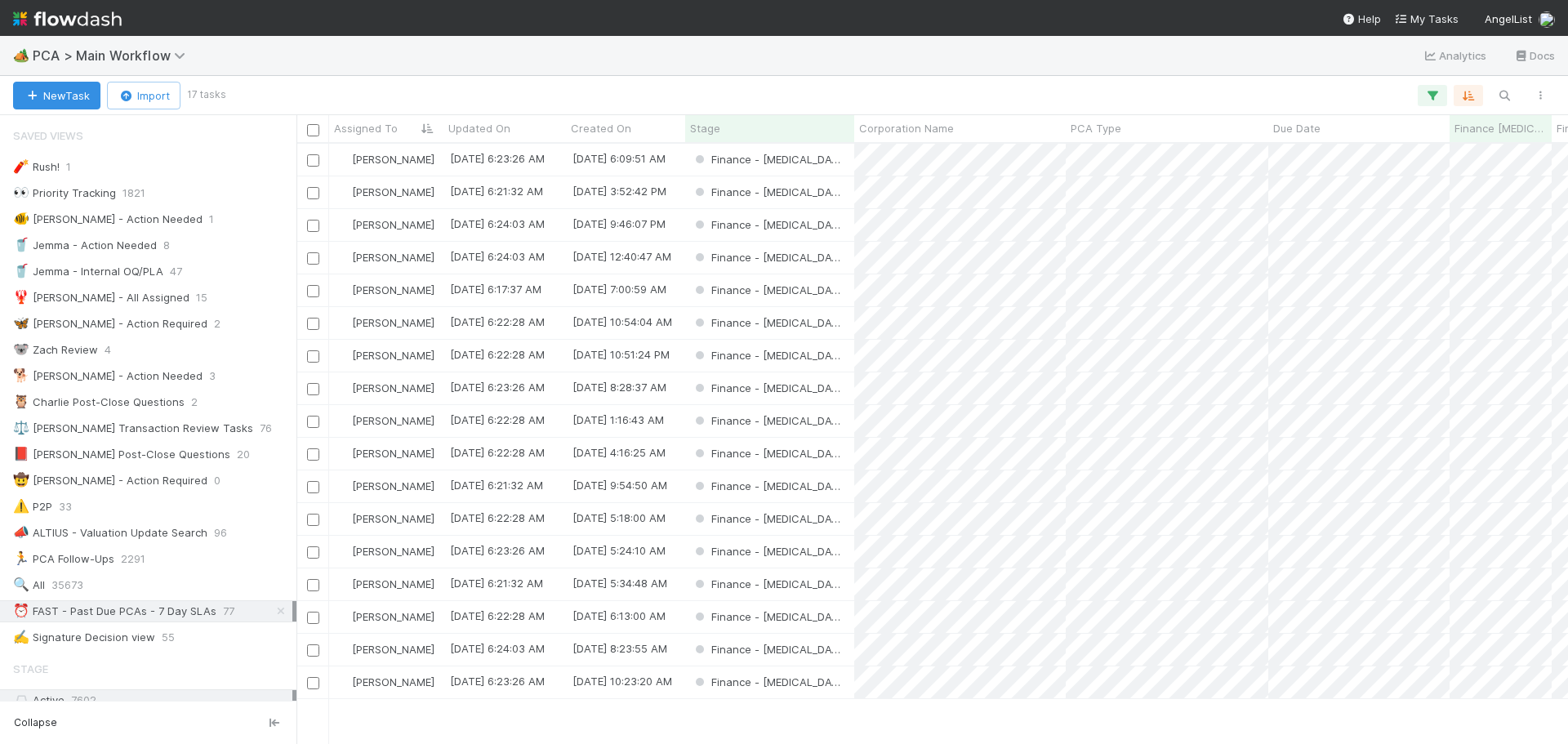
scroll to position [588, 1260]
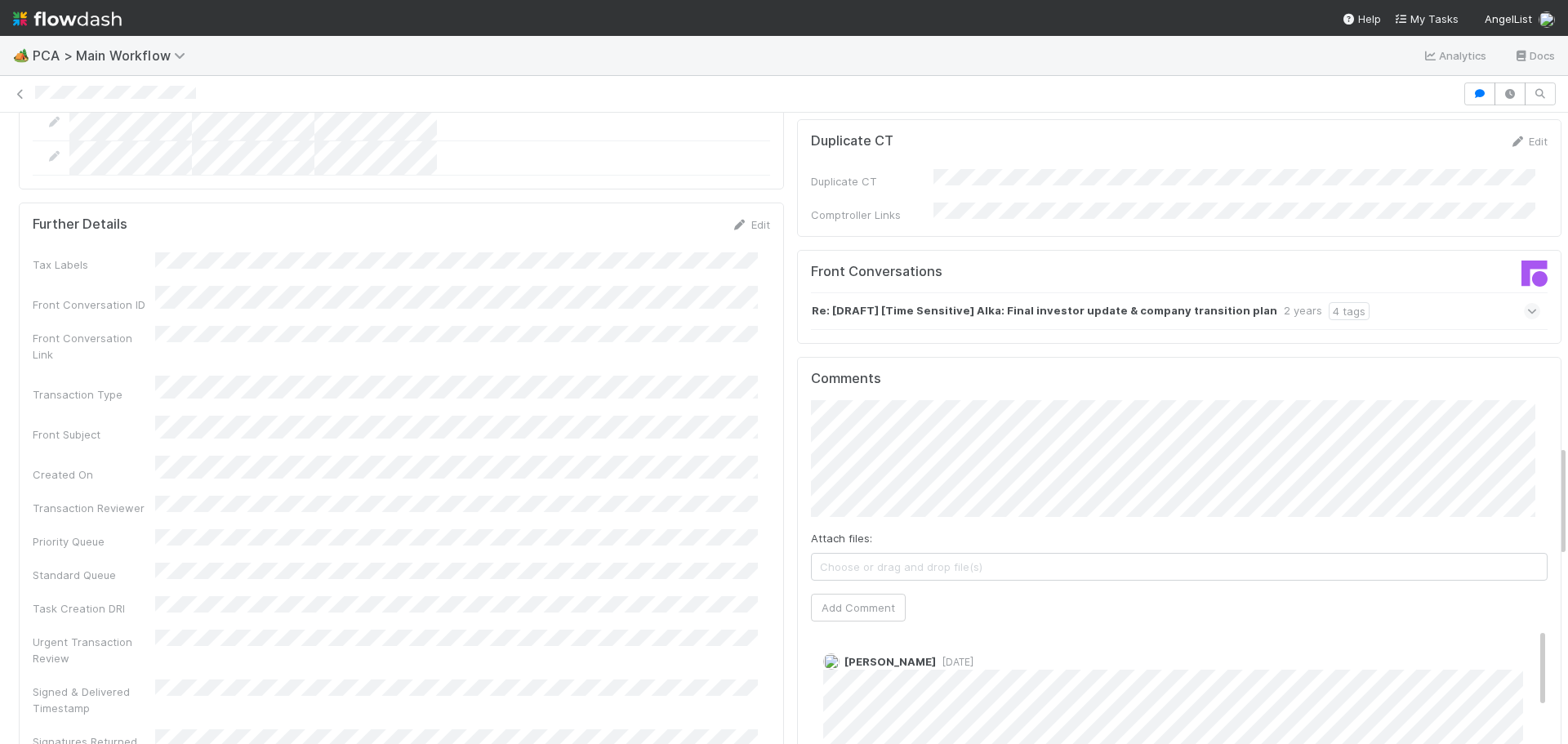
scroll to position [1879, 0]
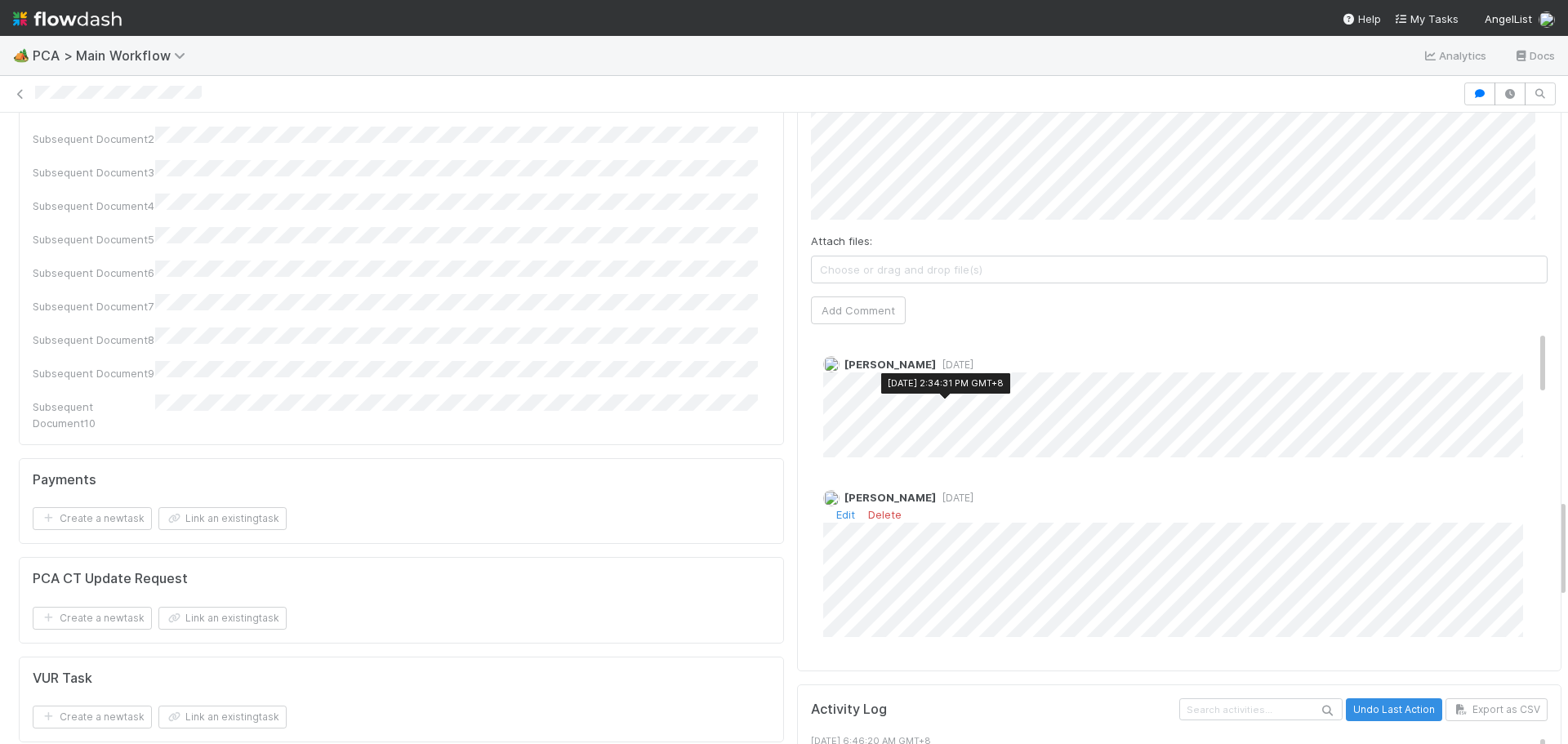
click at [949, 492] on span "[DATE]" at bounding box center [954, 498] width 37 height 13
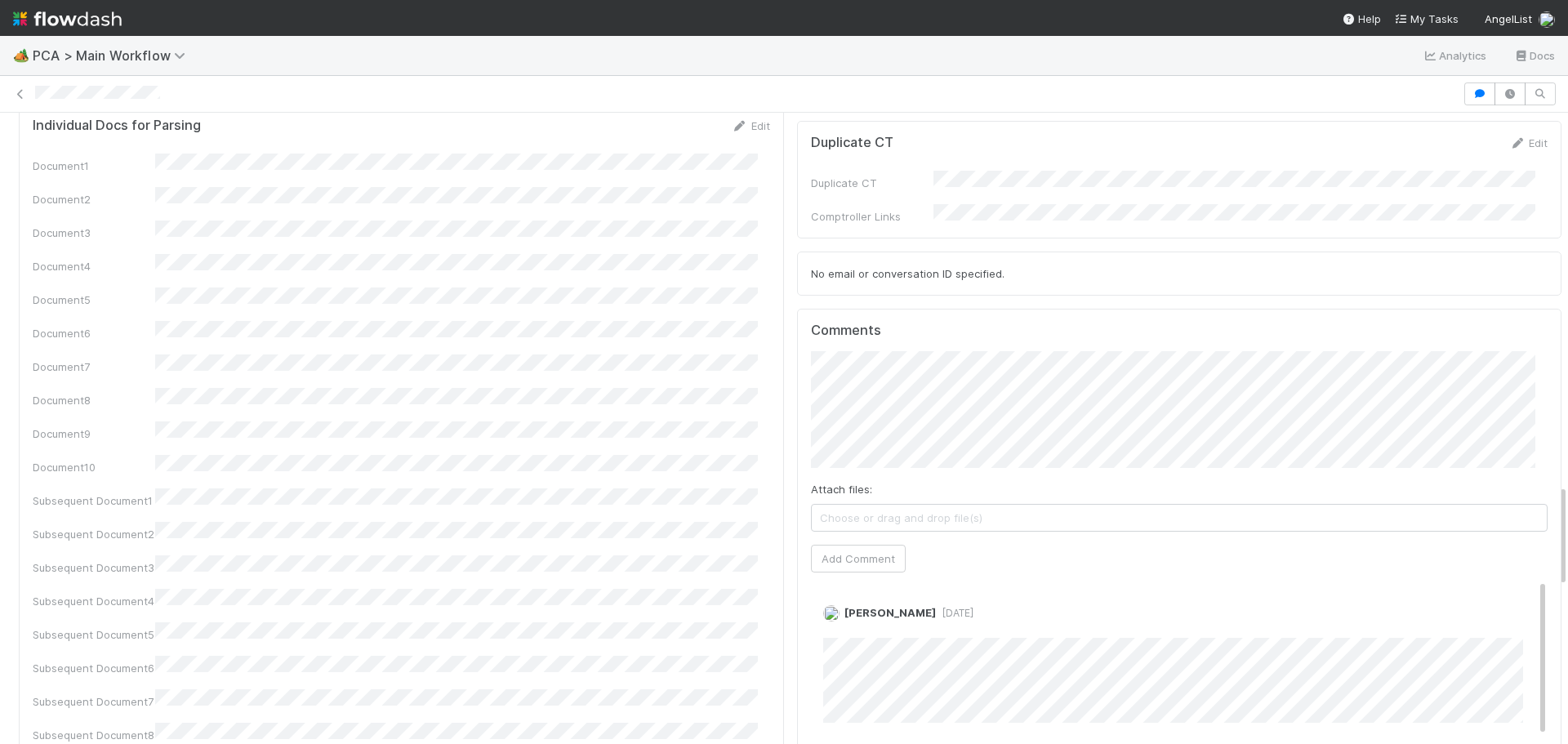
scroll to position [2288, 0]
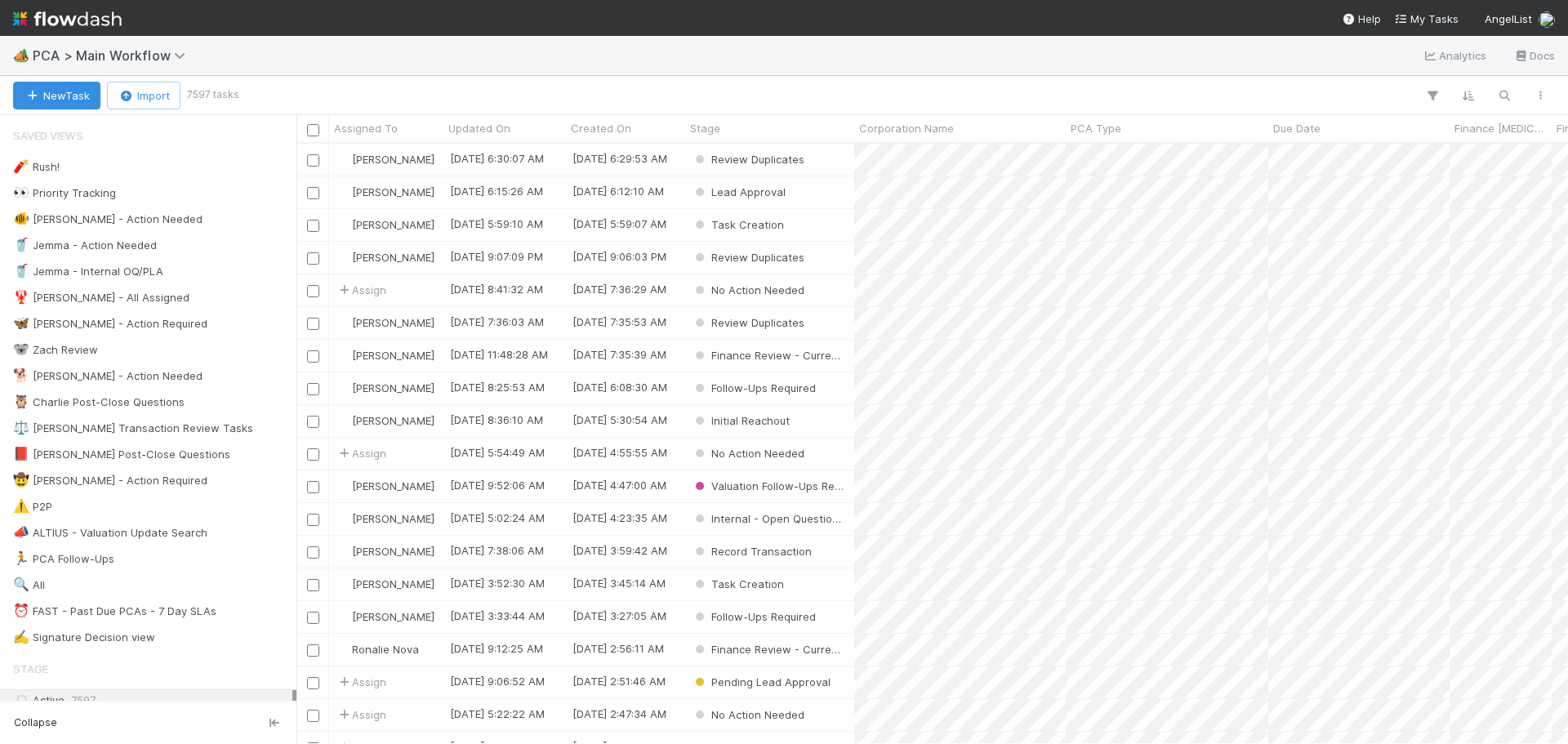
scroll to position [588, 1260]
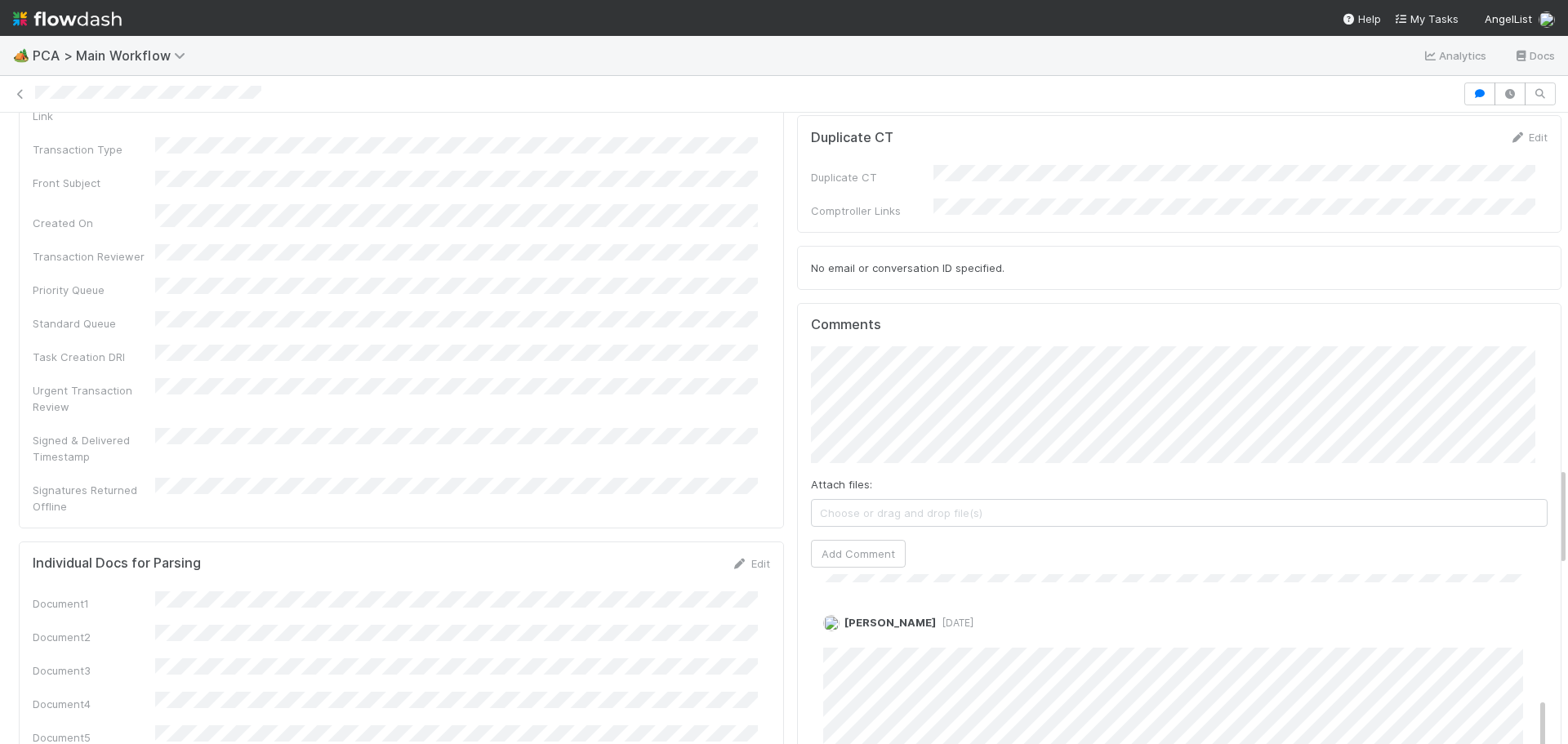
scroll to position [2207, 0]
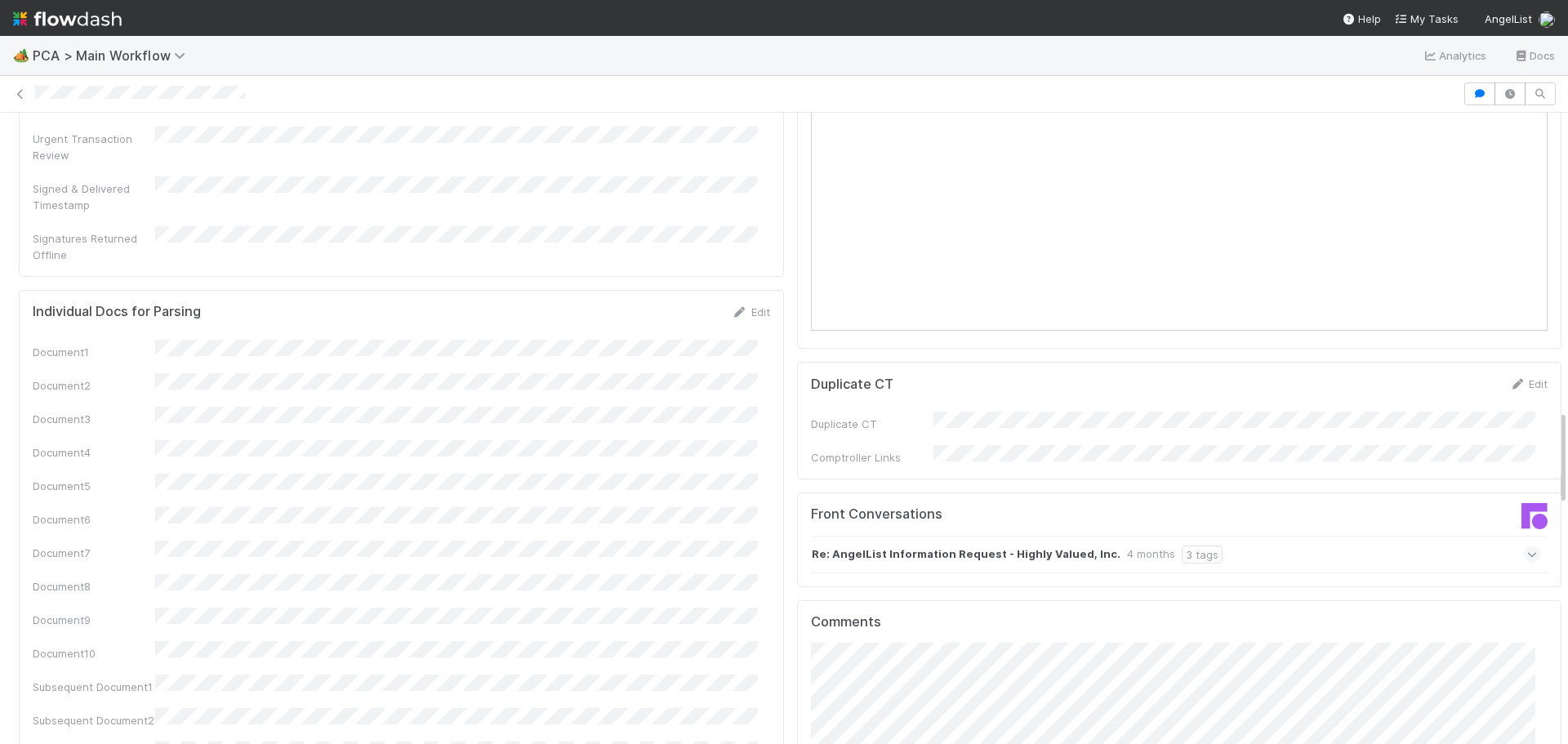
scroll to position [2533, 0]
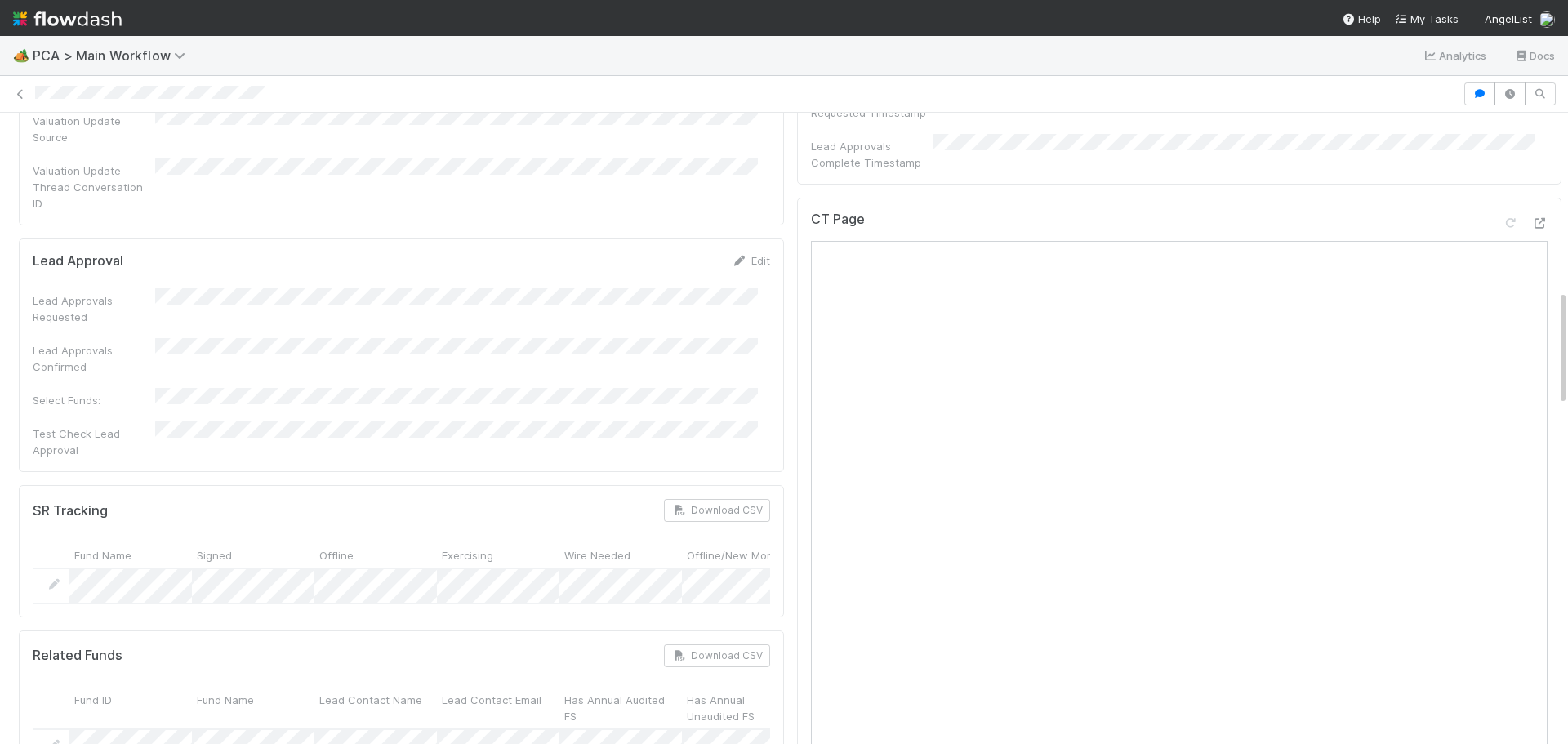
scroll to position [817, 0]
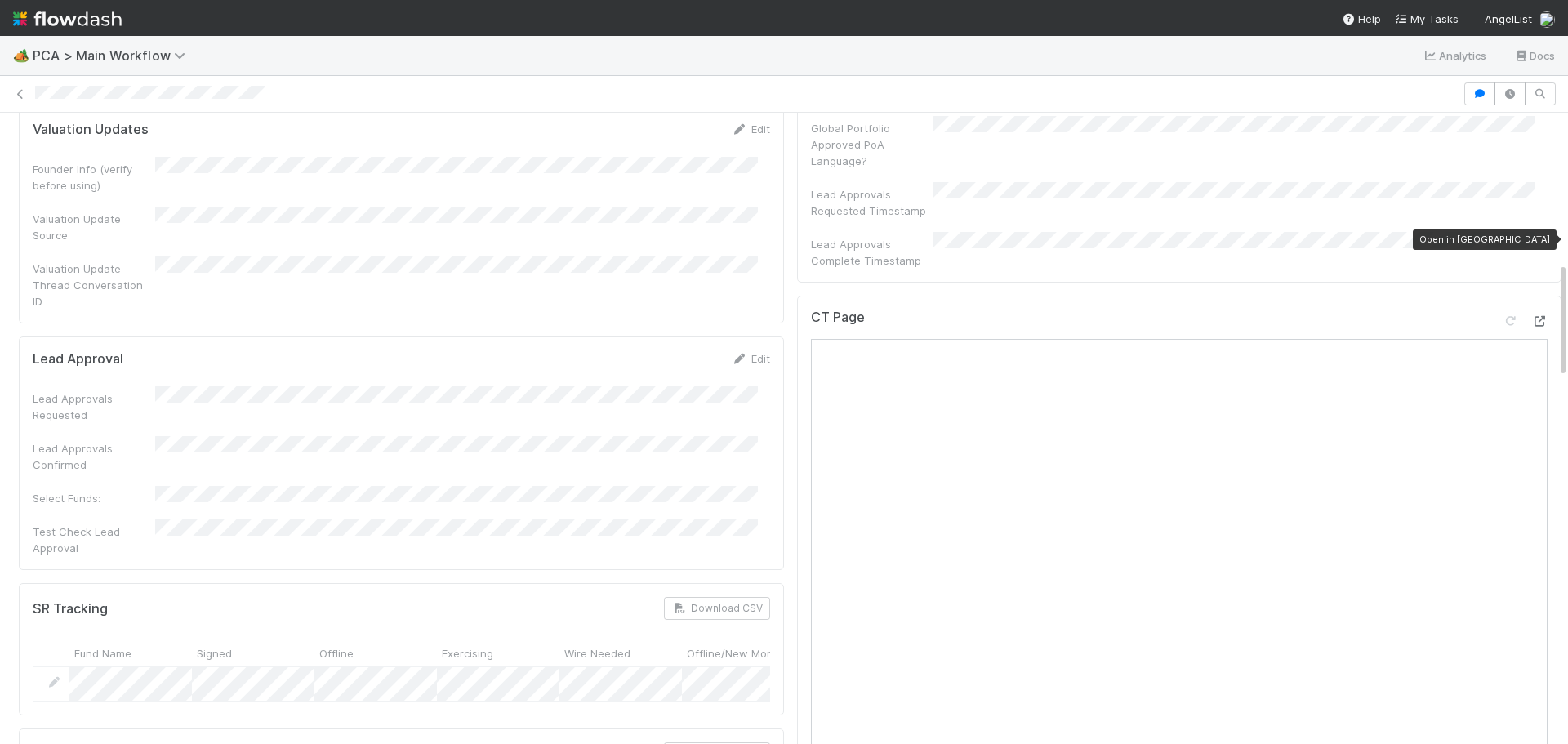
click at [1532, 316] on icon at bounding box center [1540, 322] width 16 height 11
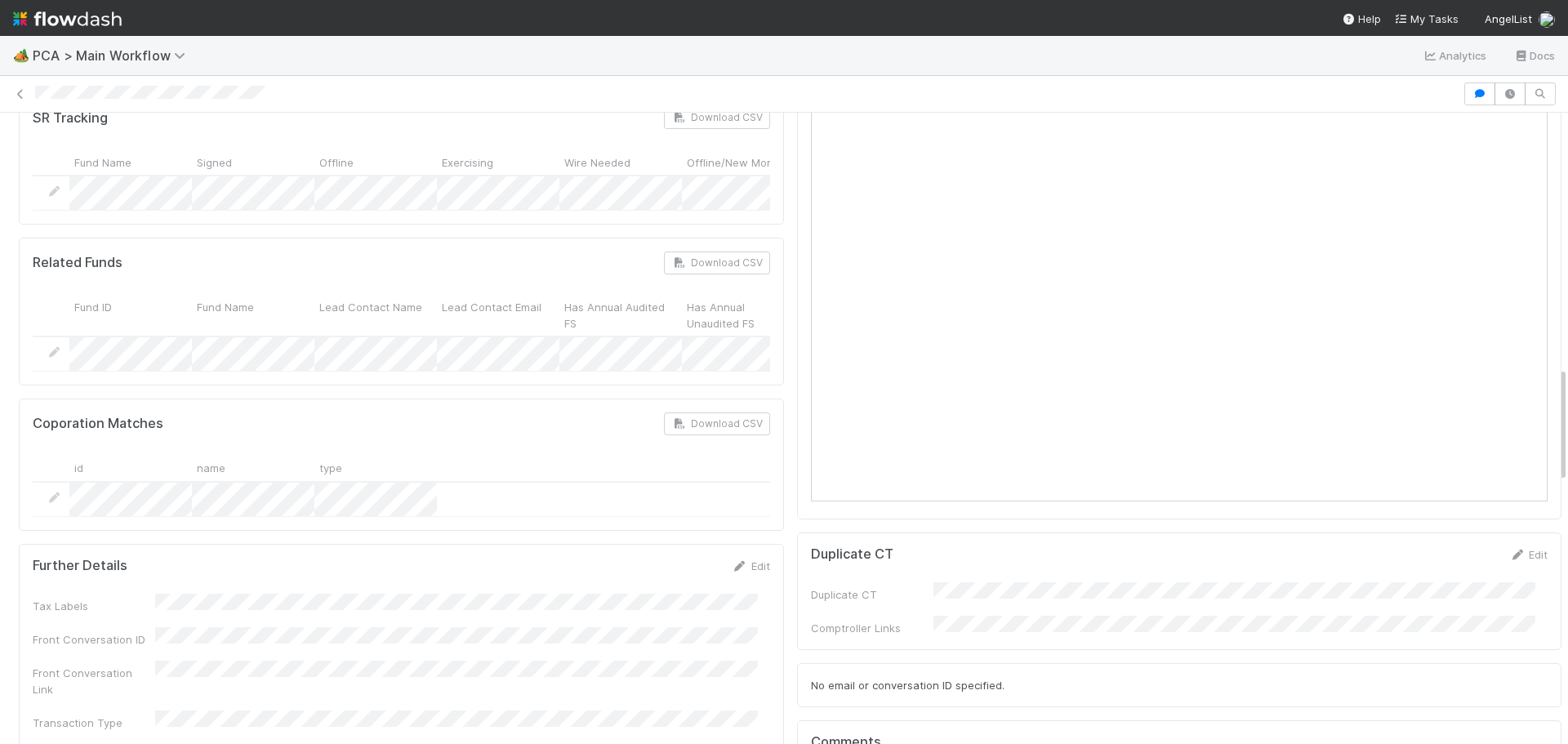
scroll to position [1471, 0]
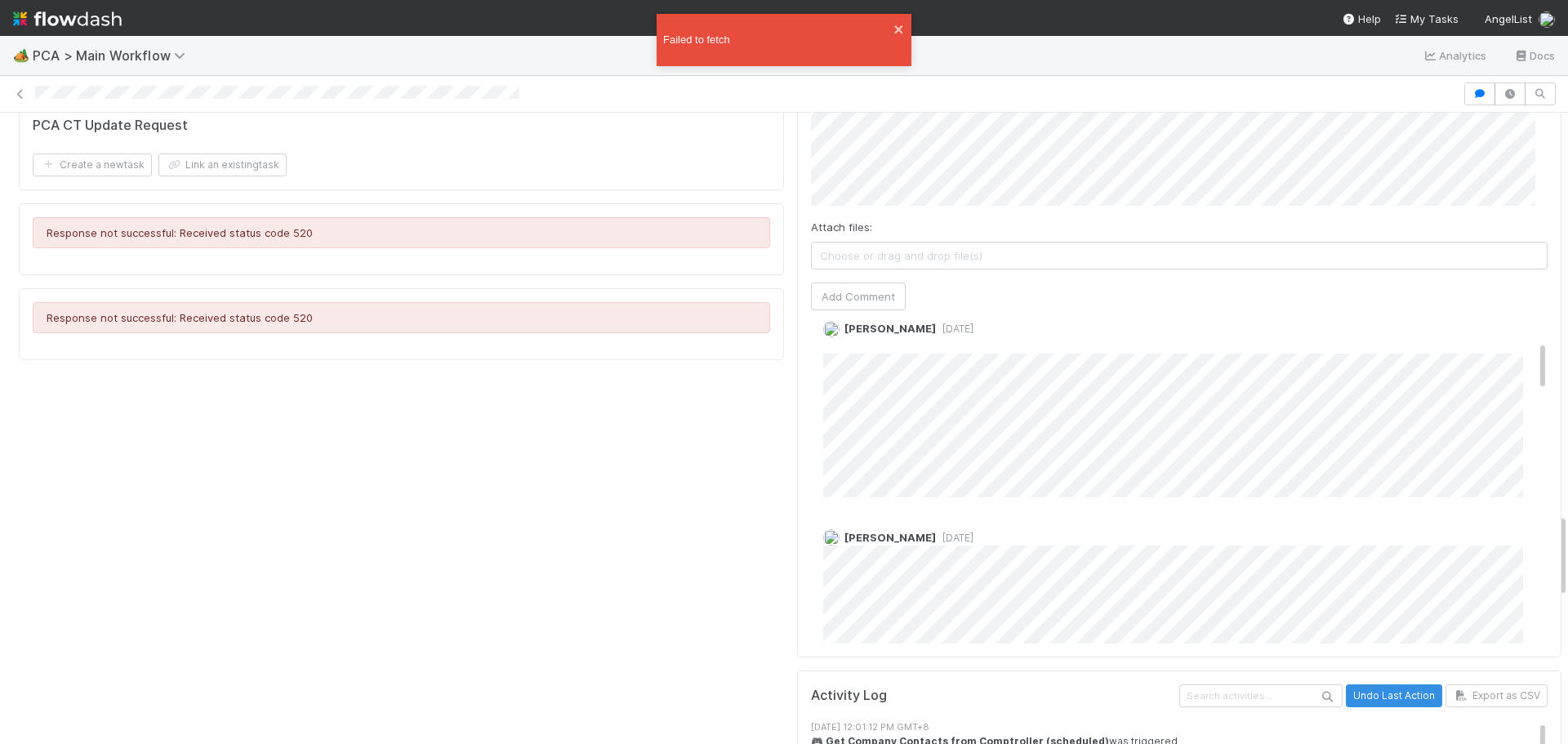
scroll to position [3009, 0]
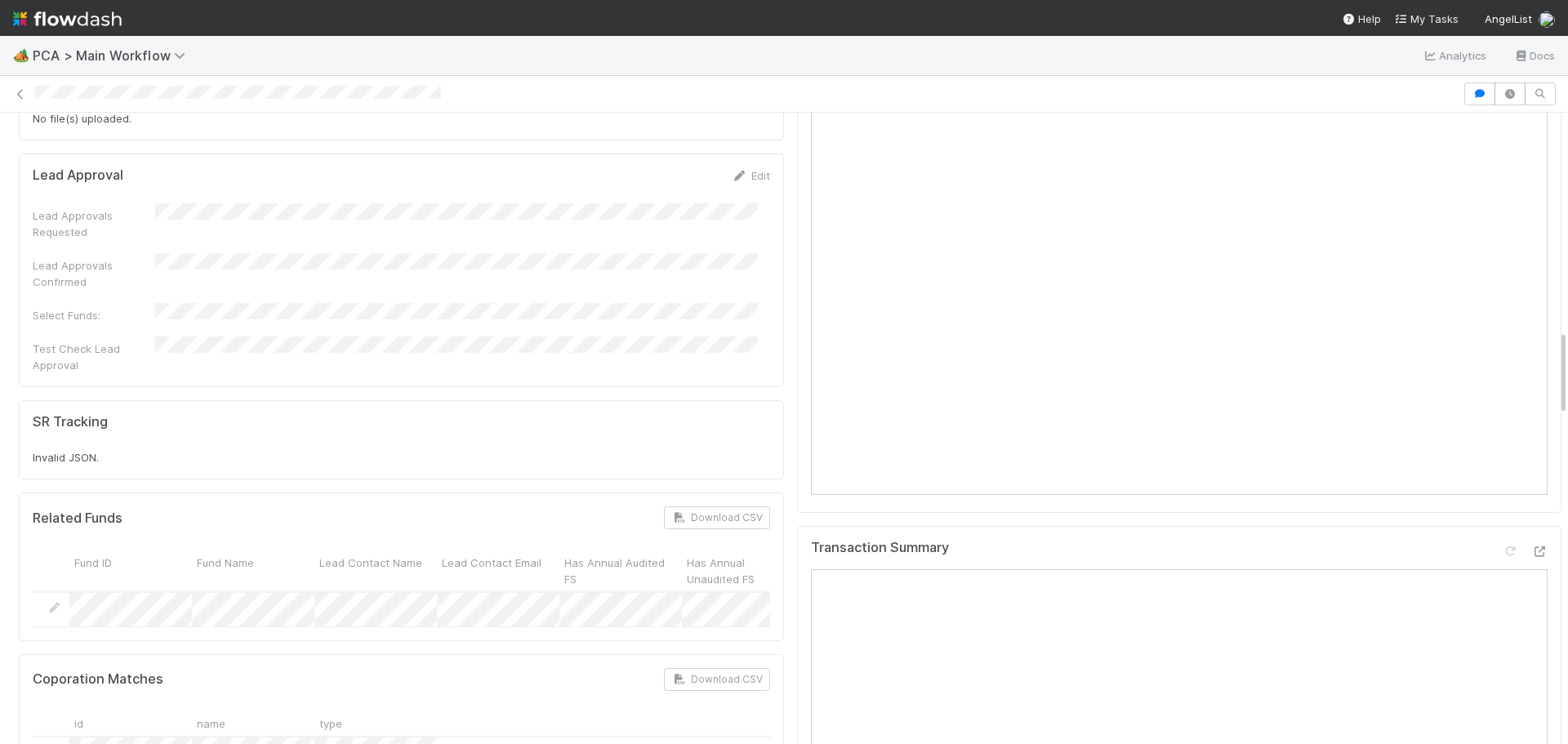
scroll to position [1879, 0]
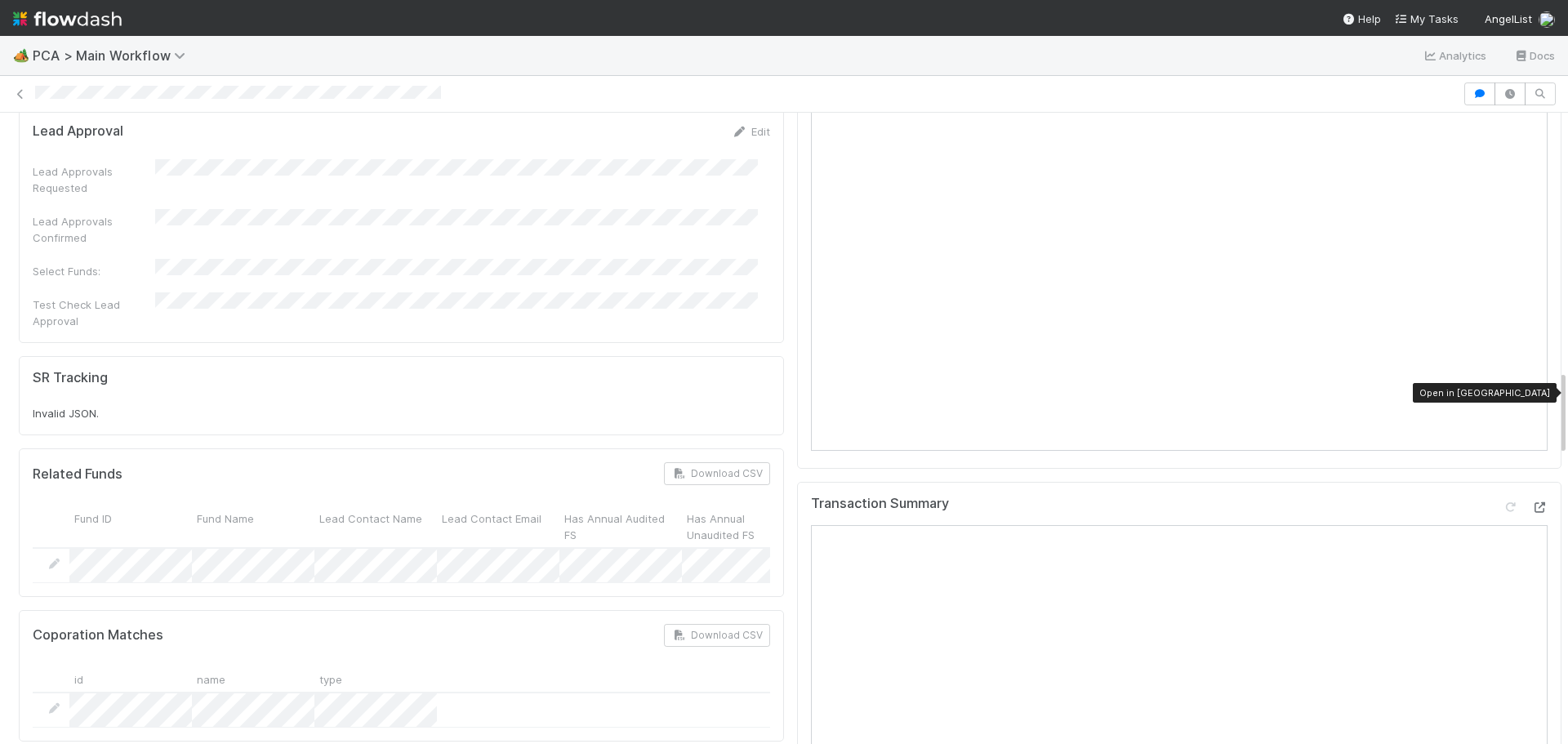
click at [1532, 503] on icon at bounding box center [1540, 508] width 16 height 11
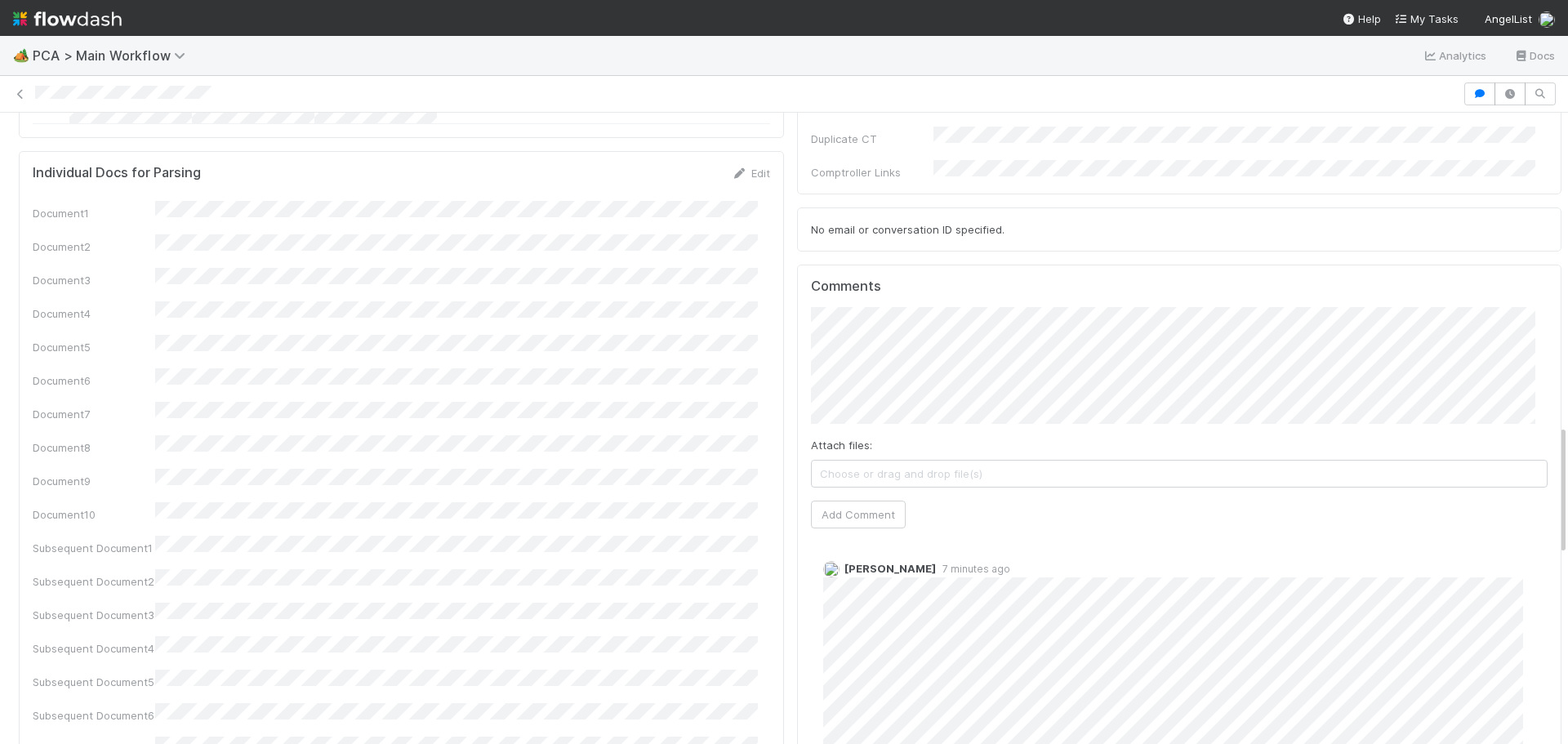
scroll to position [1471, 0]
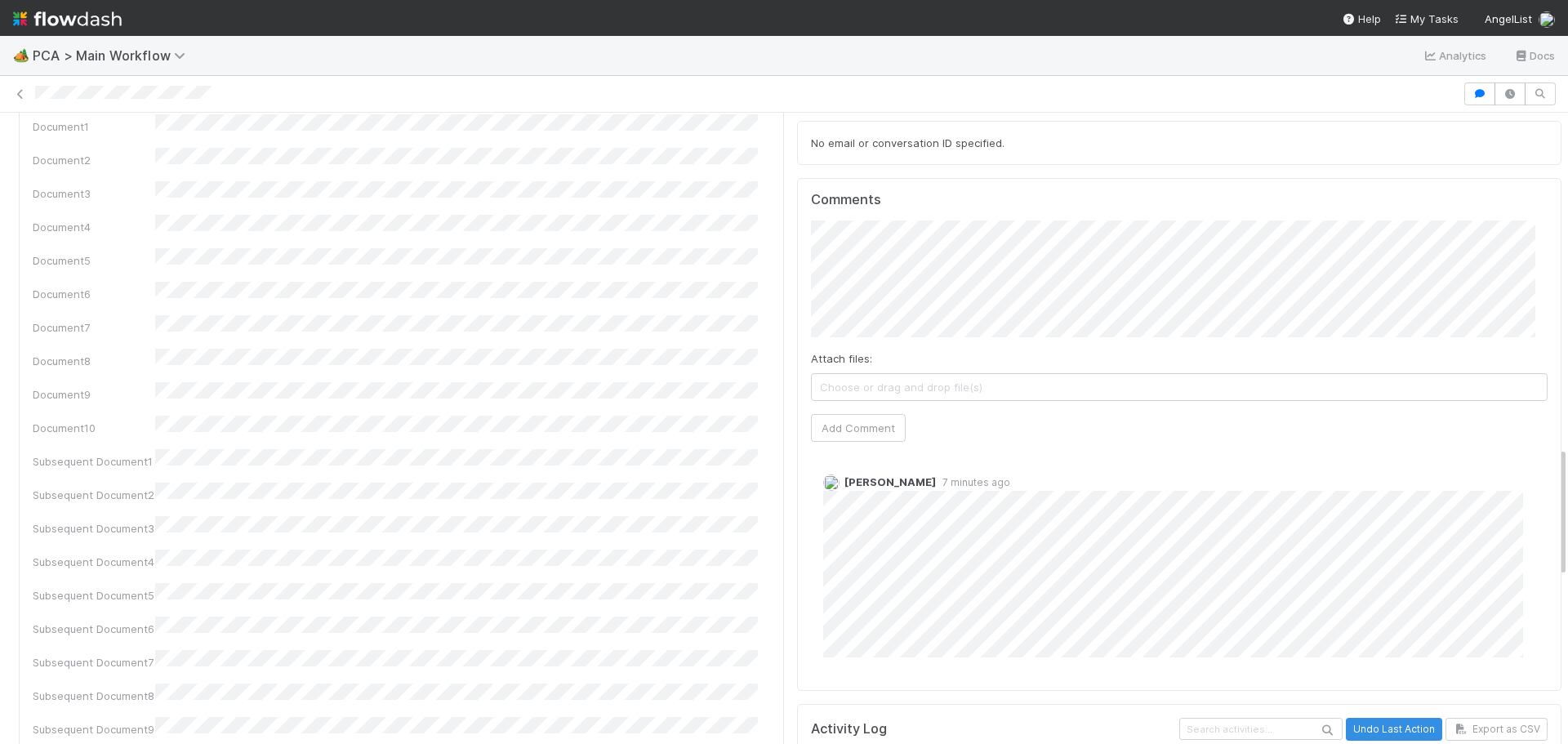
scroll to position [1552, 0]
click at [849, 420] on button "Add Comment" at bounding box center [858, 434] width 95 height 28
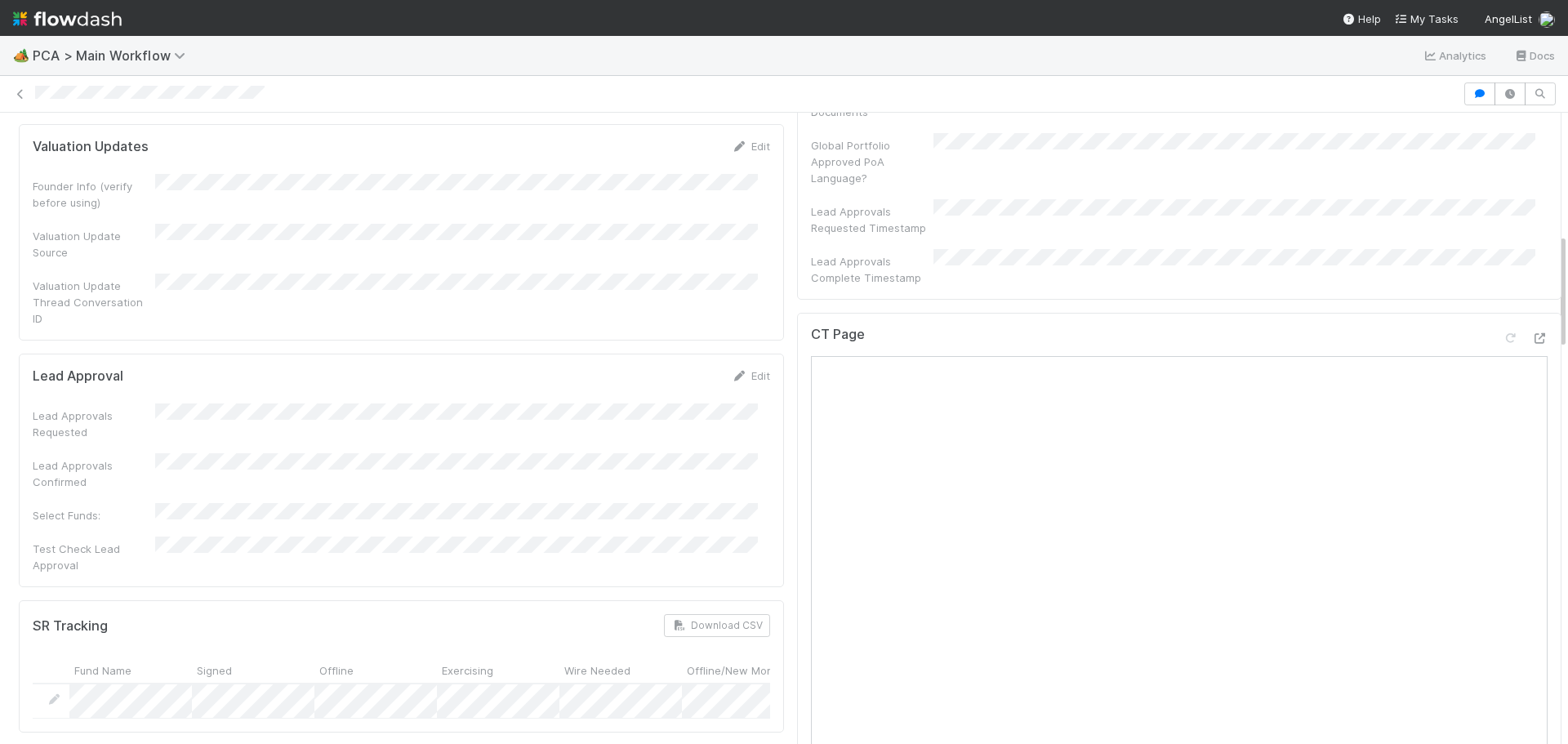
scroll to position [653, 0]
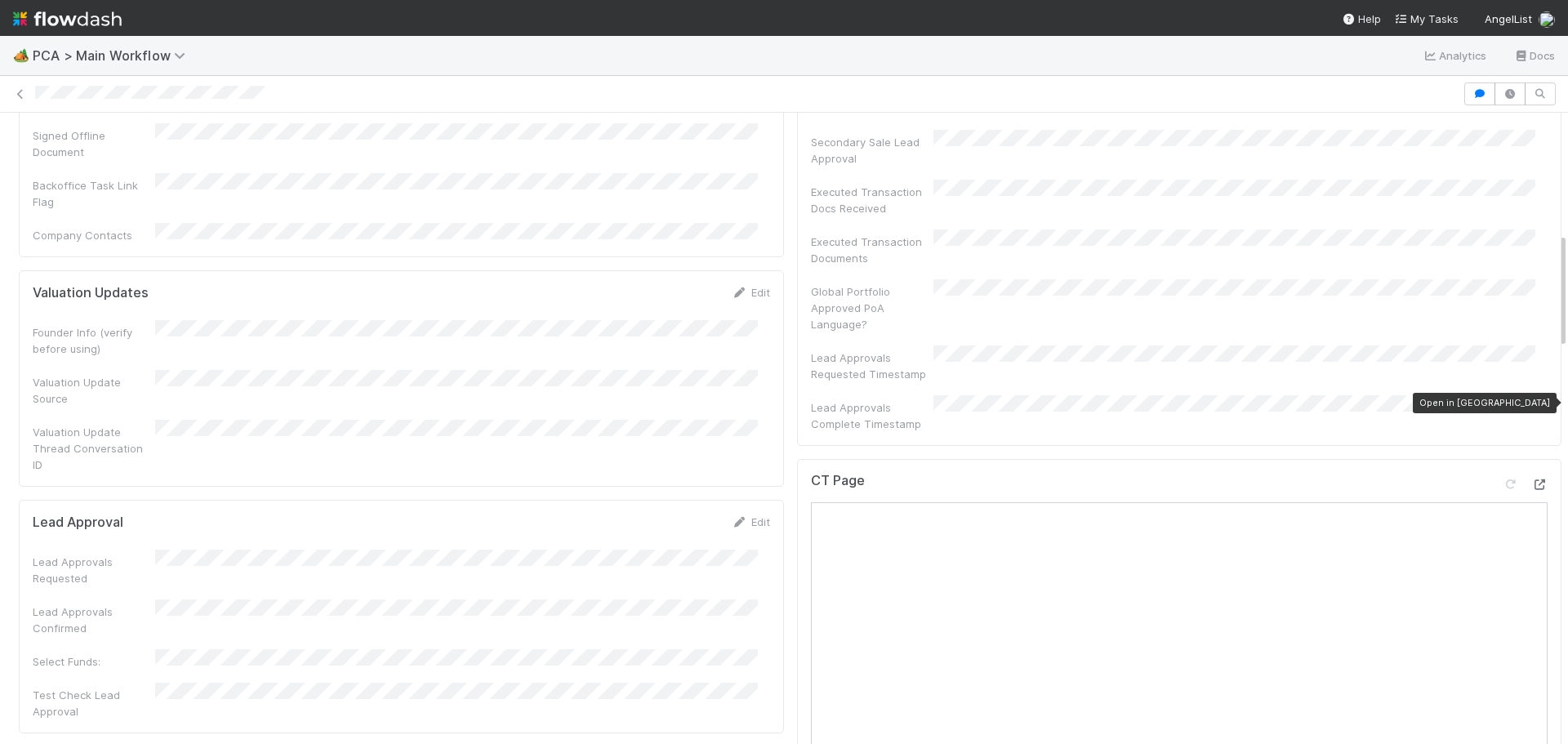
click at [1532, 479] on icon at bounding box center [1540, 485] width 16 height 11
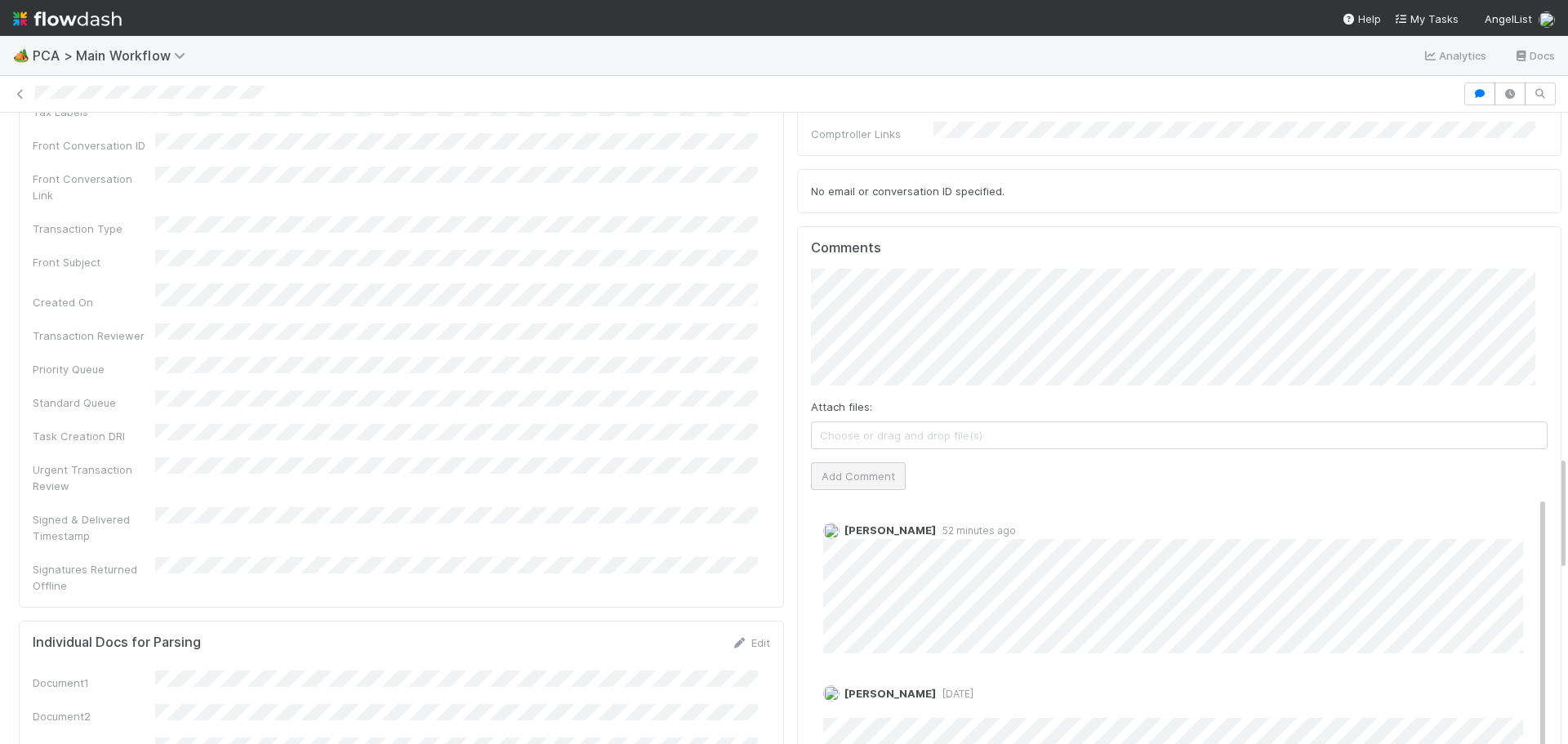
scroll to position [1798, 0]
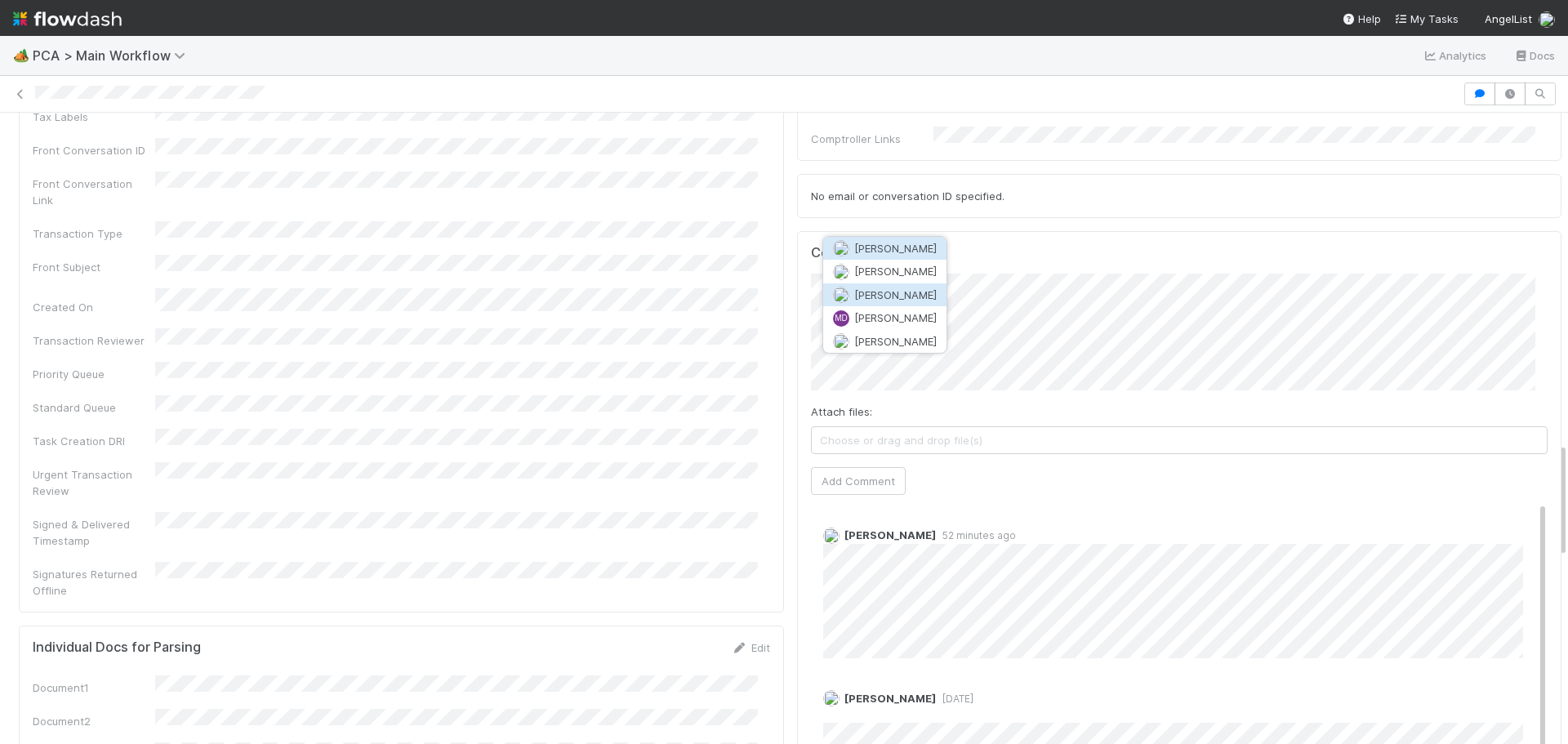
click at [886, 290] on span "[PERSON_NAME]" at bounding box center [895, 295] width 82 height 13
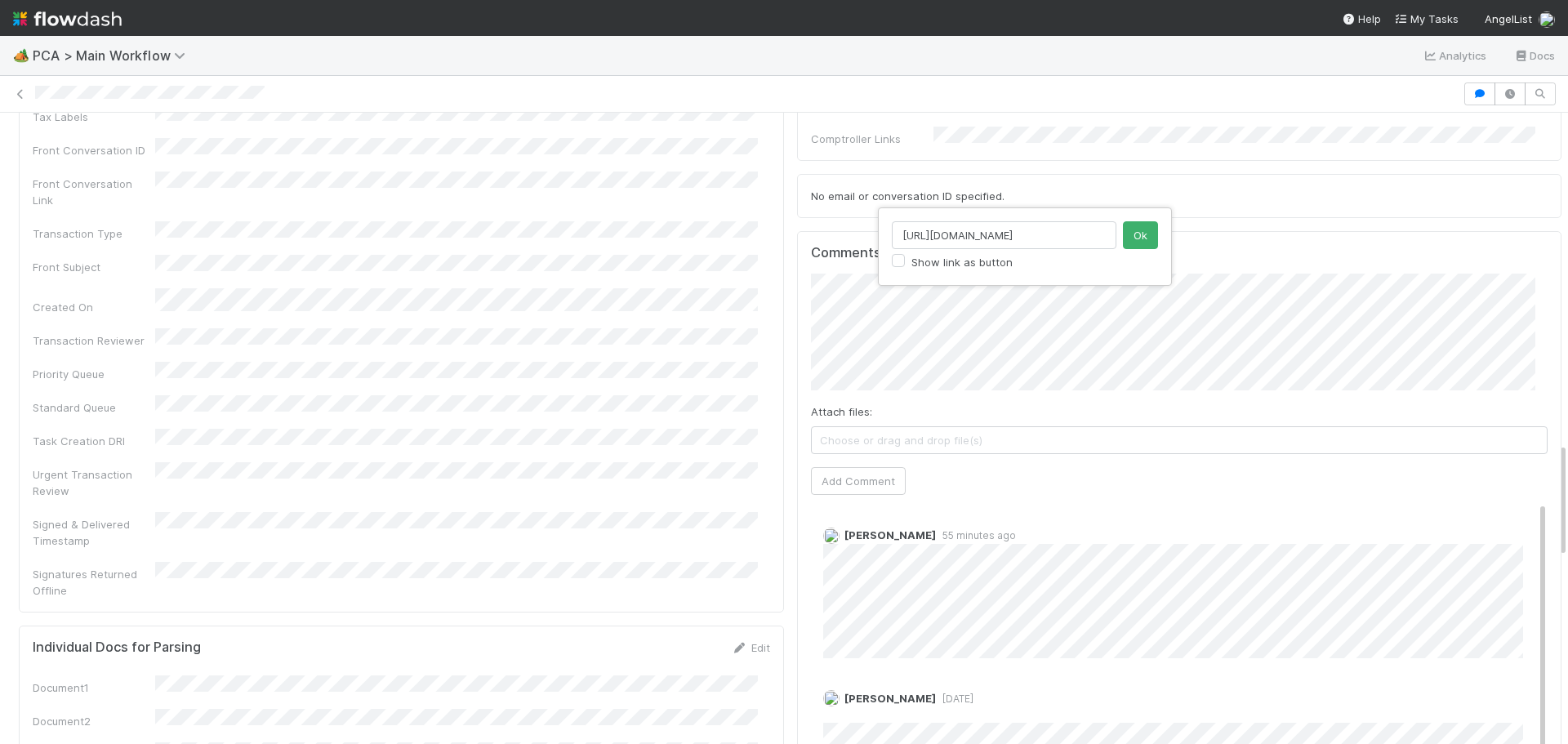
click at [1255, 251] on div "https://dropper.ng Show link as button Ok" at bounding box center [784, 372] width 1568 height 744
click at [1143, 239] on button "Ok" at bounding box center [1140, 235] width 35 height 28
click at [1138, 237] on button "Ok" at bounding box center [1140, 235] width 35 height 28
click at [1125, 237] on button "Ok" at bounding box center [1140, 235] width 35 height 28
drag, startPoint x: 797, startPoint y: 237, endPoint x: 1062, endPoint y: 304, distance: 273.3
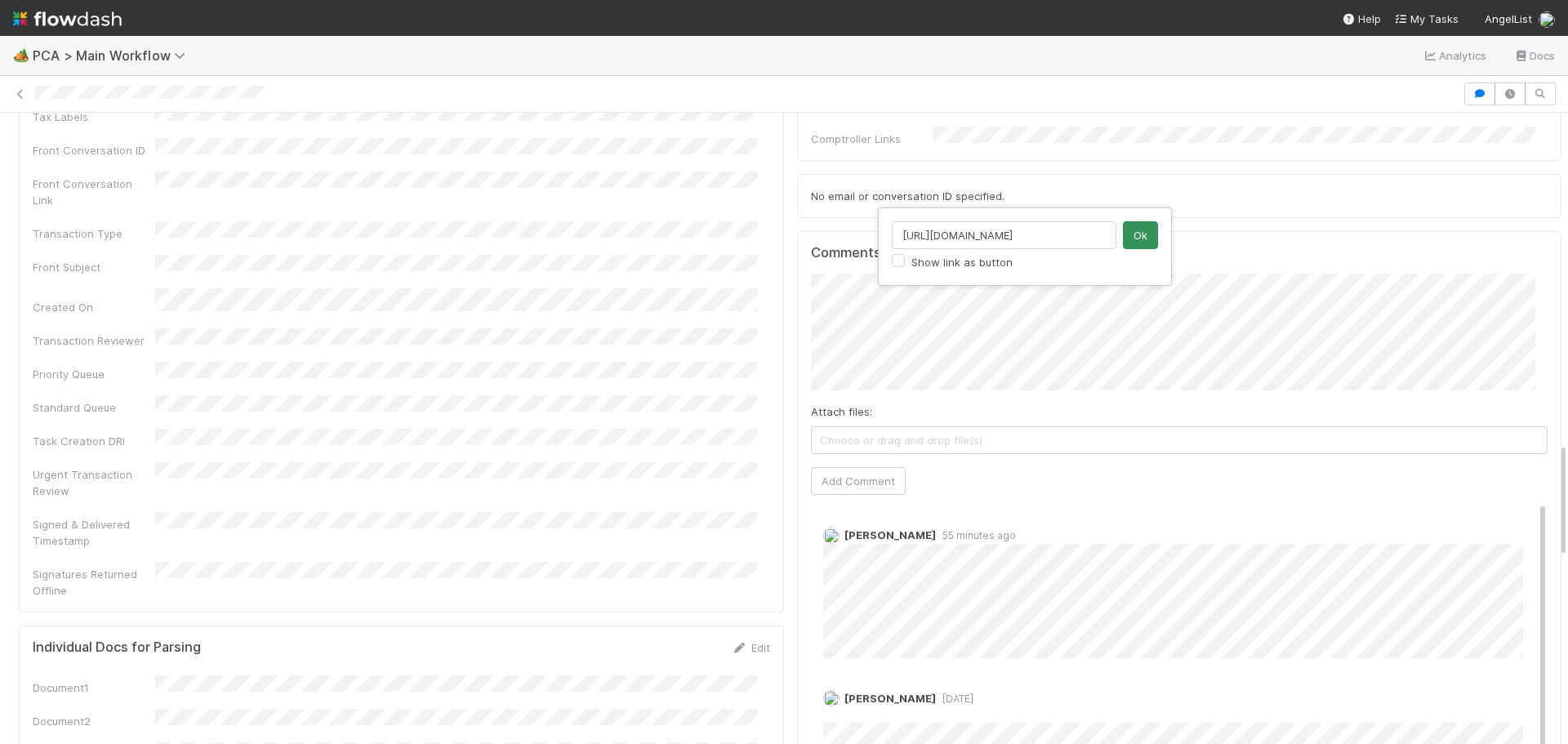
type input "https://getdropper.com"
click at [1130, 232] on button "Ok" at bounding box center [1140, 235] width 35 height 28
click at [861, 468] on button "Add Comment" at bounding box center [858, 481] width 95 height 28
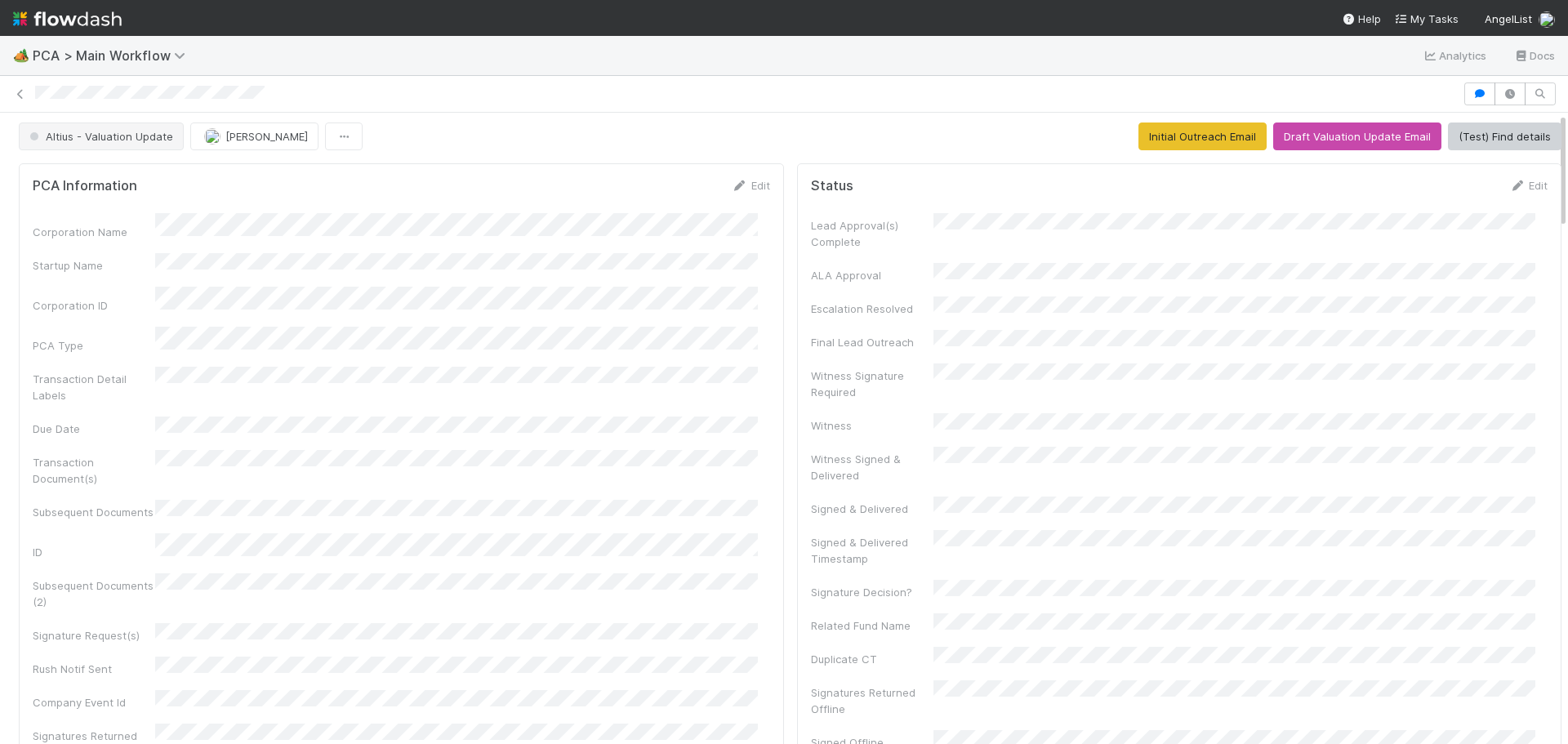
scroll to position [0, 0]
click at [123, 144] on span "Altius - Valuation Update" at bounding box center [100, 140] width 147 height 13
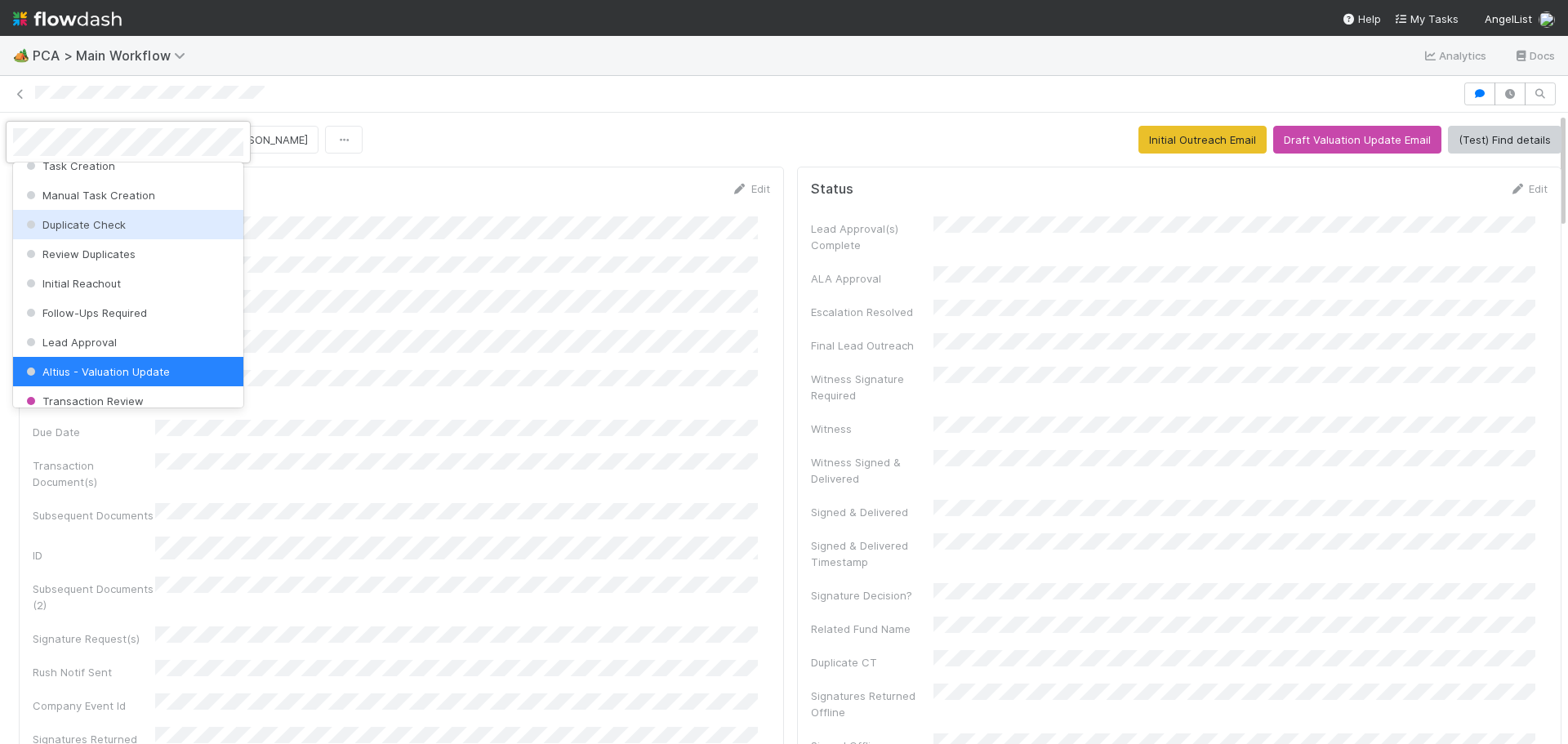
scroll to position [82, 0]
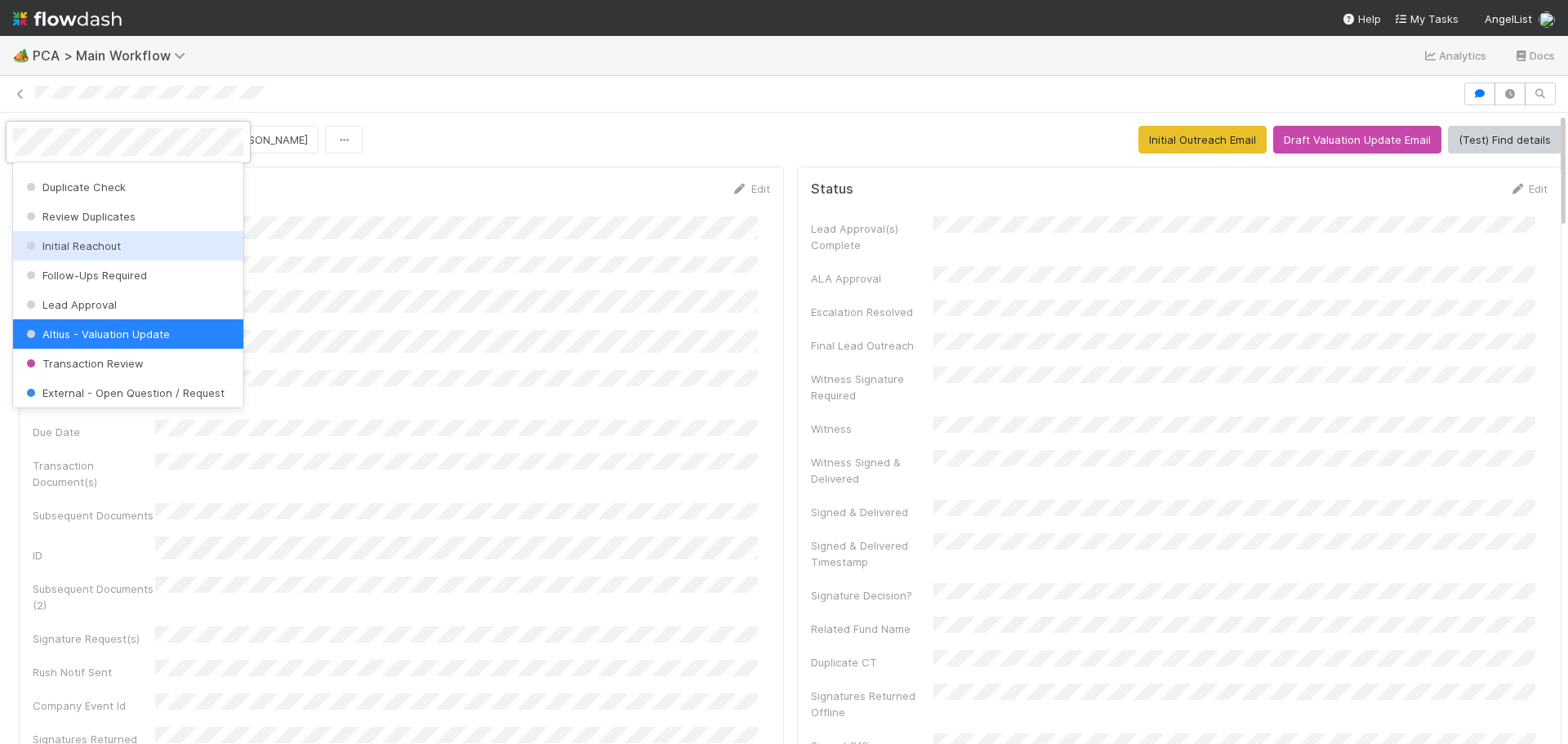
click at [557, 97] on div at bounding box center [784, 372] width 1568 height 744
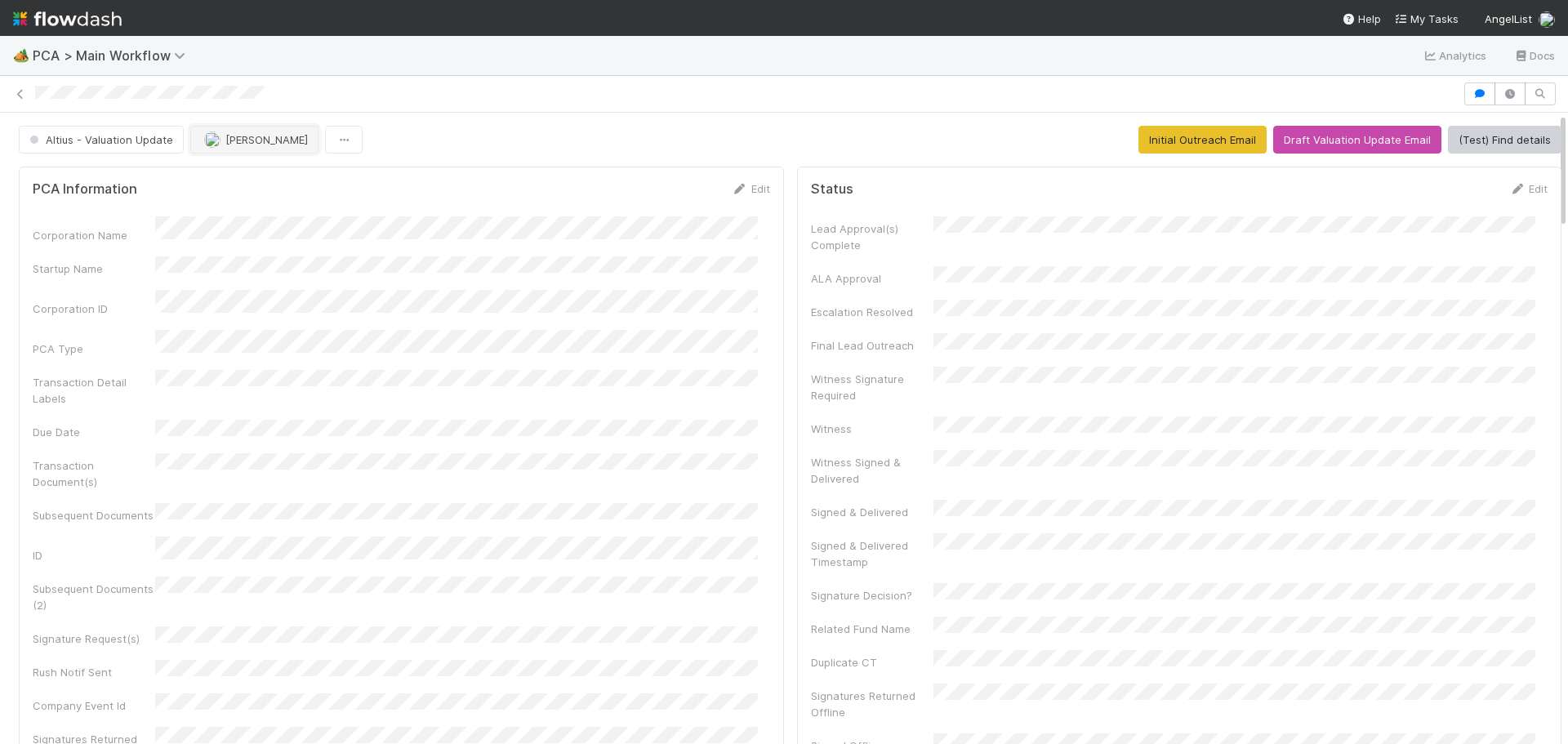
click at [292, 147] on button "[PERSON_NAME]" at bounding box center [255, 140] width 129 height 28
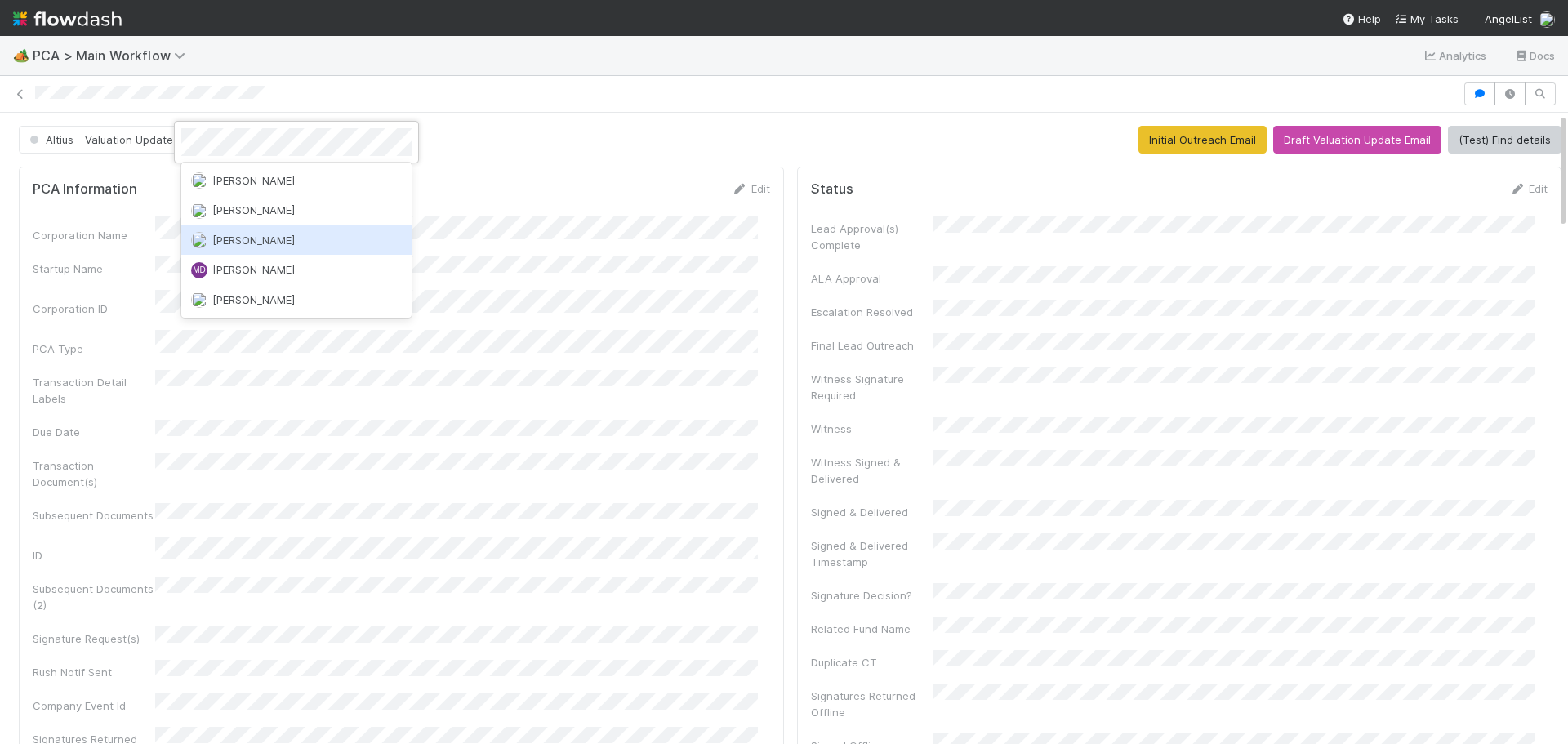
click at [273, 237] on span "Michael Capilitan" at bounding box center [253, 240] width 82 height 13
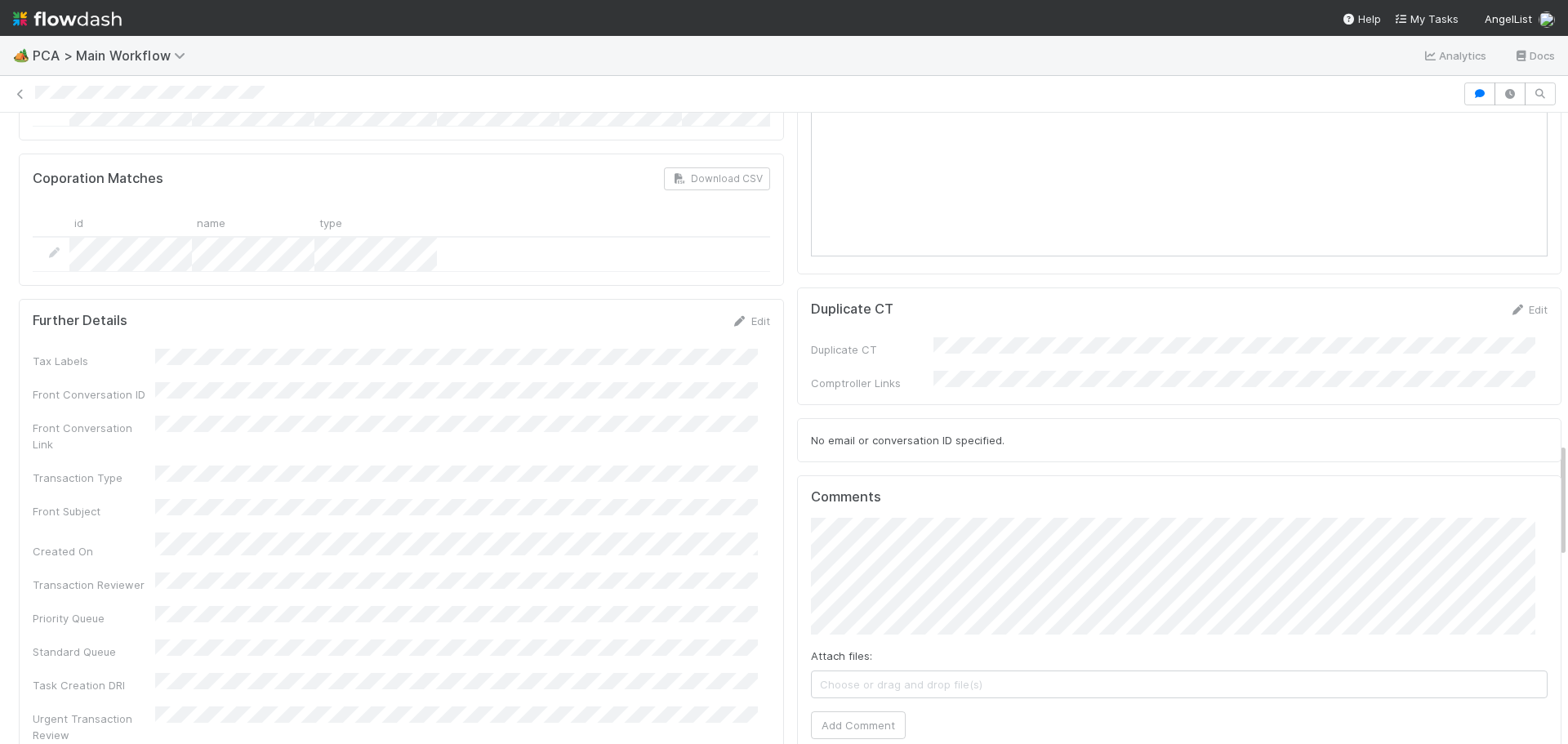
scroll to position [1798, 0]
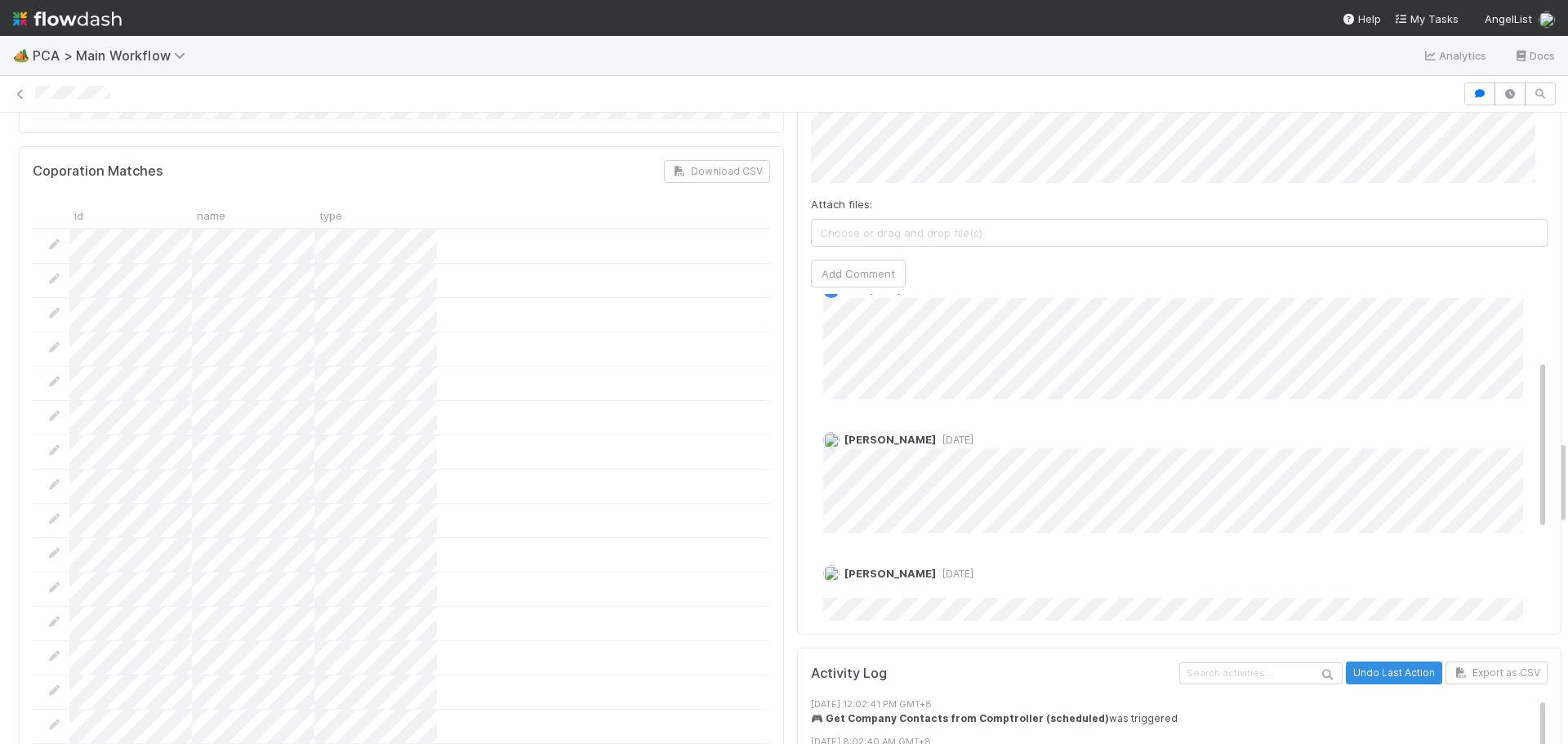
scroll to position [299, 0]
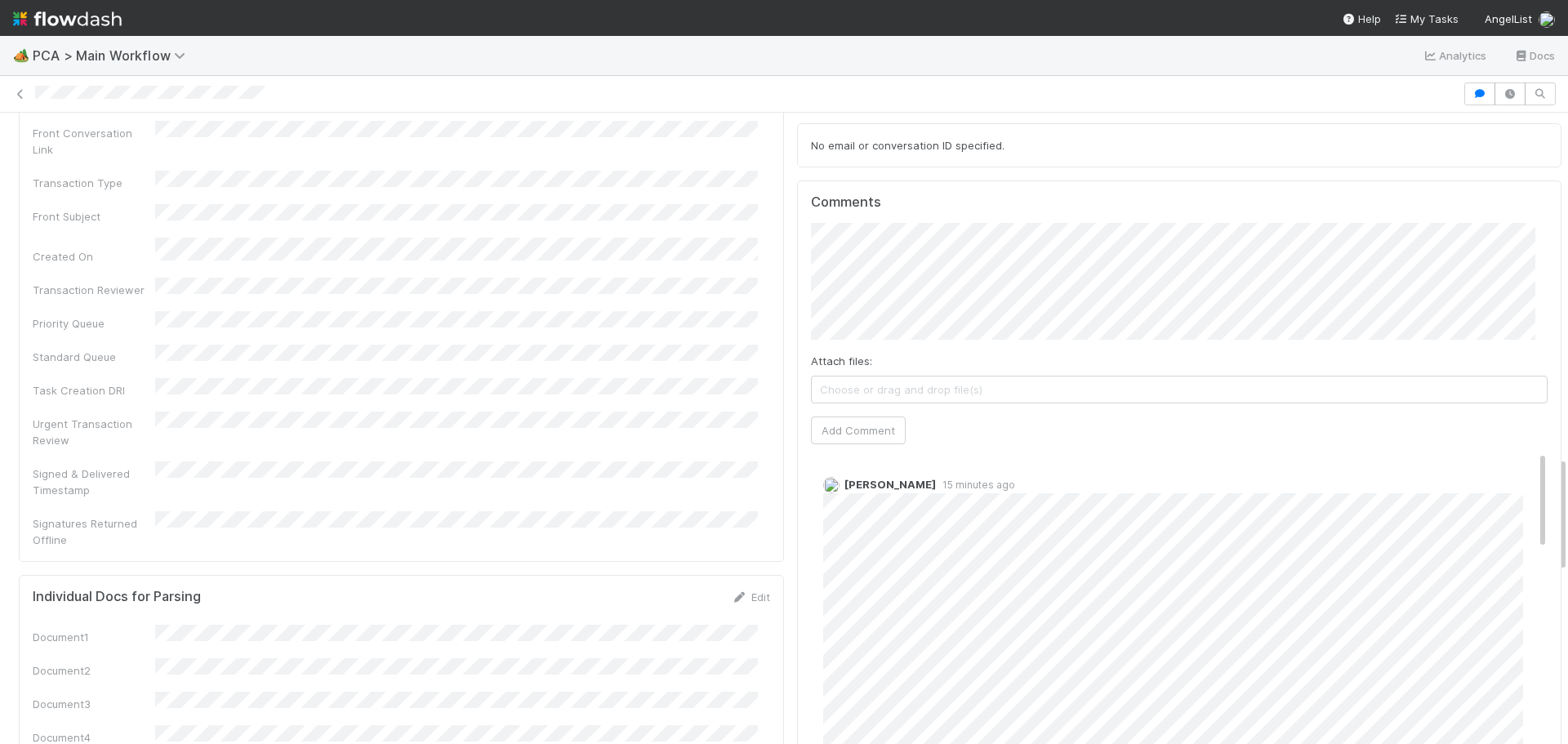
scroll to position [1798, 0]
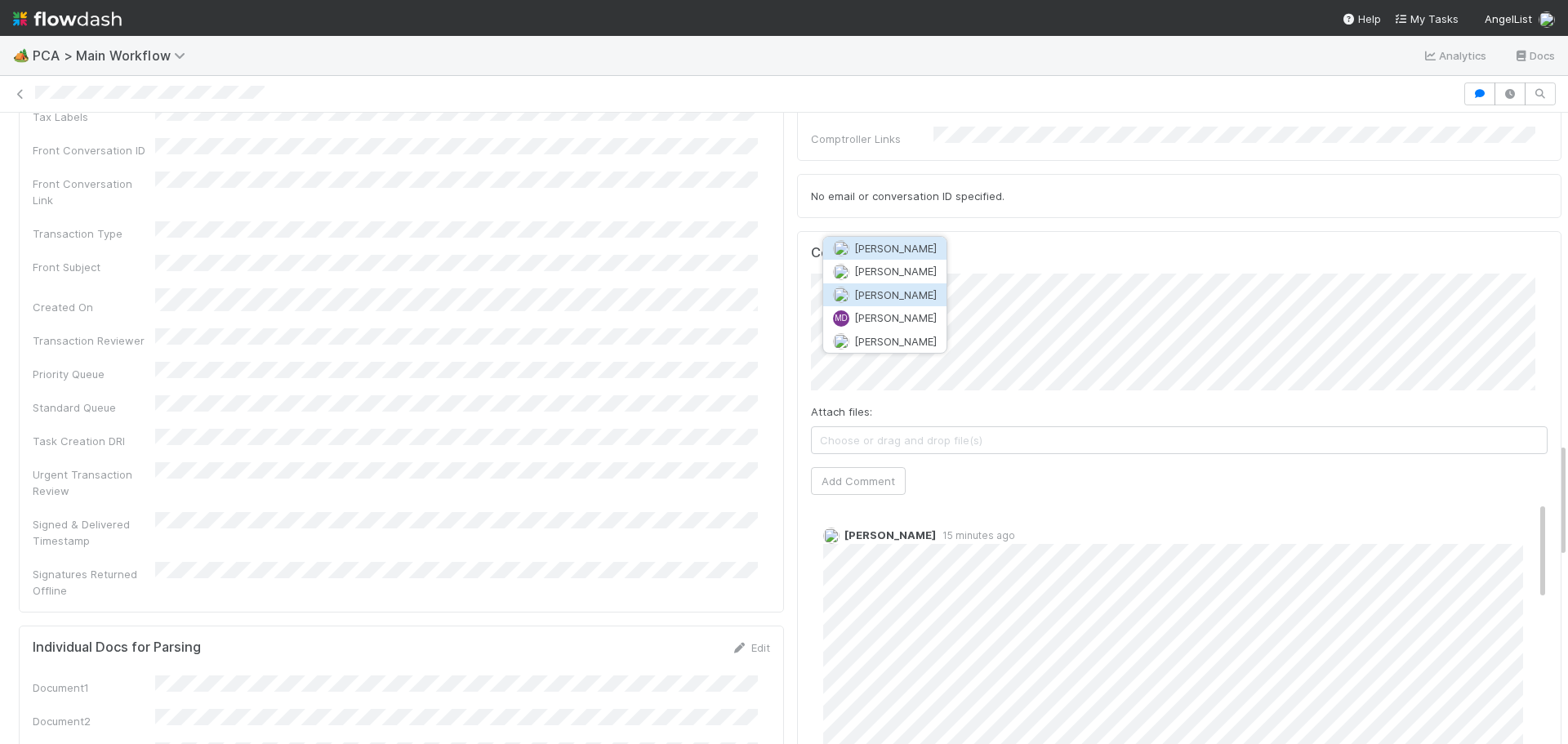
click at [898, 297] on span "[PERSON_NAME]" at bounding box center [895, 295] width 82 height 13
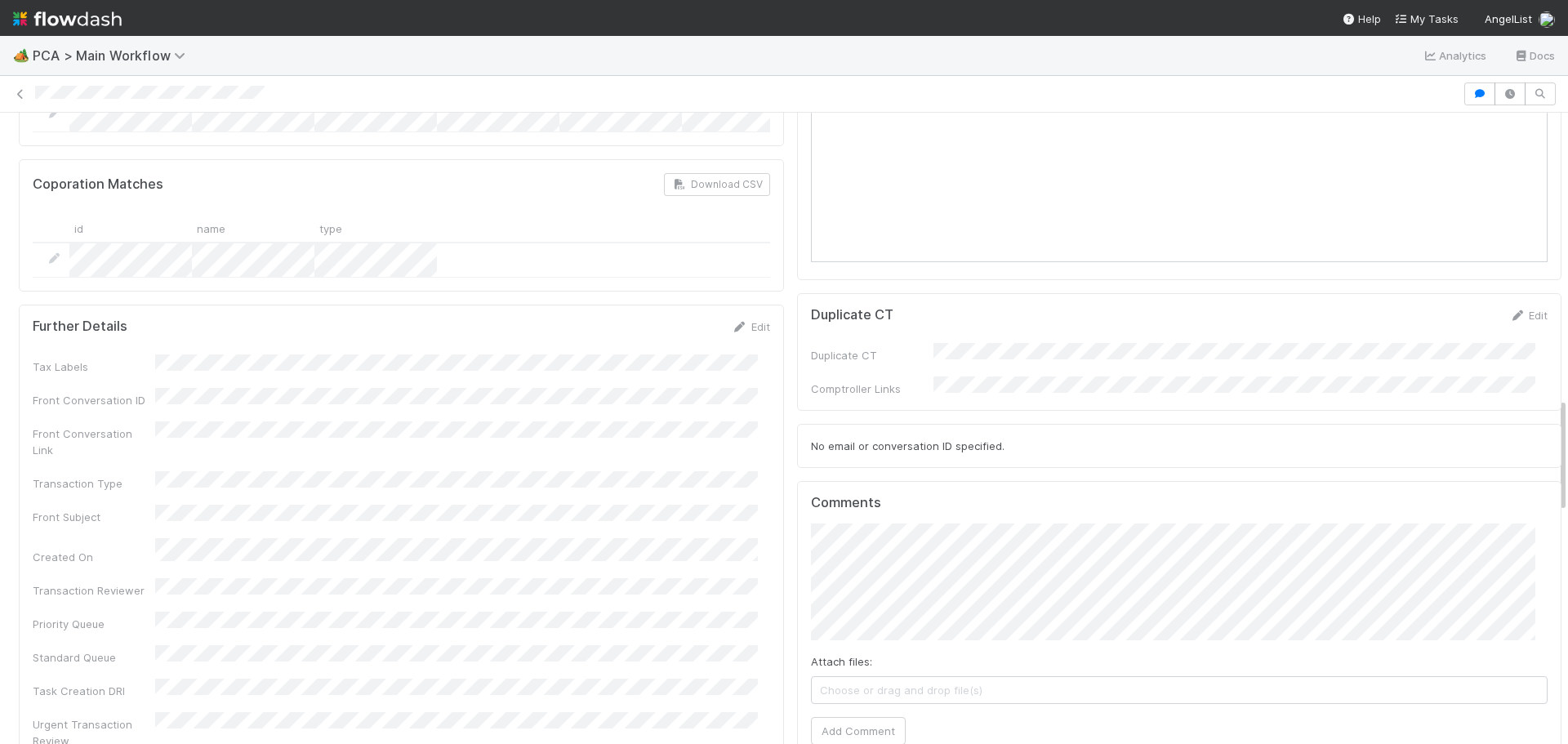
scroll to position [1552, 0]
type input "https://getdropper.com"
click button "Ok" at bounding box center [1140, 480] width 35 height 28
click at [1137, 486] on button "Ok" at bounding box center [1140, 480] width 35 height 28
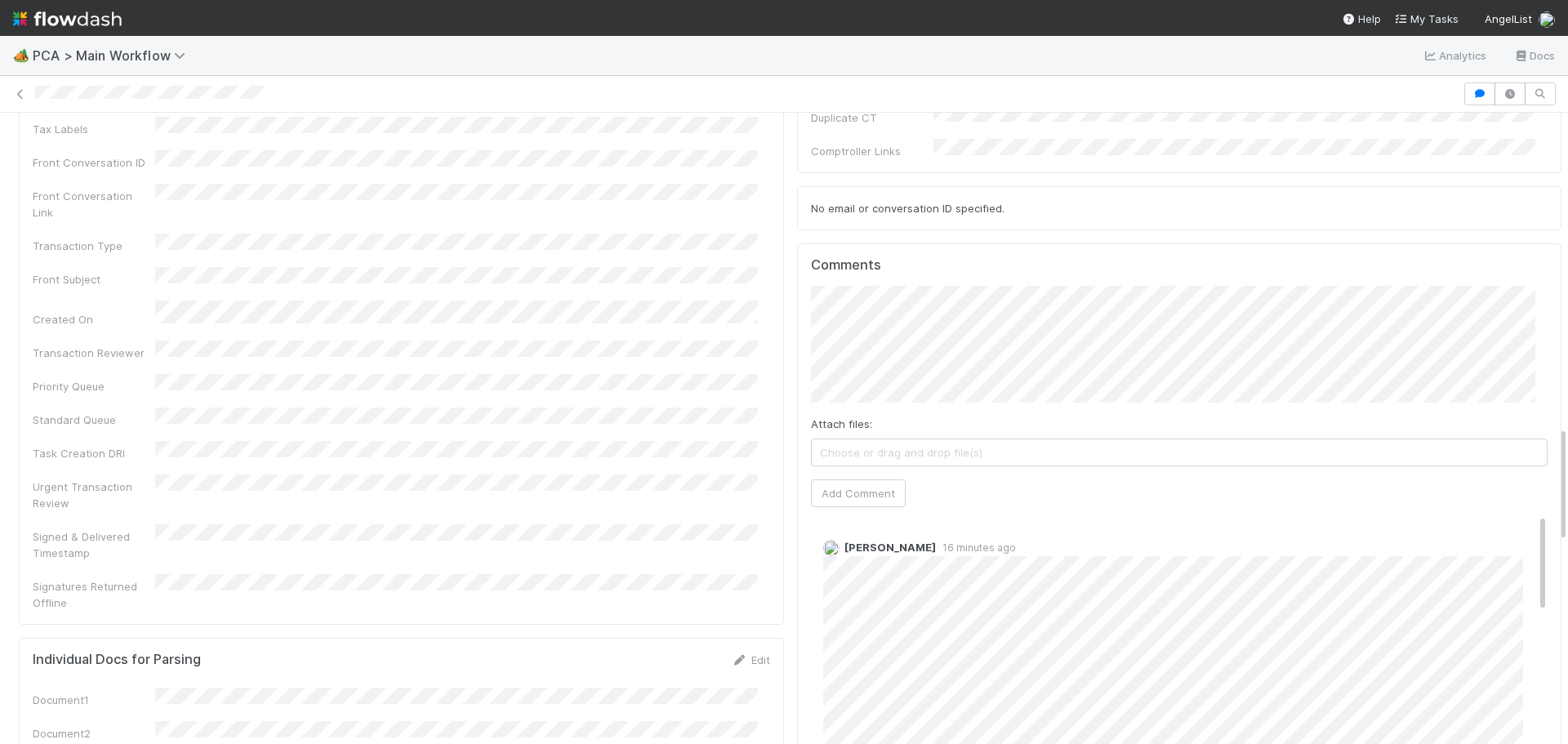
scroll to position [1798, 0]
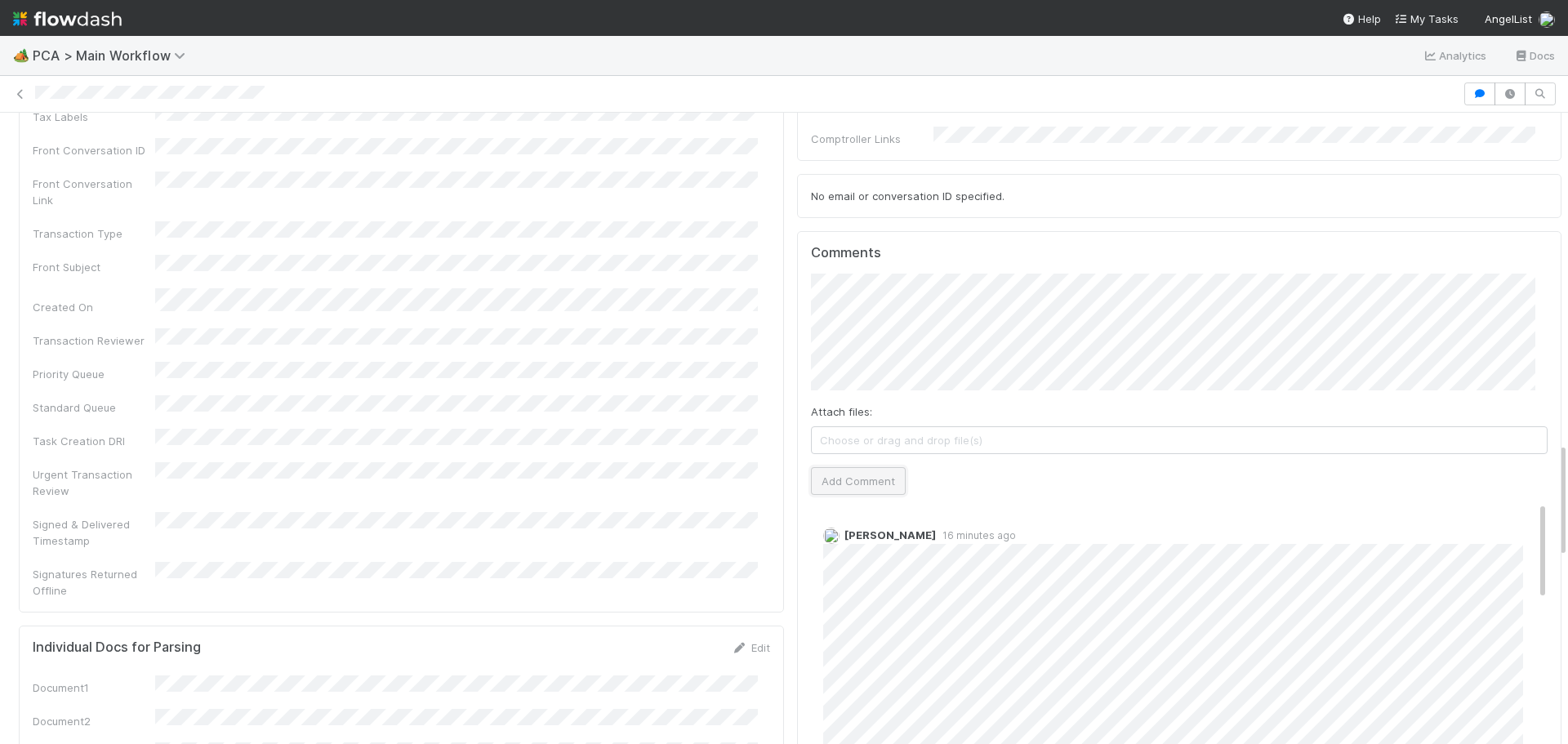
click at [857, 468] on button "Add Comment" at bounding box center [858, 481] width 95 height 28
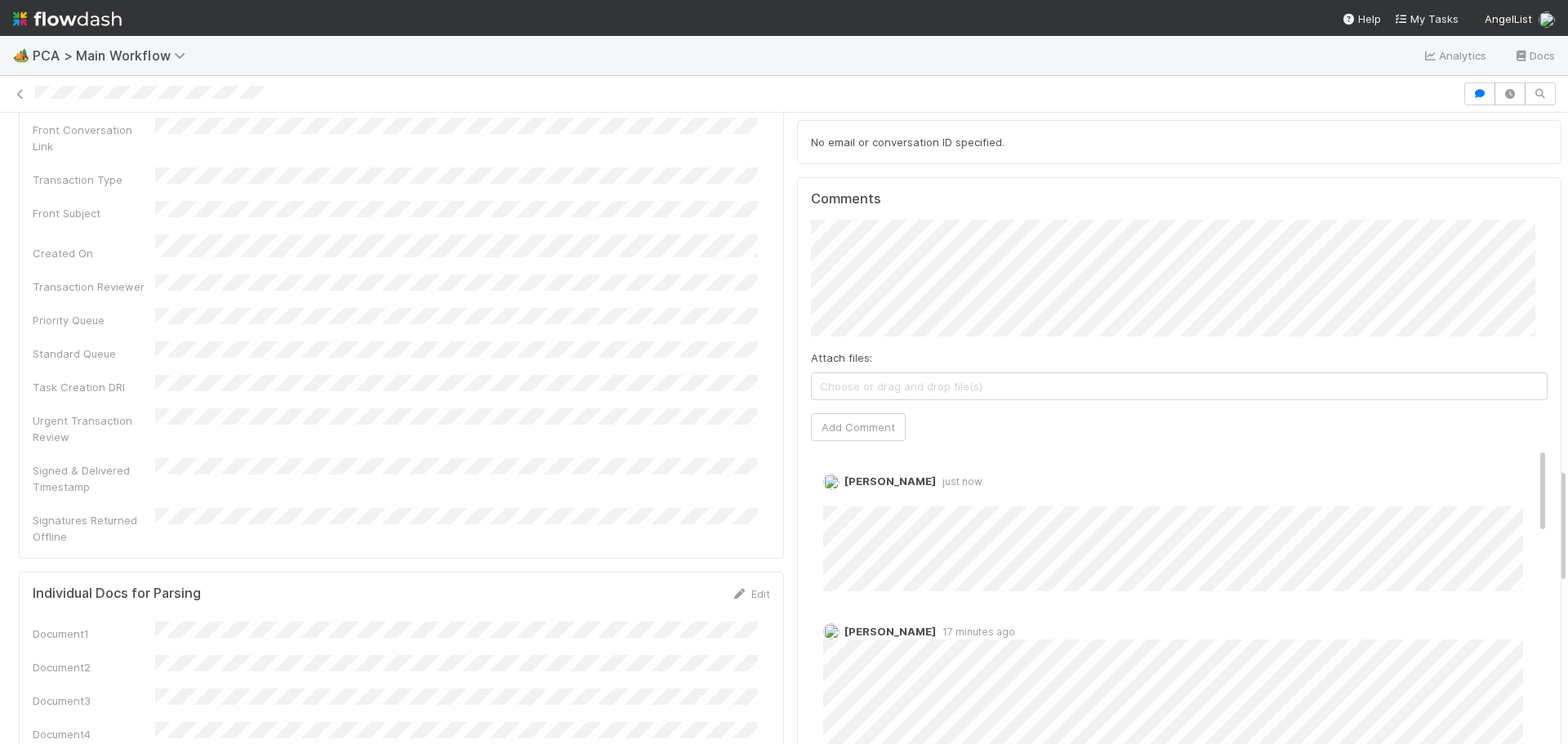
scroll to position [2043, 0]
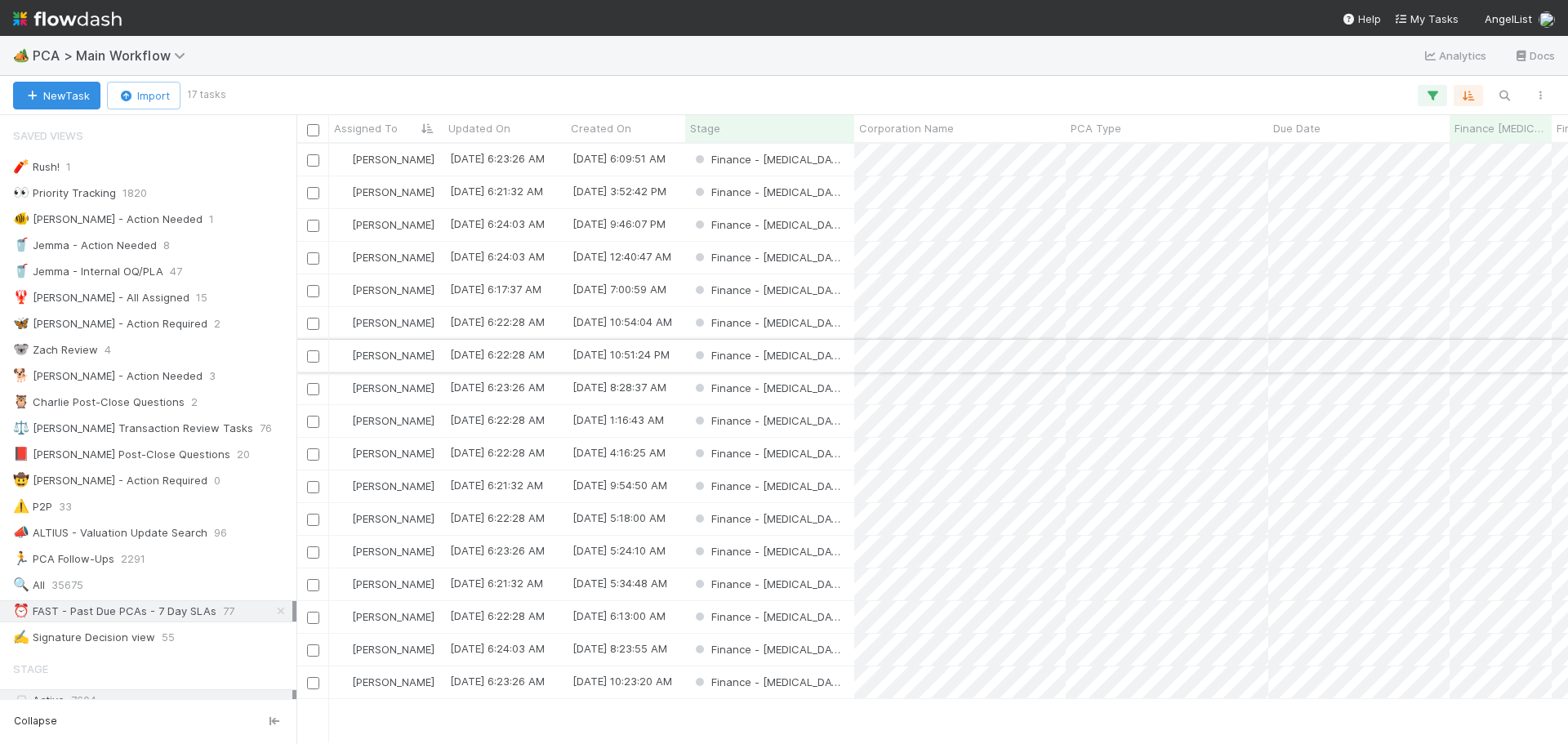
scroll to position [588, 1260]
click at [837, 575] on div "Finance - [MEDICAL_DATA]" at bounding box center [770, 585] width 169 height 32
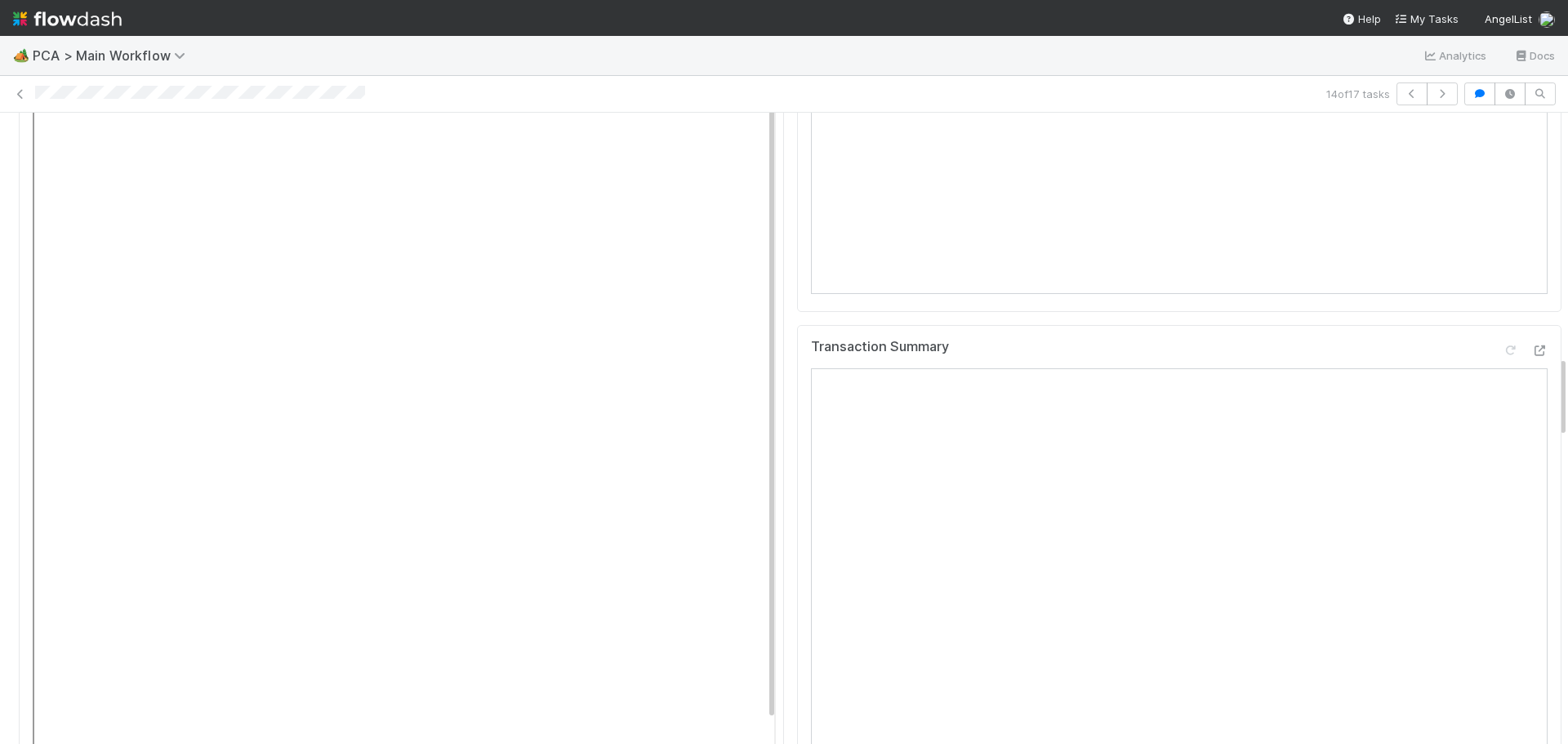
scroll to position [1879, 0]
click at [1532, 522] on icon at bounding box center [1540, 527] width 16 height 11
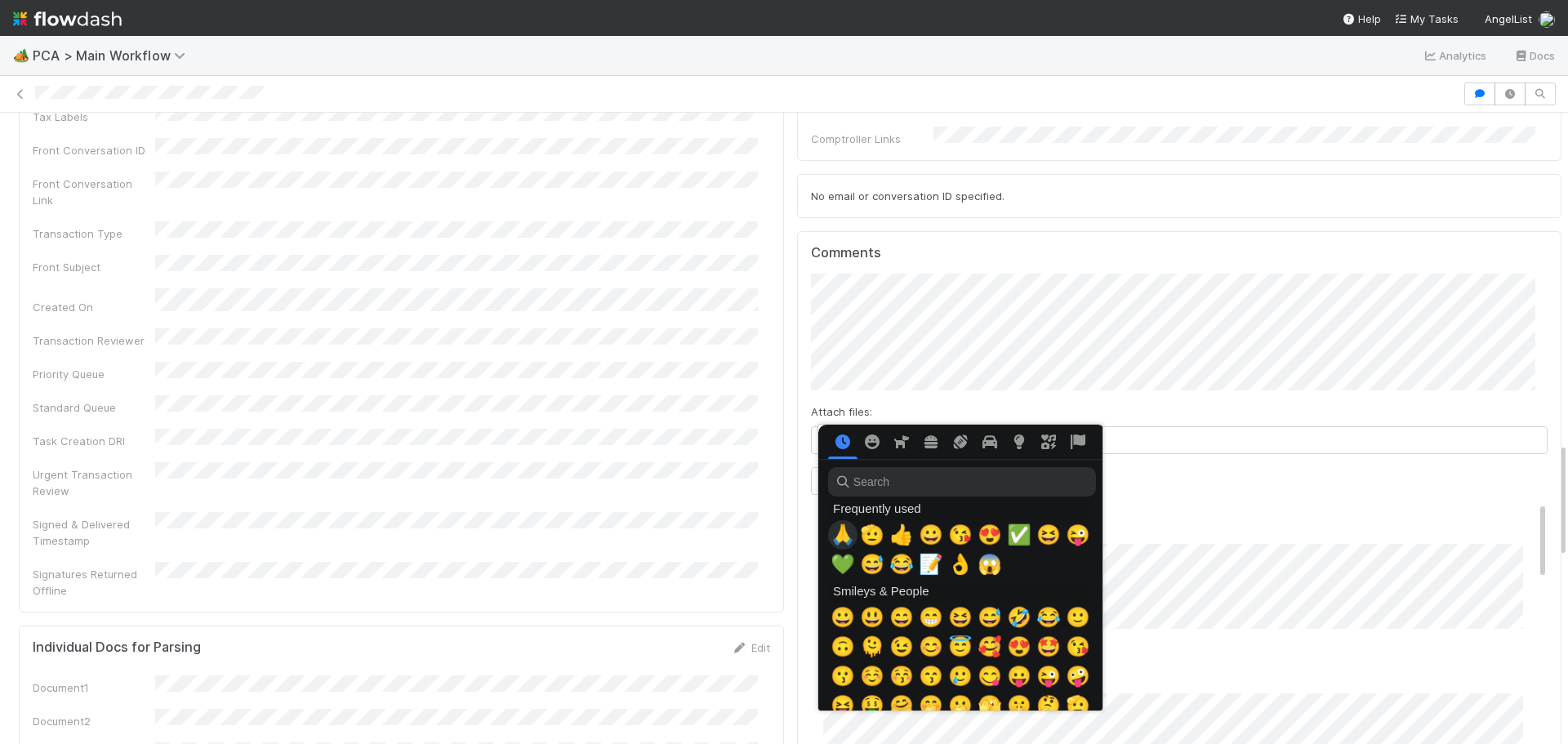
scroll to position [0, 5]
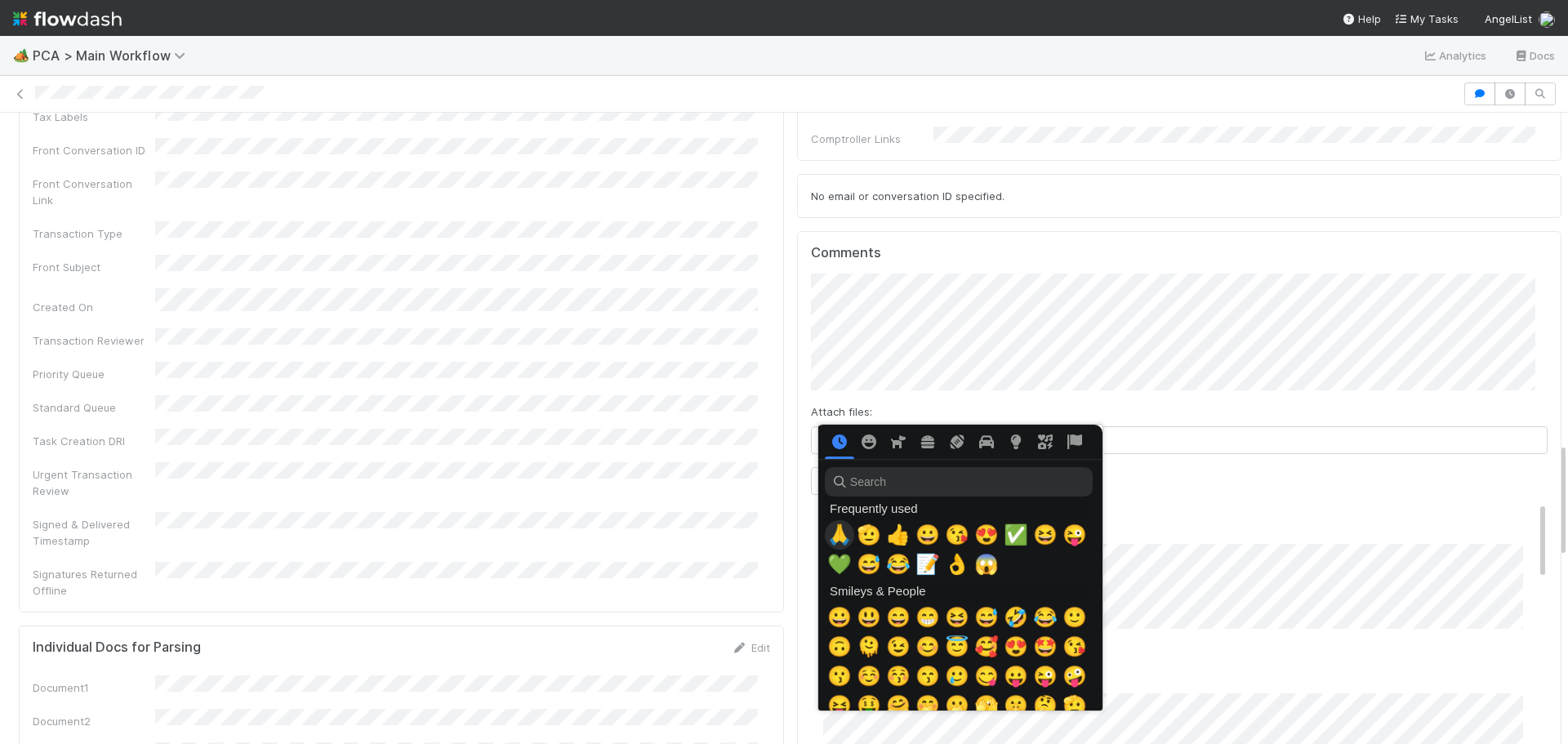
click at [840, 538] on span "🙏" at bounding box center [839, 535] width 24 height 23
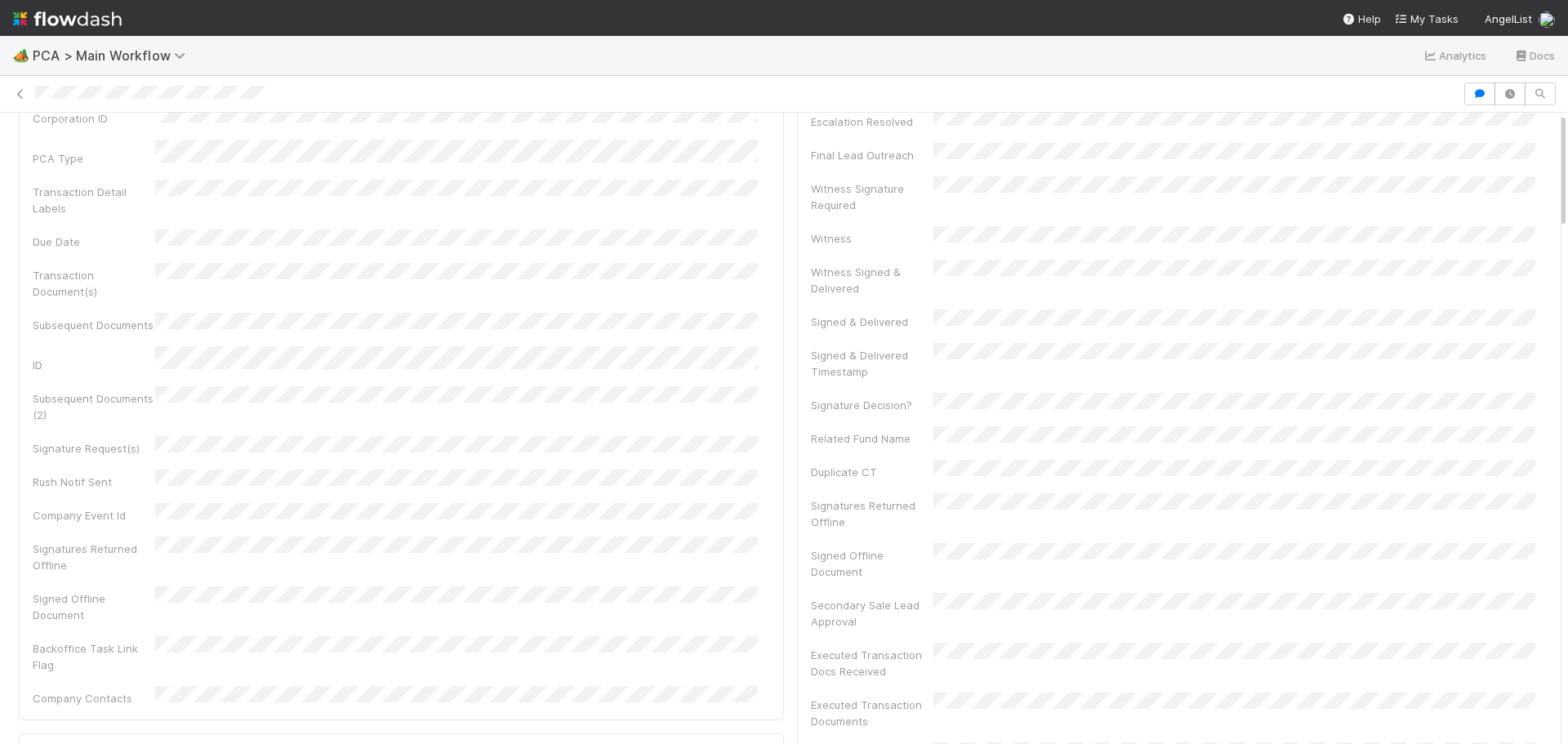
scroll to position [0, 0]
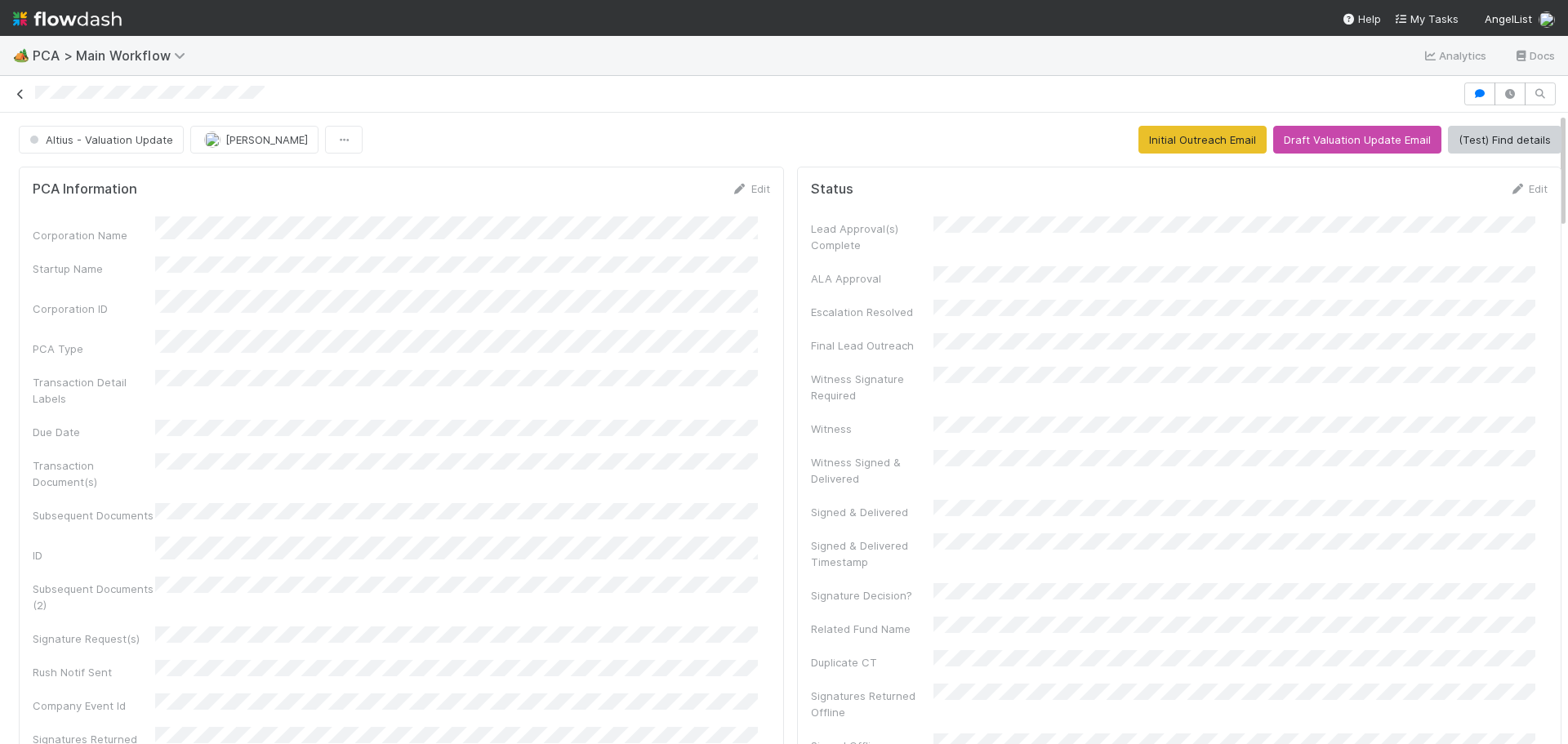
click at [21, 95] on icon at bounding box center [21, 94] width 16 height 11
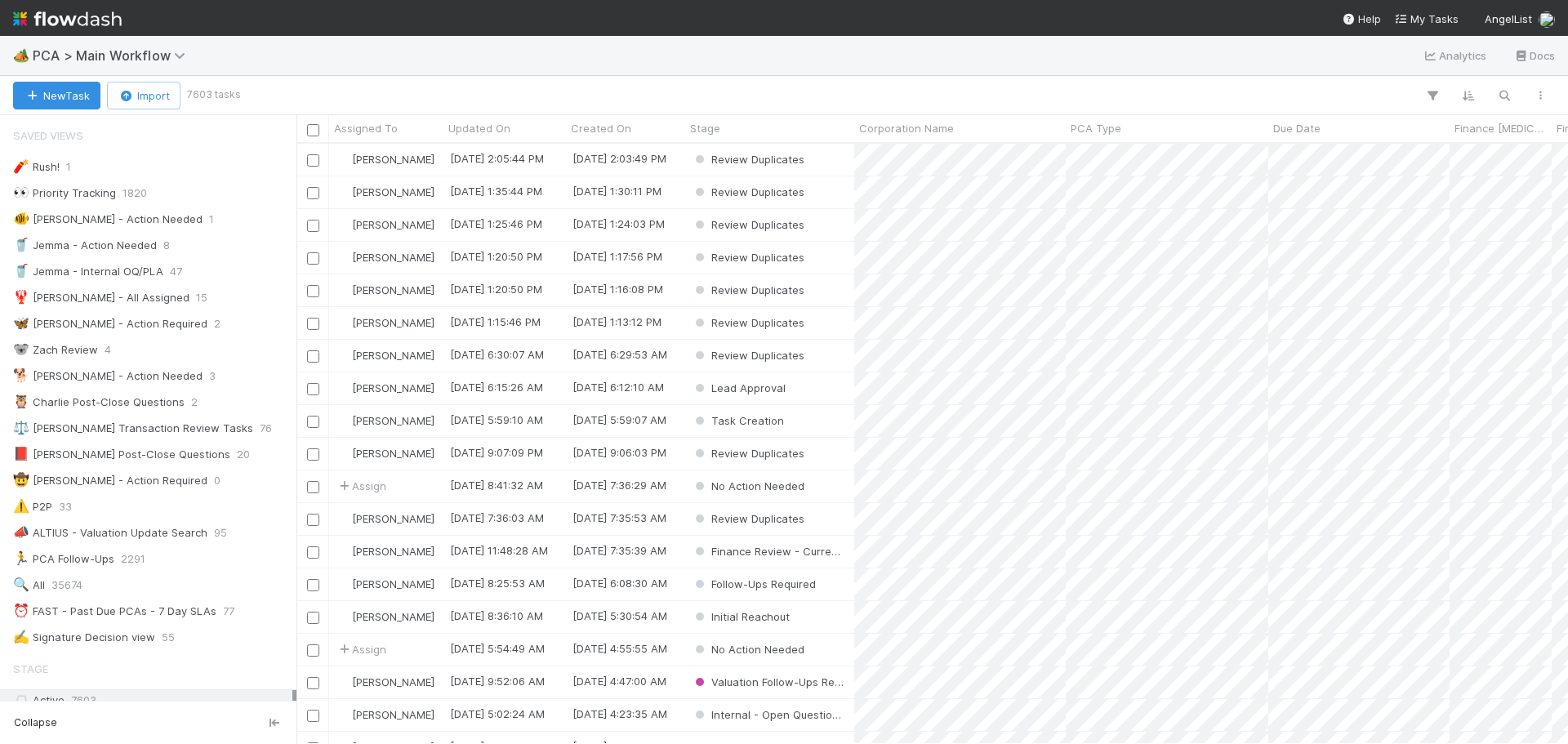
scroll to position [13, 13]
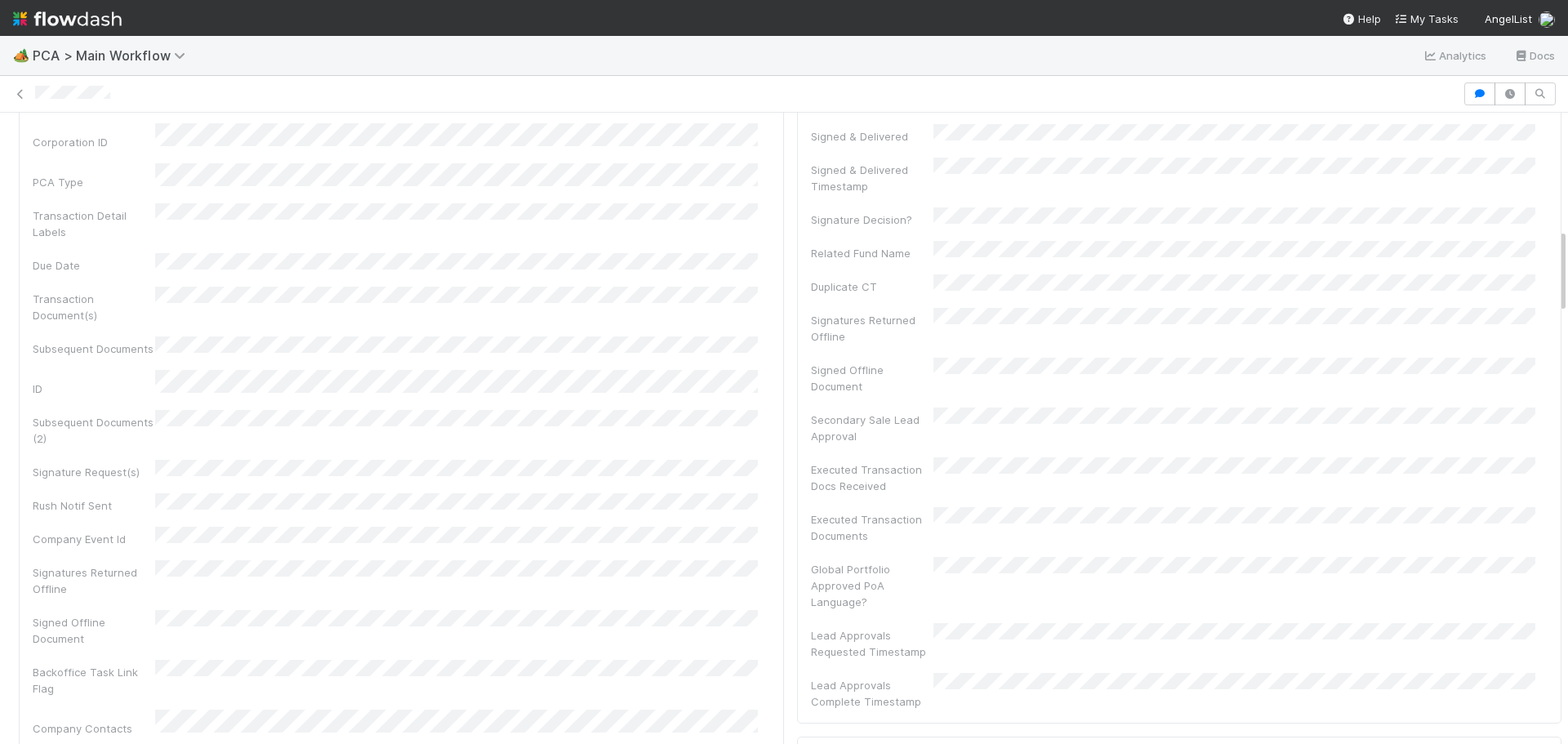
scroll to position [1231, 0]
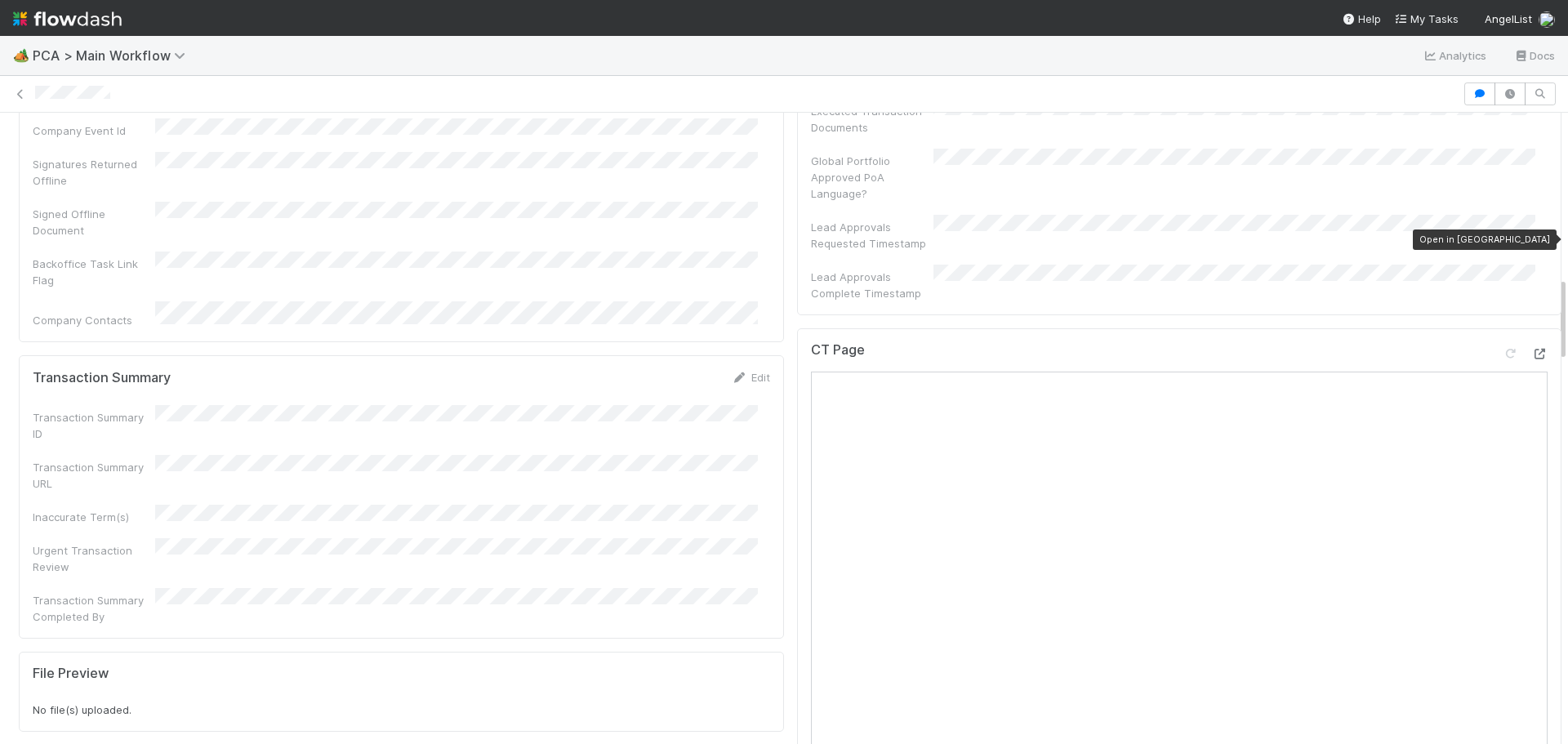
click at [1532, 349] on icon at bounding box center [1540, 354] width 16 height 11
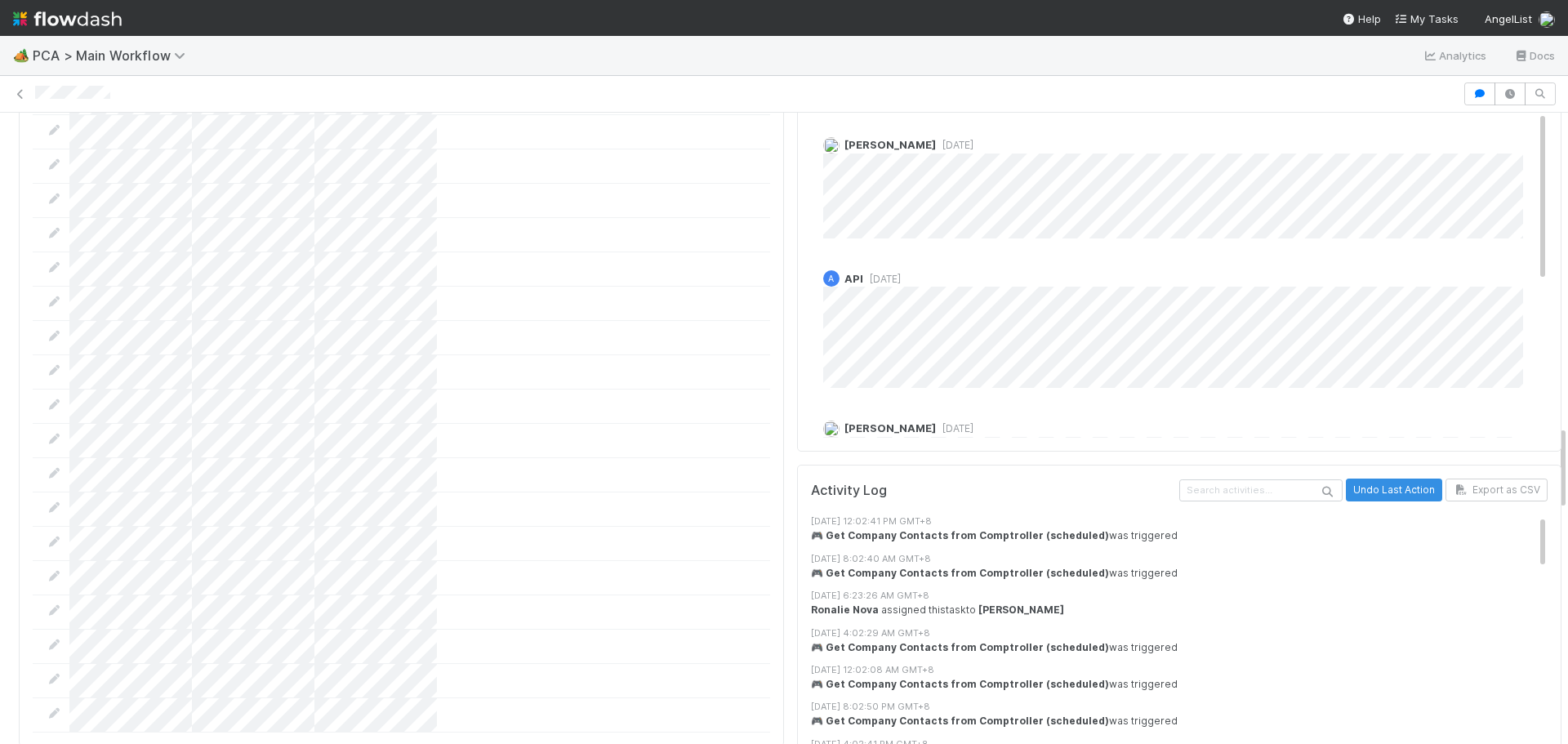
scroll to position [2293, 0]
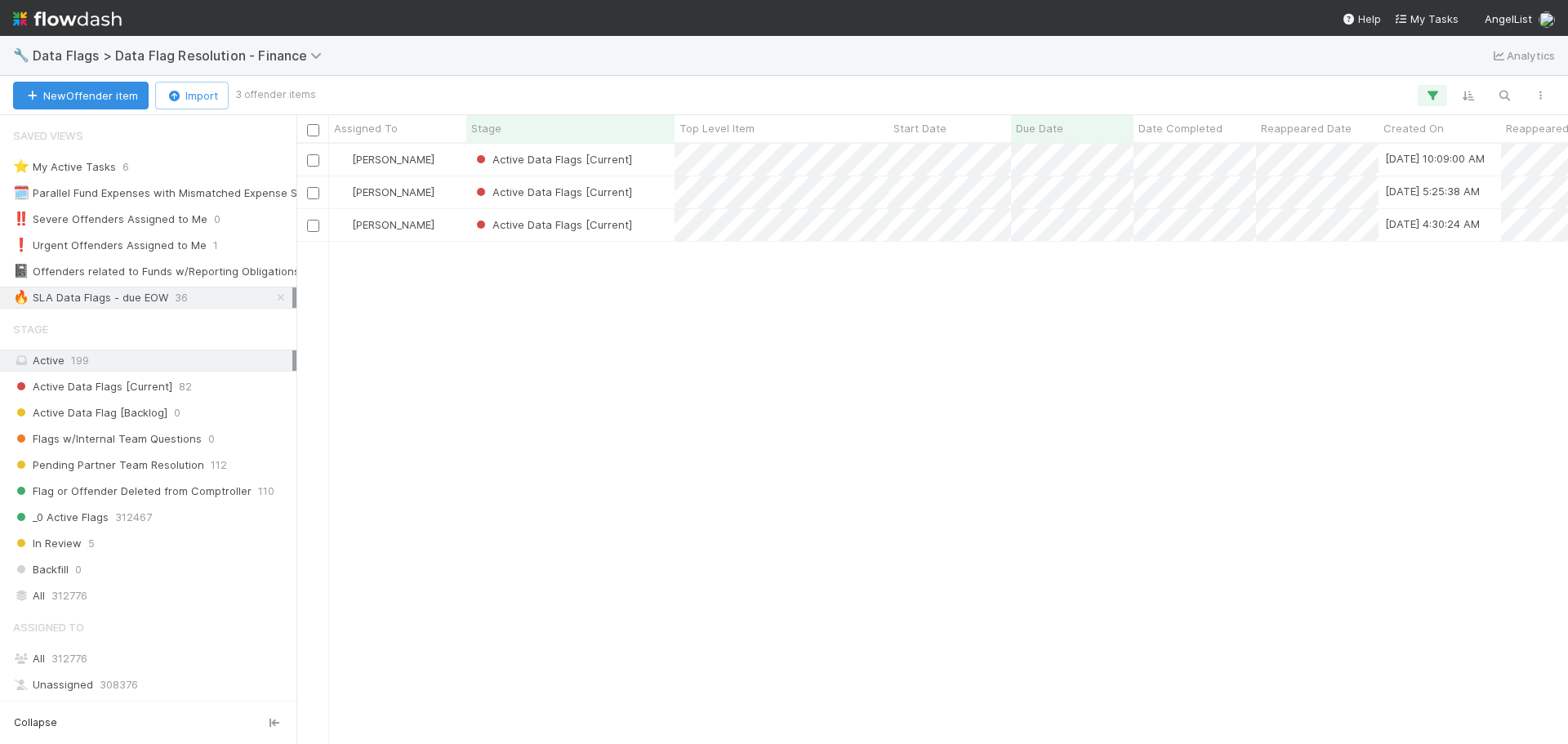
scroll to position [588, 1260]
click at [656, 160] on div "Active Data Flags [Current]" at bounding box center [571, 159] width 208 height 32
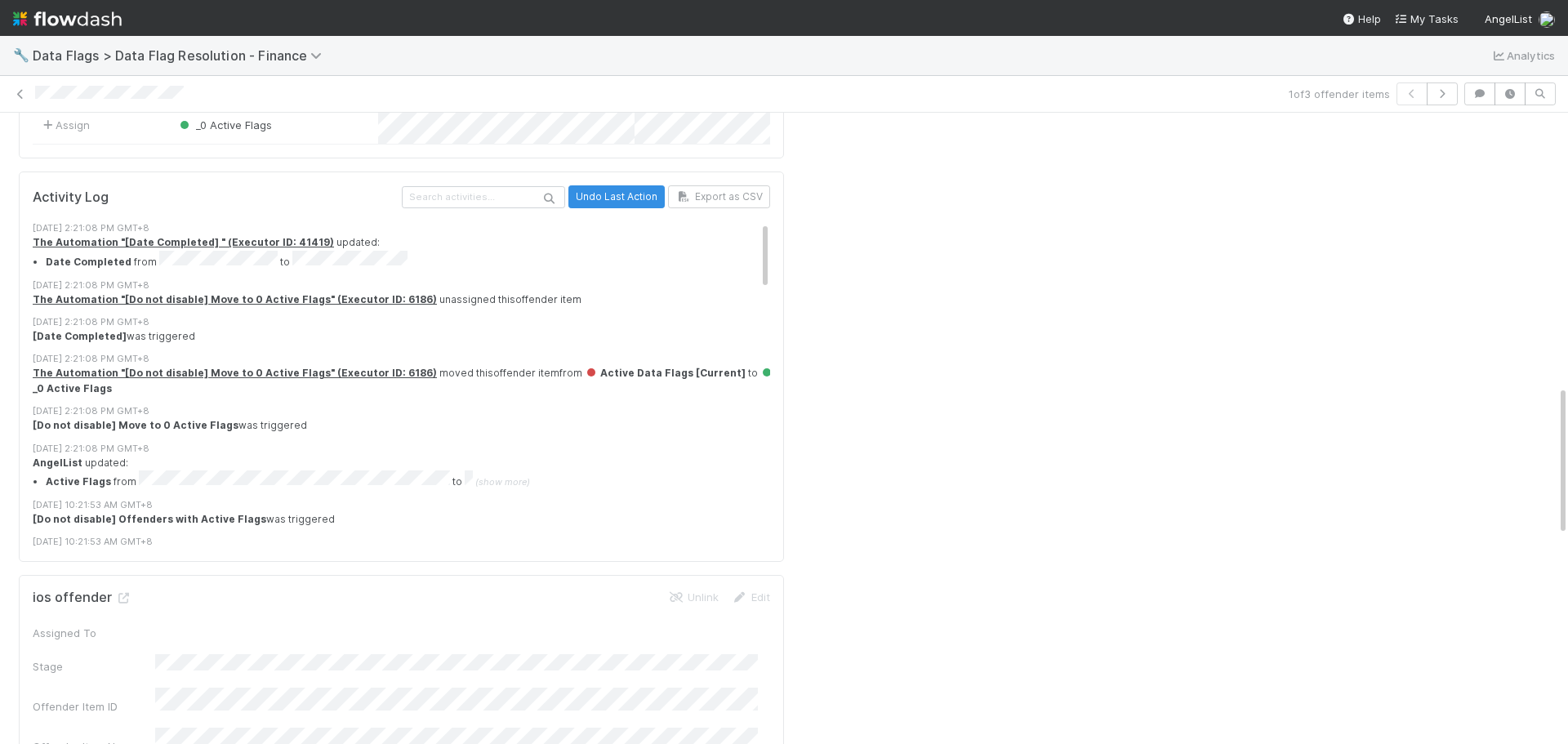
scroll to position [1144, 0]
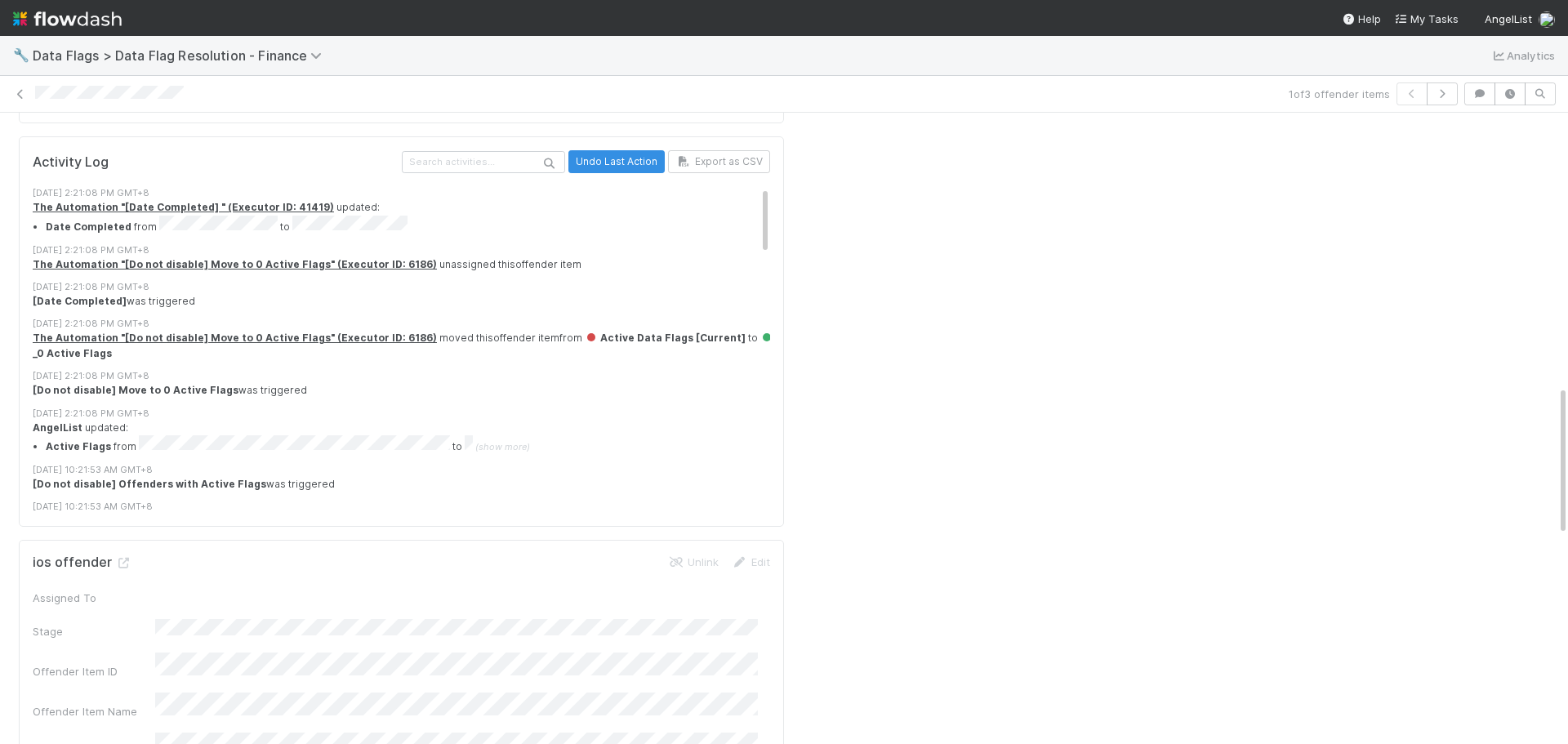
click at [477, 441] on span "(show more)" at bounding box center [503, 447] width 54 height 12
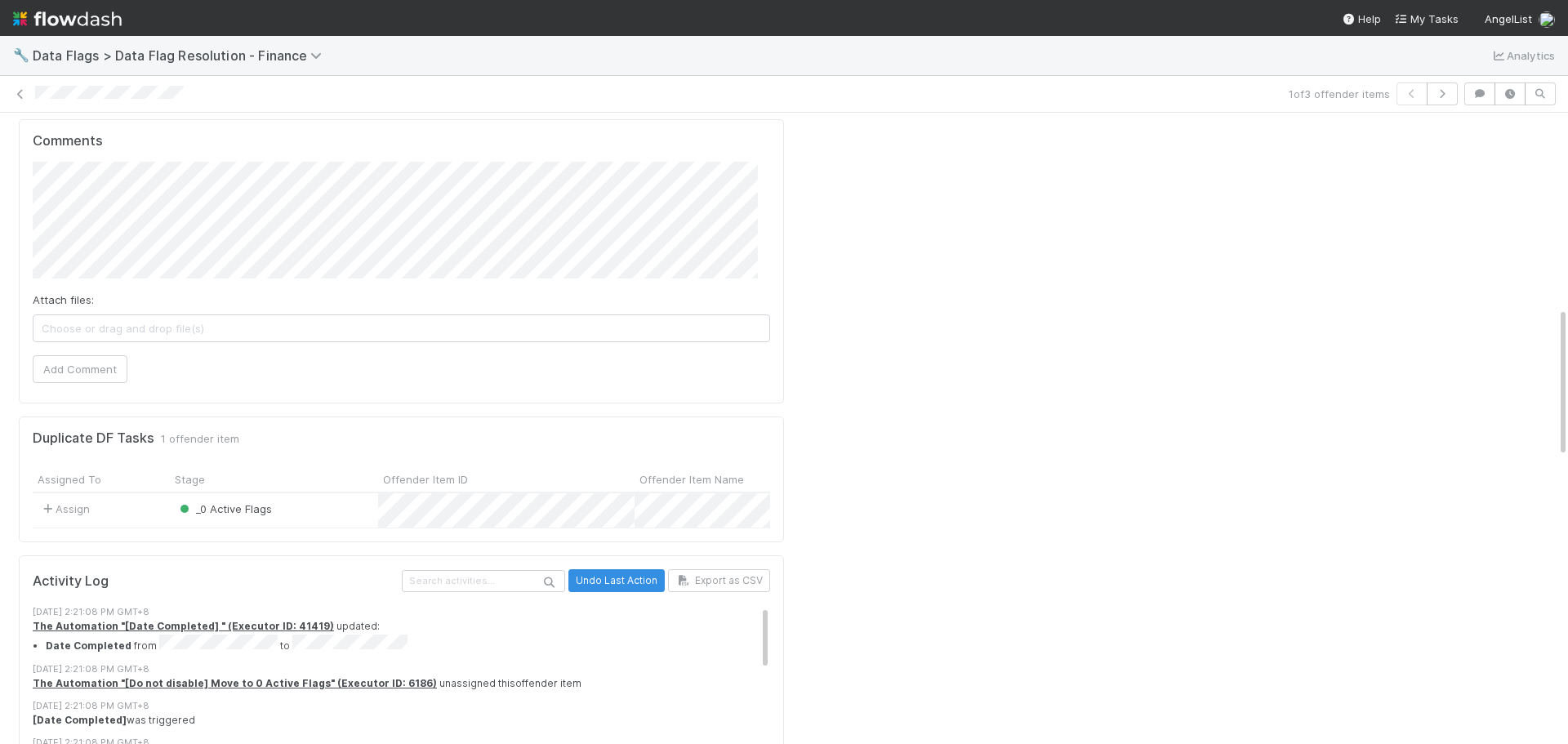
scroll to position [653, 0]
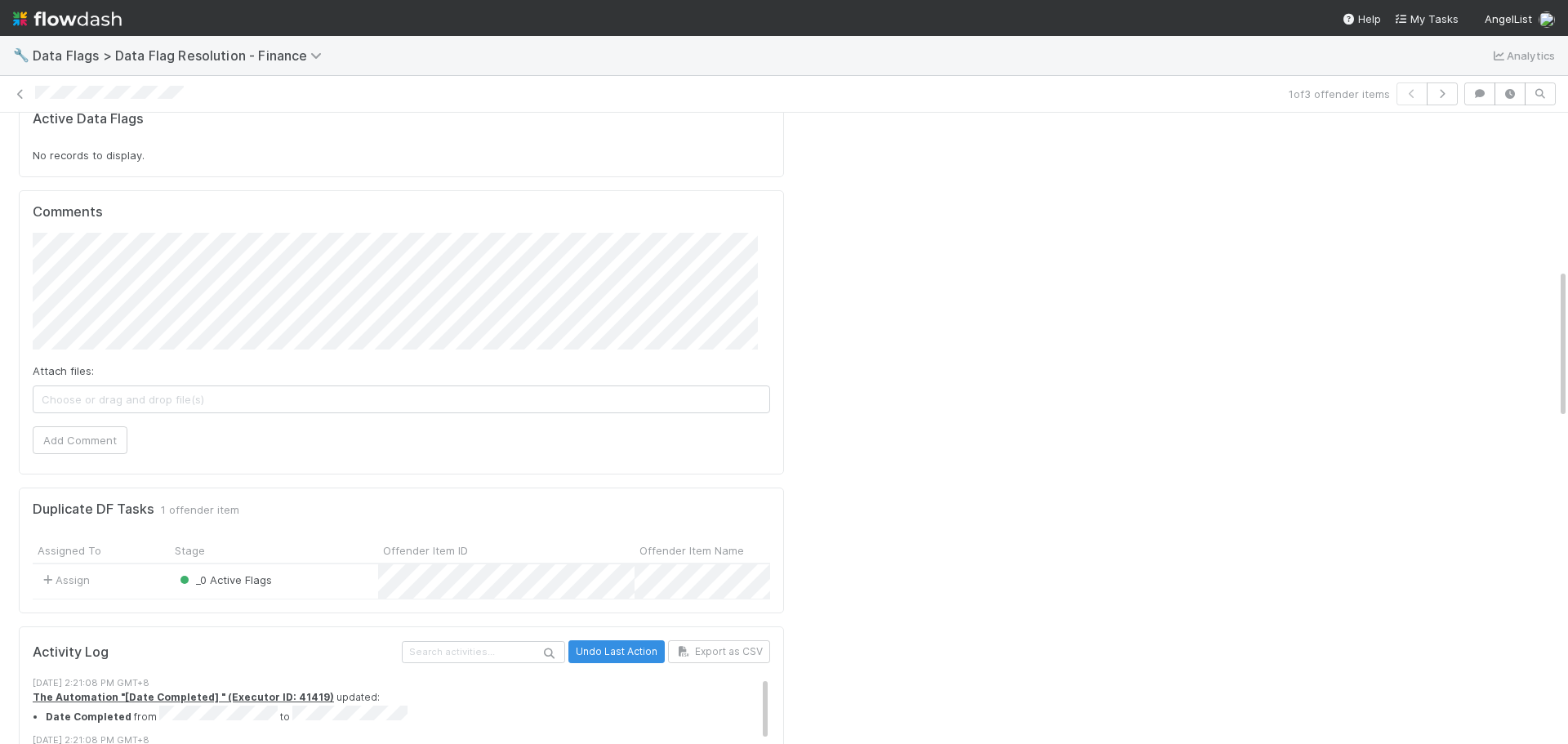
click at [105, 427] on button "Add Comment" at bounding box center [80, 440] width 95 height 28
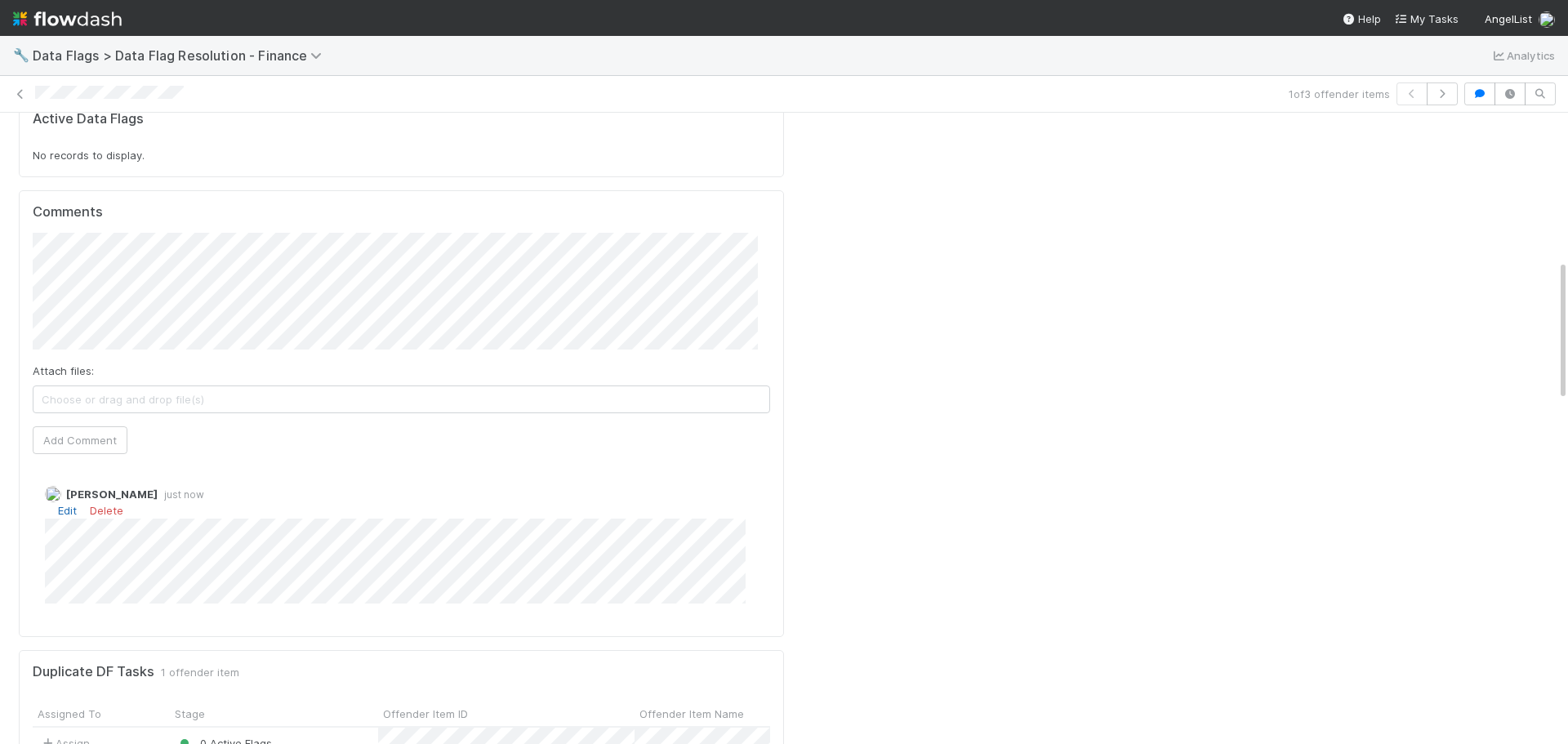
click at [69, 504] on link "Edit" at bounding box center [67, 510] width 19 height 13
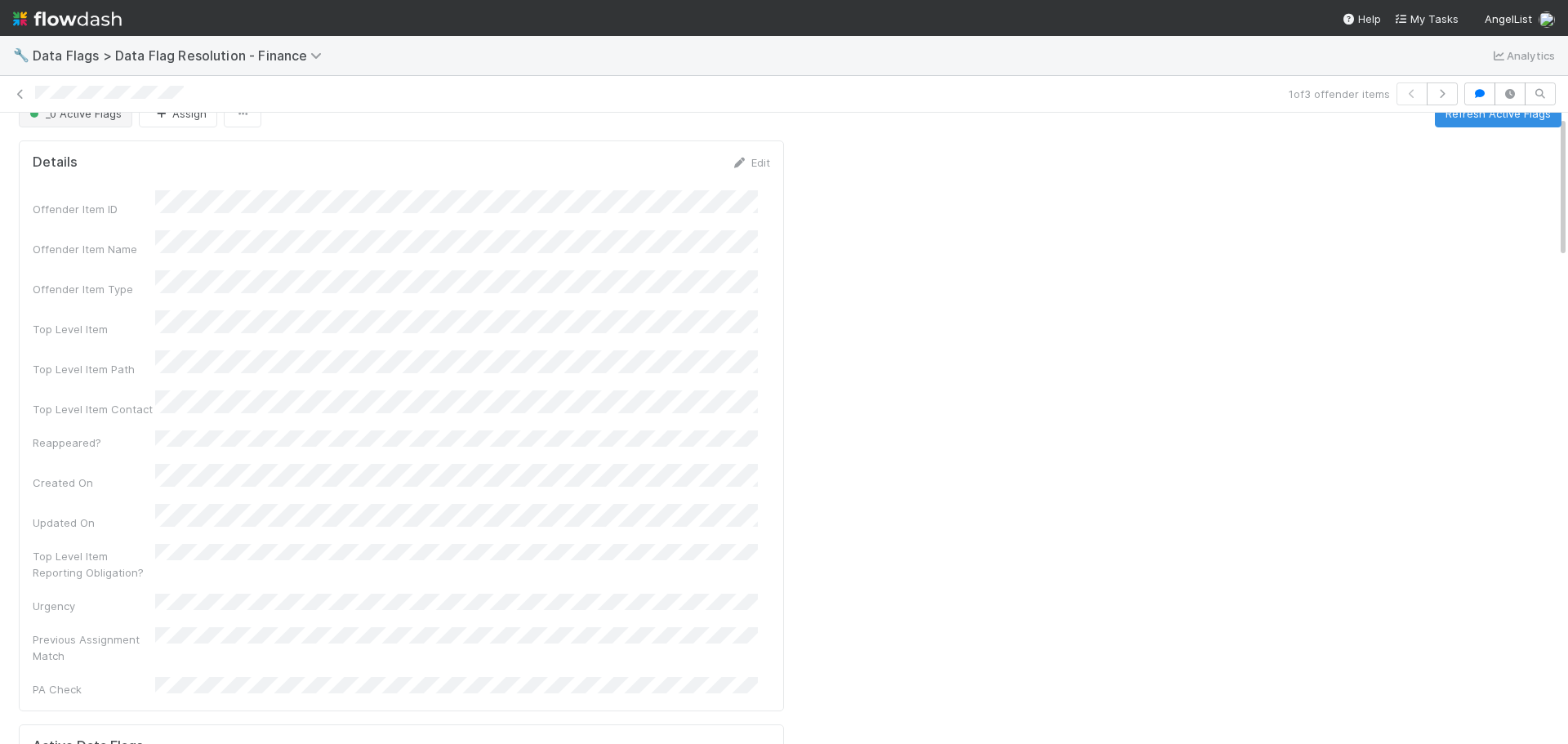
scroll to position [0, 0]
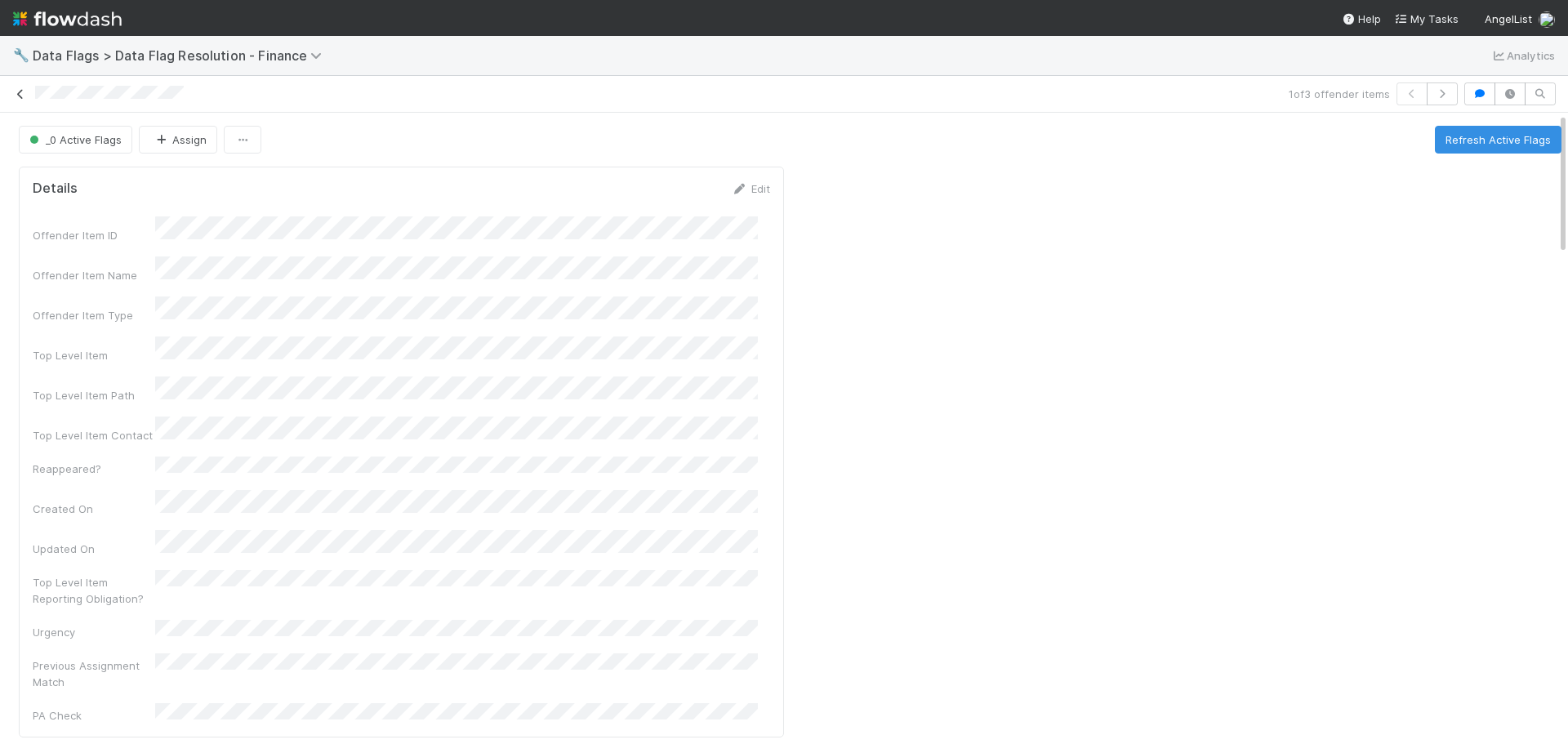
click at [20, 92] on icon at bounding box center [21, 94] width 16 height 11
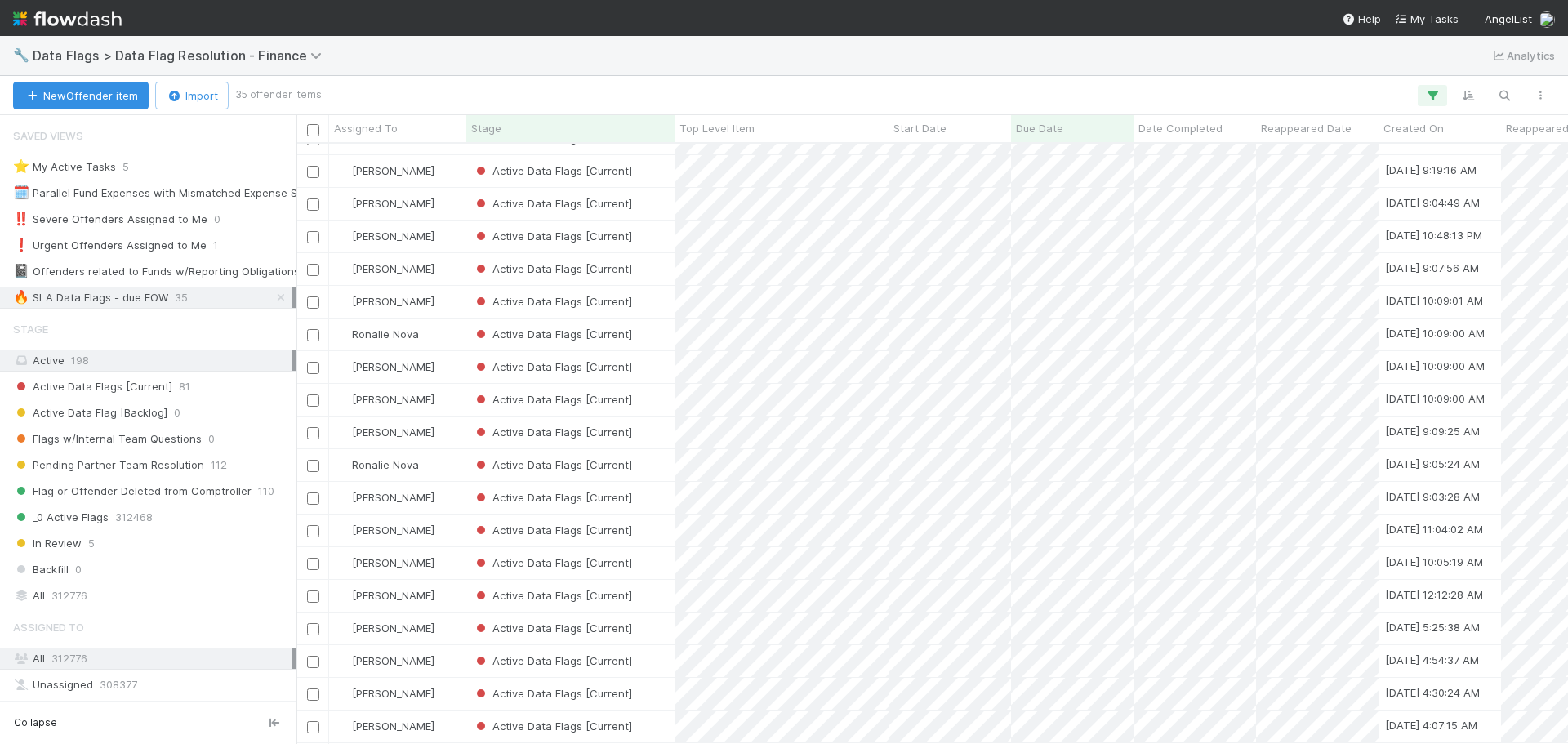
scroll to position [556, 0]
